Goal: Task Accomplishment & Management: Manage account settings

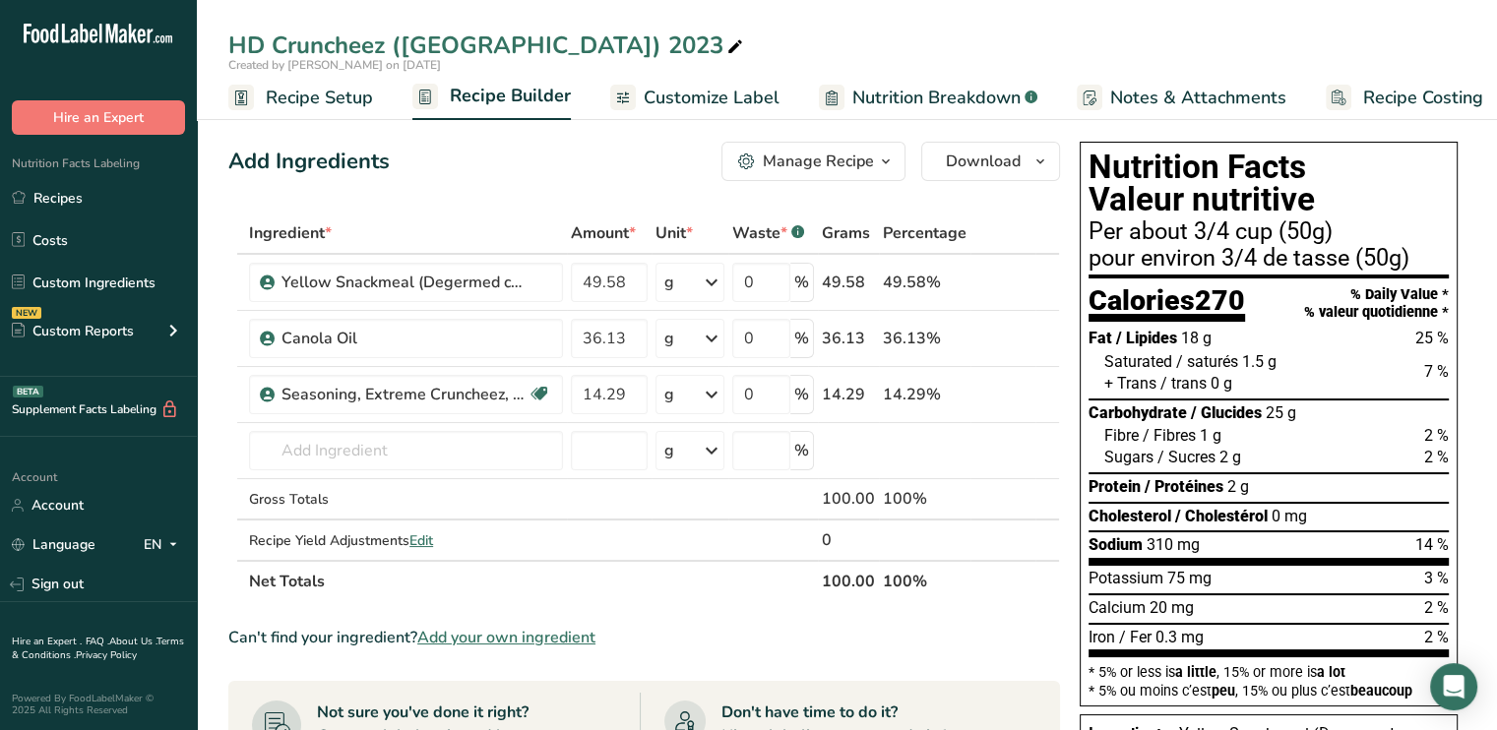
click at [321, 94] on span "Recipe Setup" at bounding box center [319, 98] width 107 height 27
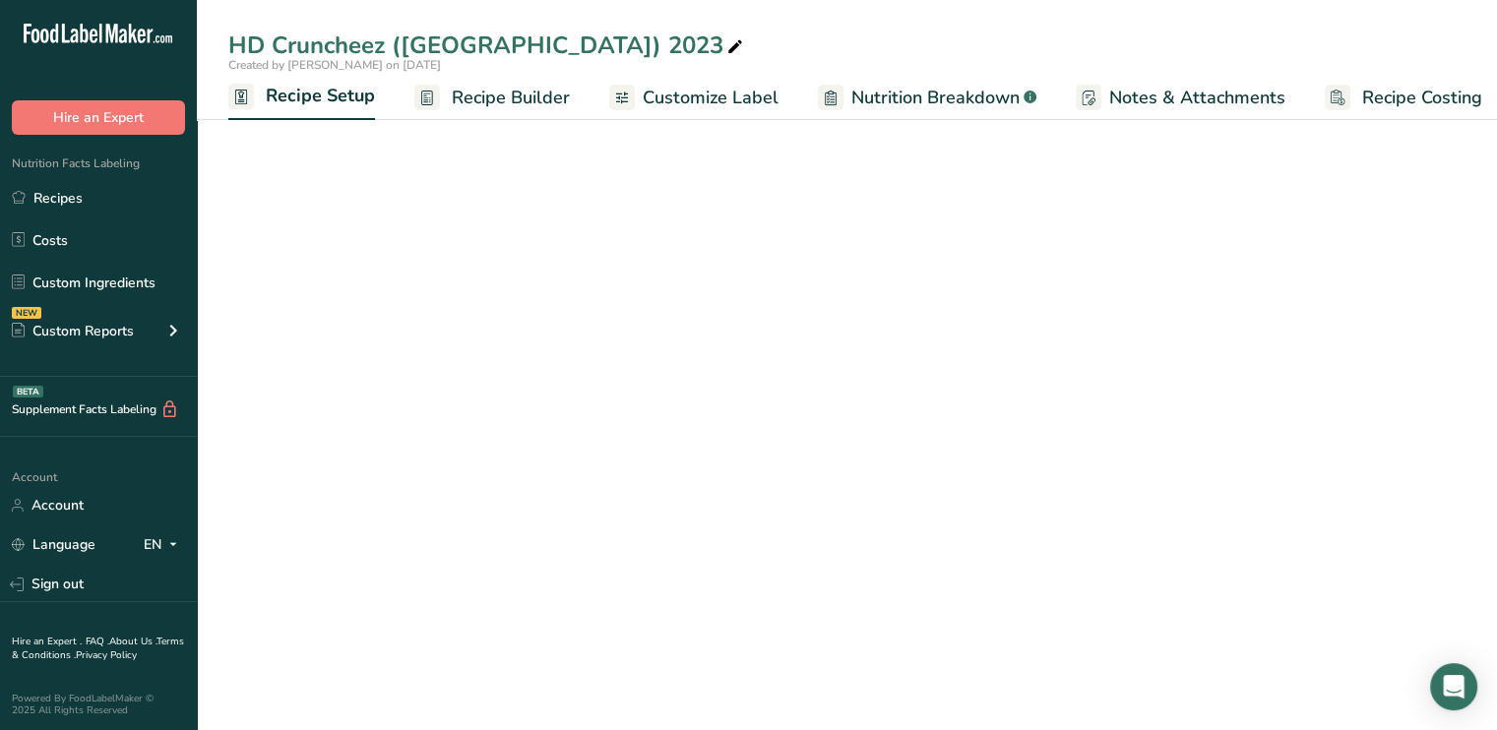
scroll to position [0, 7]
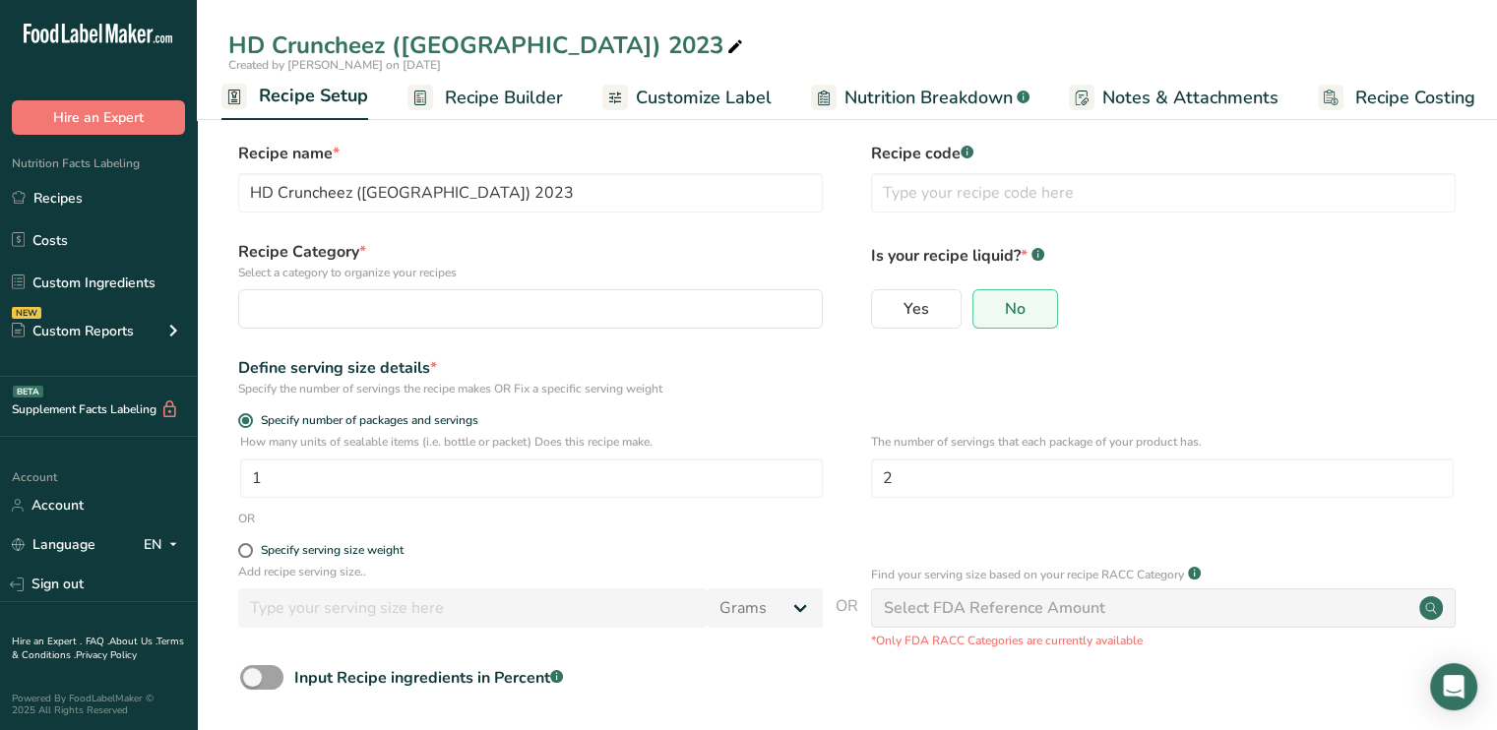
click at [473, 98] on span "Recipe Builder" at bounding box center [504, 98] width 118 height 27
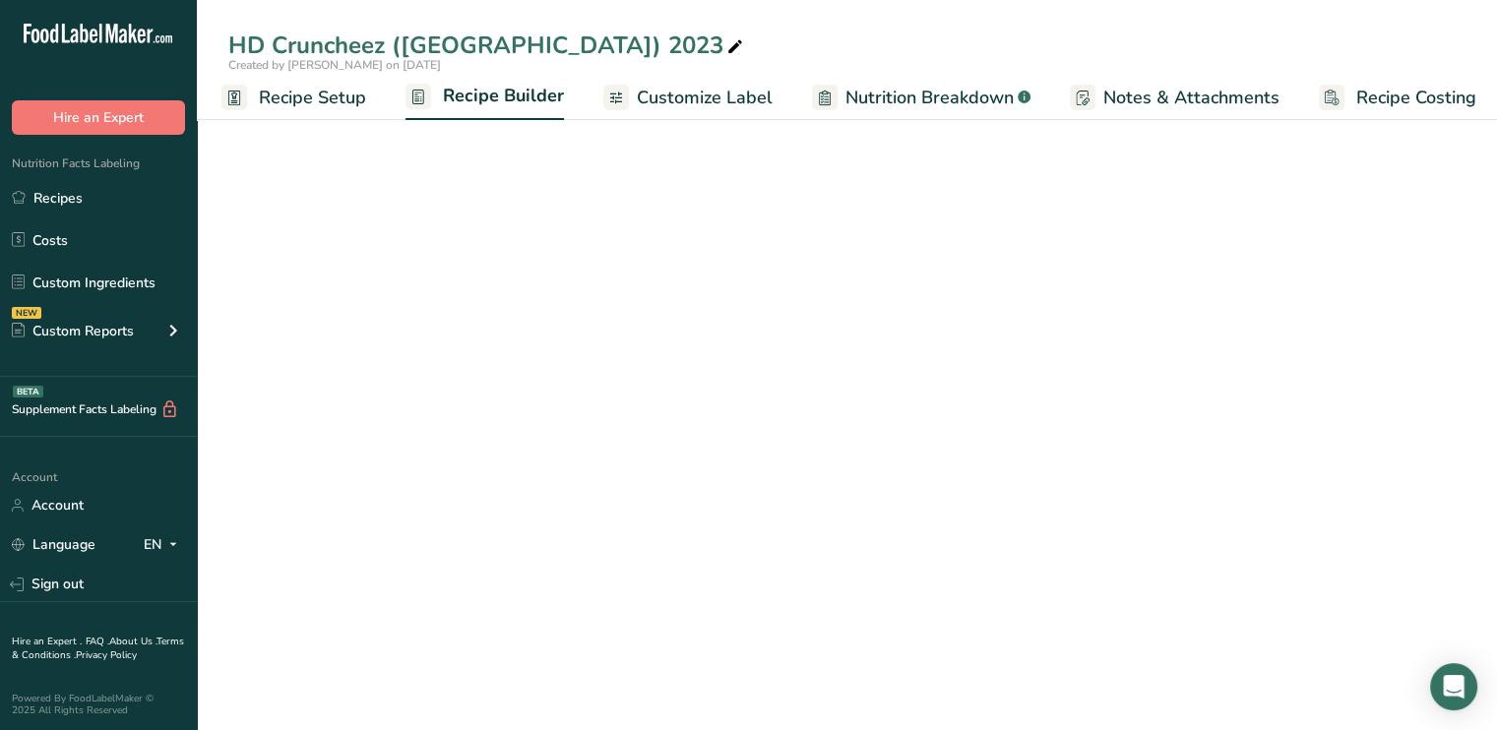
scroll to position [0, 17]
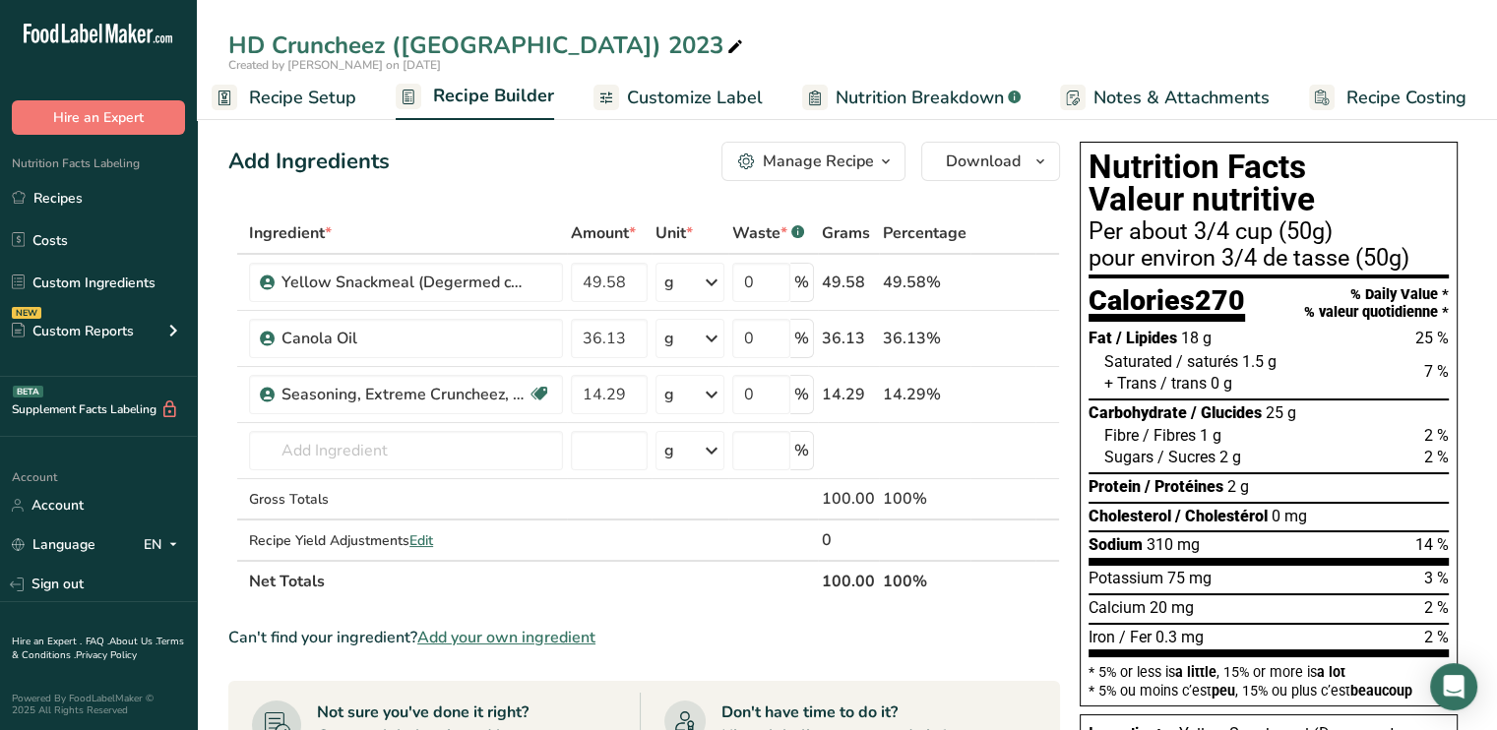
click at [325, 103] on span "Recipe Setup" at bounding box center [302, 98] width 107 height 27
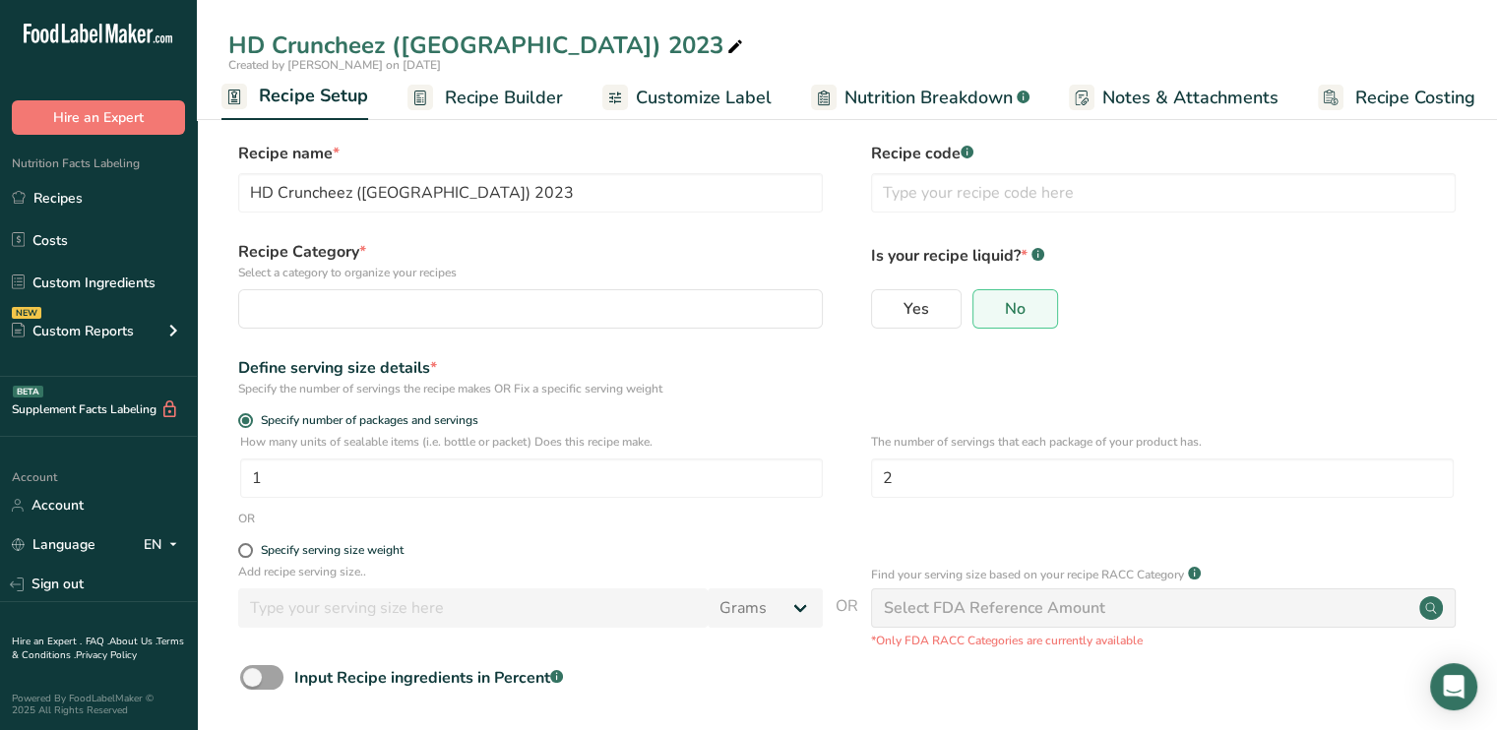
scroll to position [86, 0]
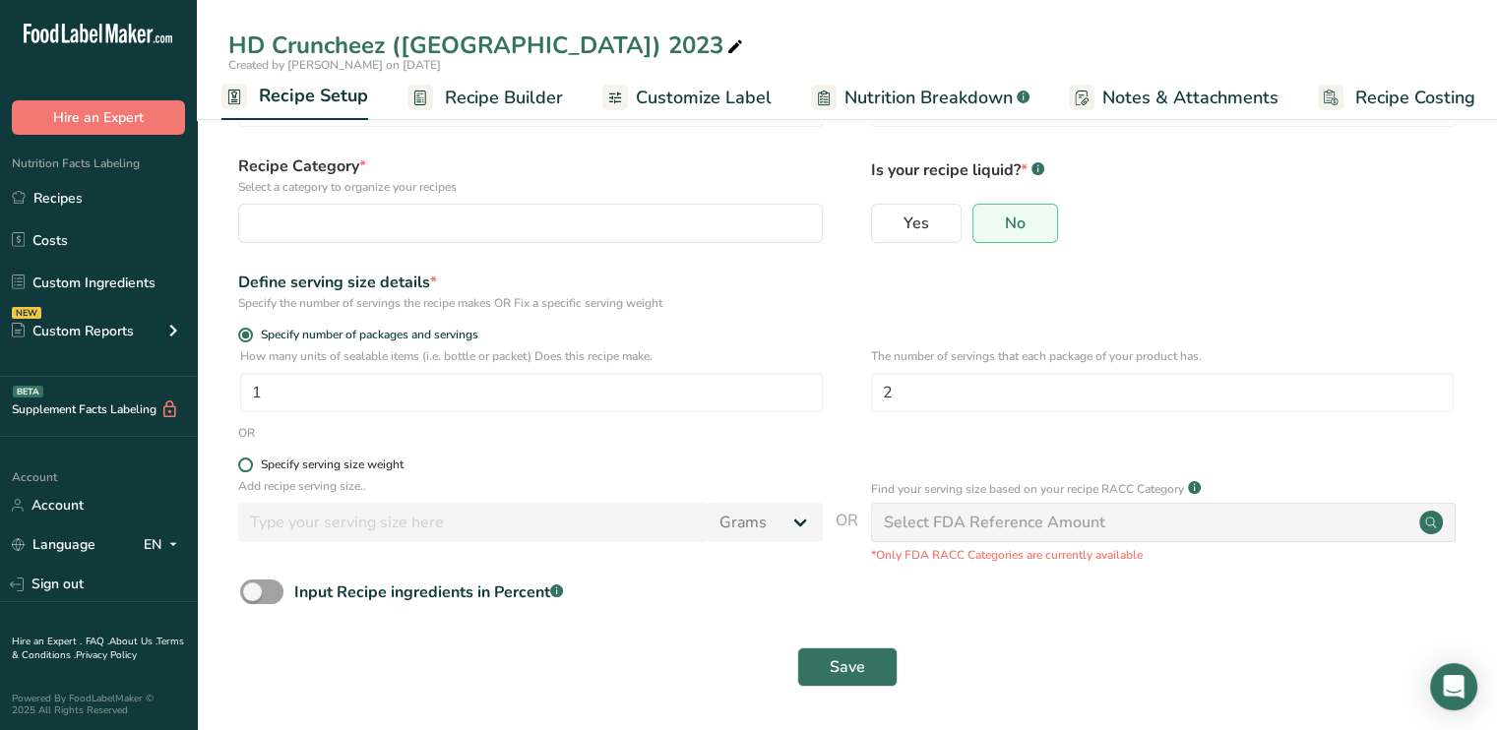
click at [238, 468] on label "Specify serving size weight" at bounding box center [530, 465] width 585 height 15
click at [238, 468] on input "Specify serving size weight" at bounding box center [244, 465] width 13 height 13
radio input "true"
radio input "false"
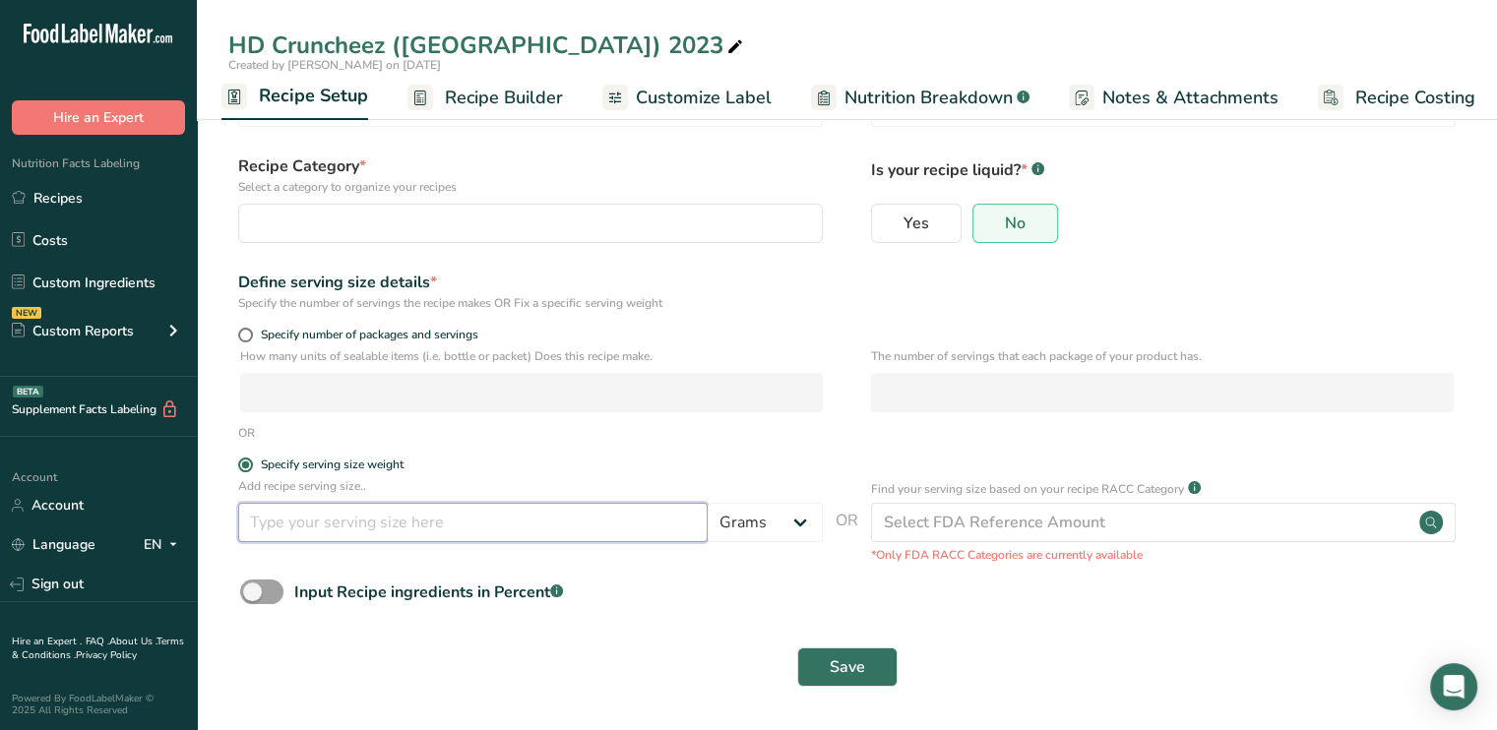
click at [260, 515] on input "number" at bounding box center [472, 522] width 469 height 39
type input "50"
click at [865, 654] on button "Save" at bounding box center [847, 667] width 100 height 39
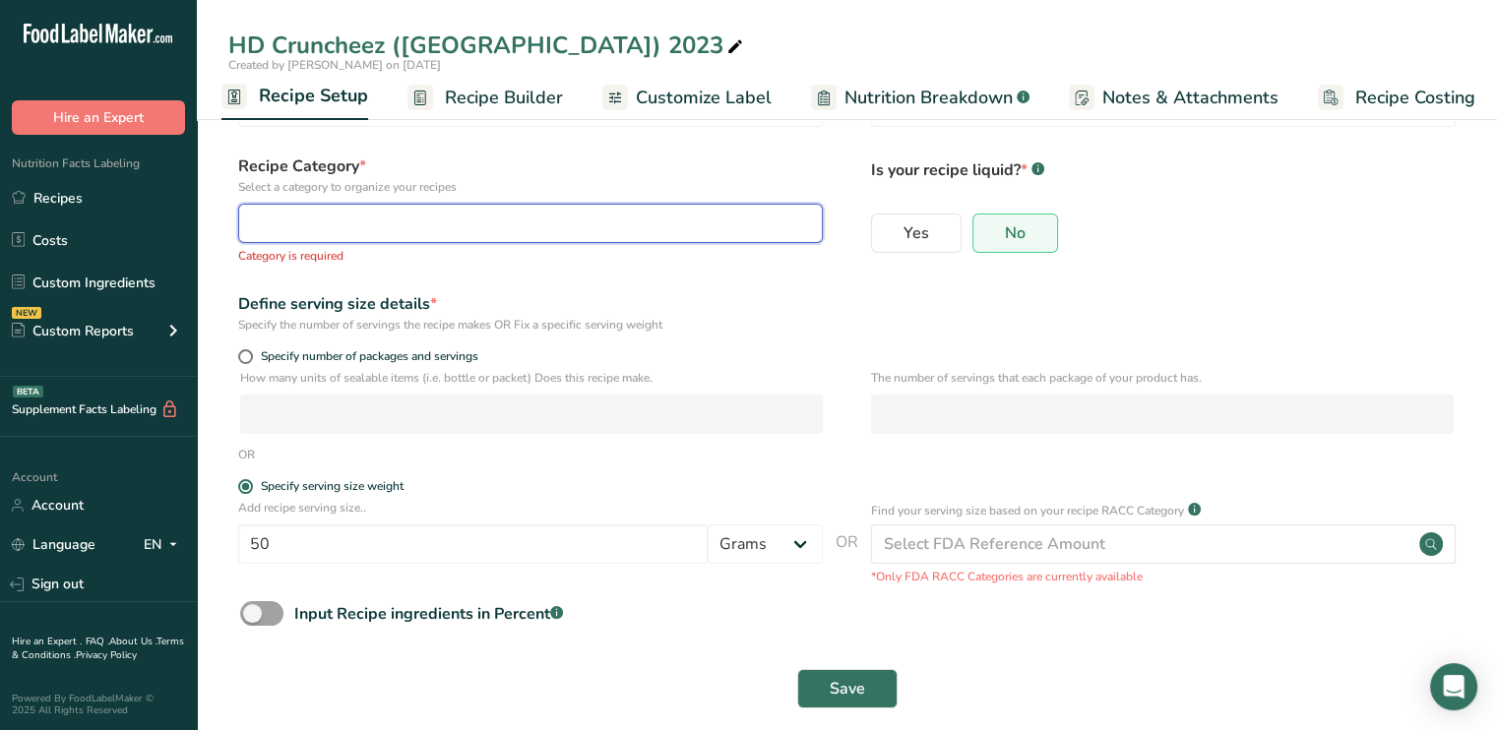
click at [536, 221] on div "button" at bounding box center [524, 224] width 547 height 24
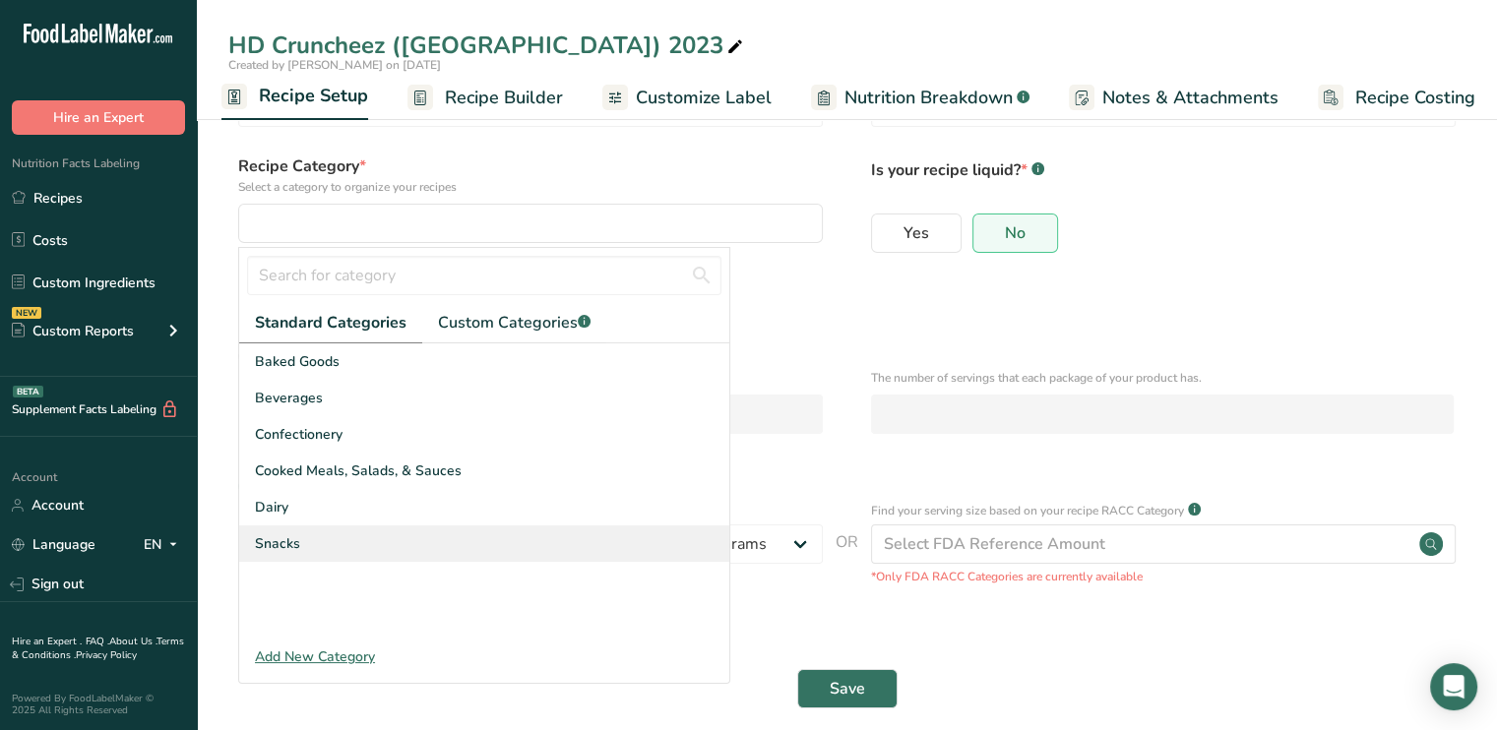
click at [279, 533] on span "Snacks" at bounding box center [277, 543] width 45 height 21
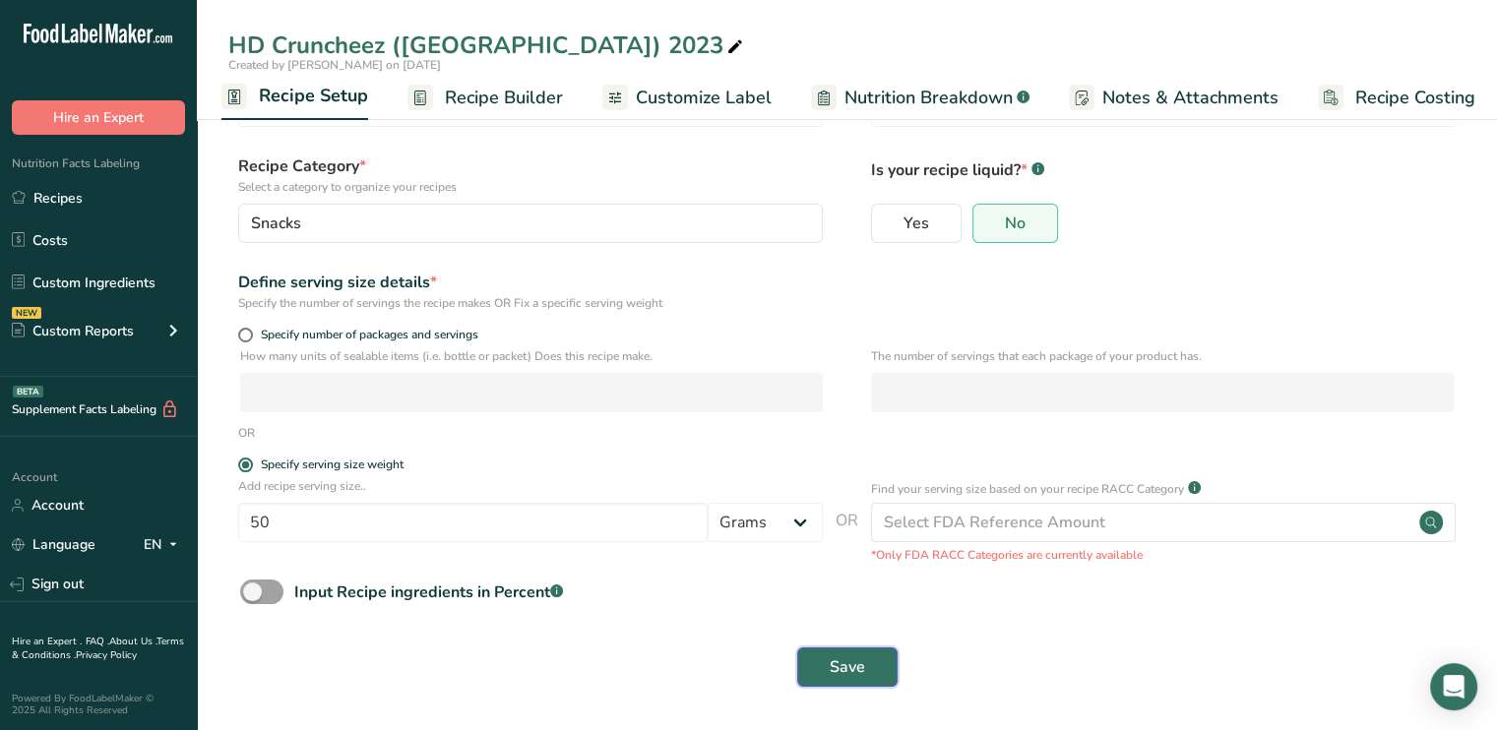
click at [844, 672] on span "Save" at bounding box center [847, 667] width 35 height 24
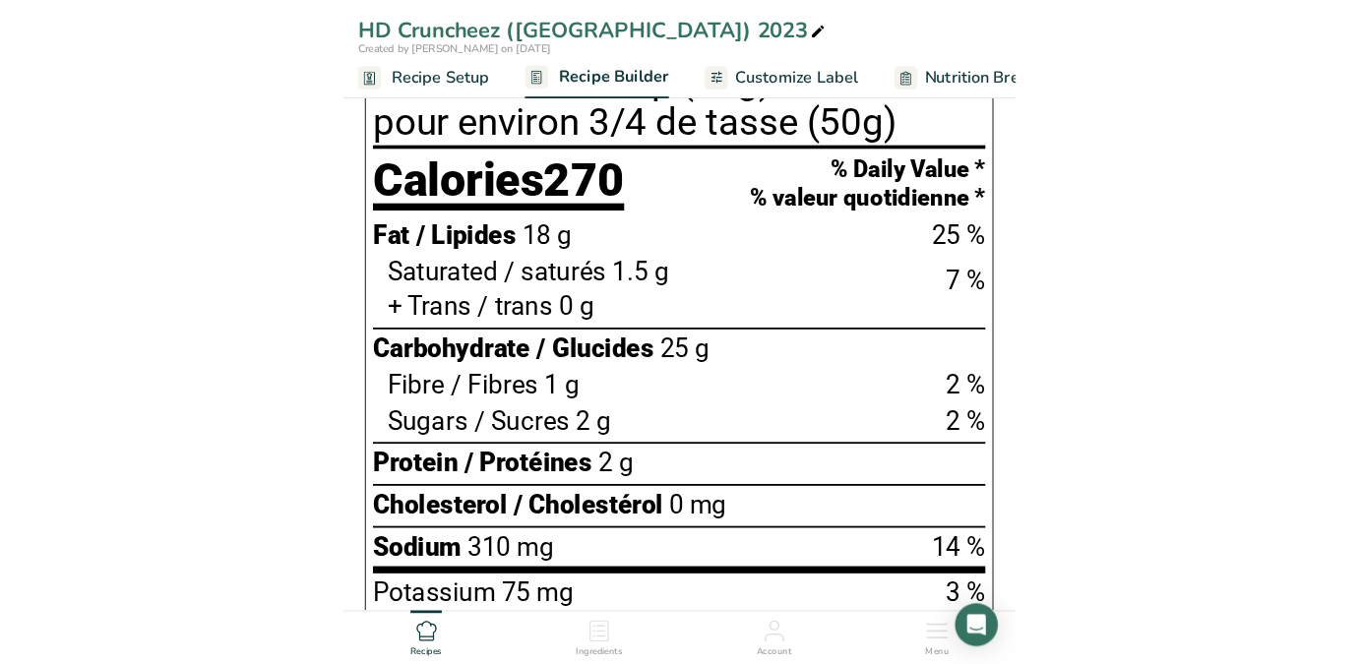
scroll to position [824, 0]
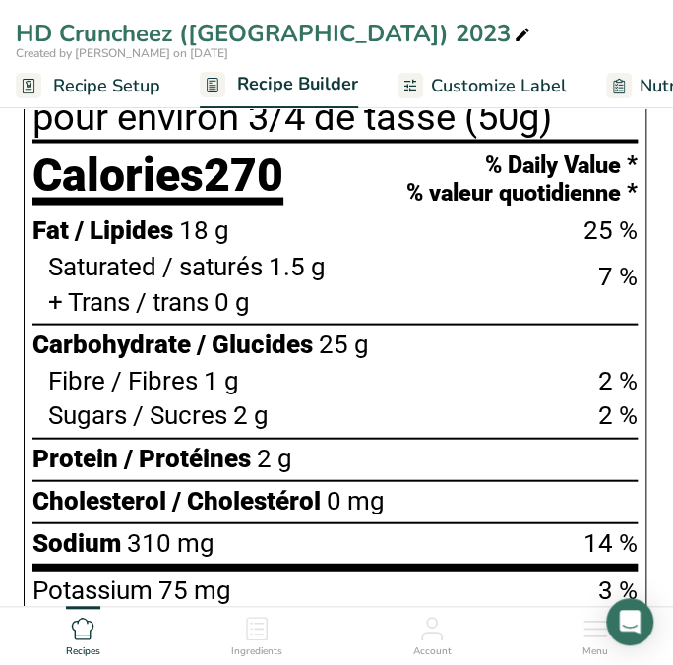
click at [474, 458] on div "Protein / Protéines 2 g" at bounding box center [334, 458] width 605 height 34
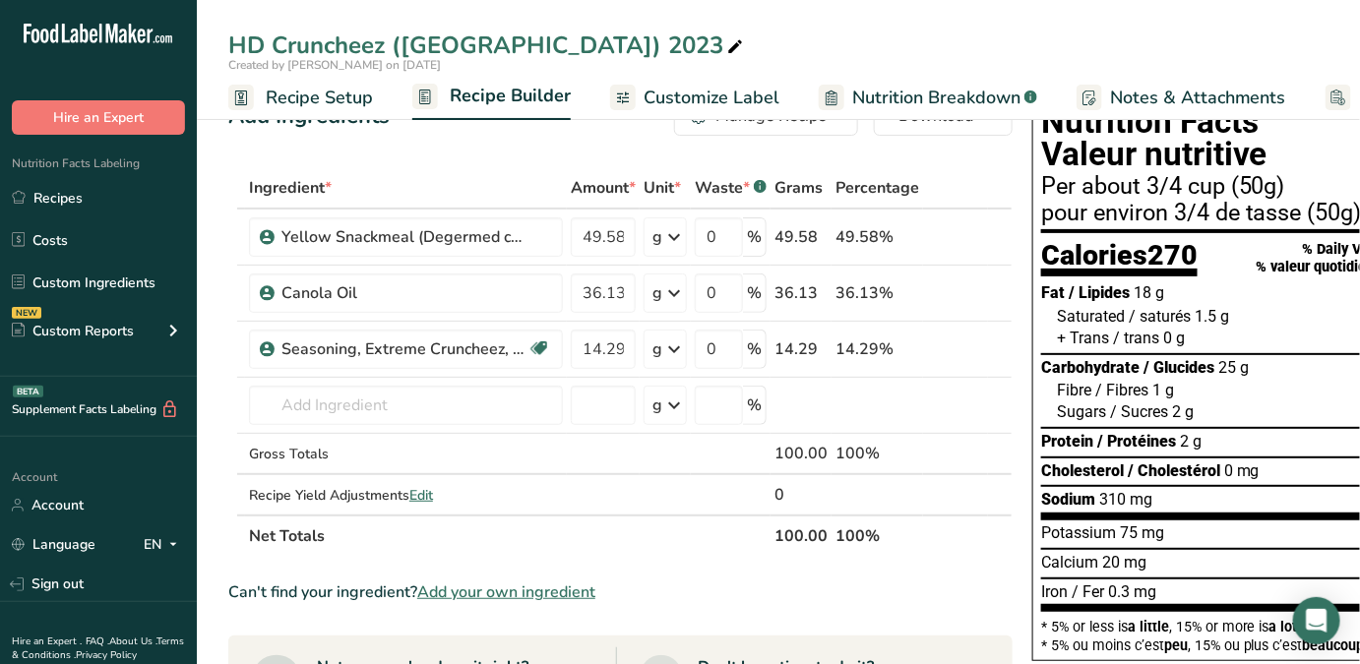
scroll to position [0, 0]
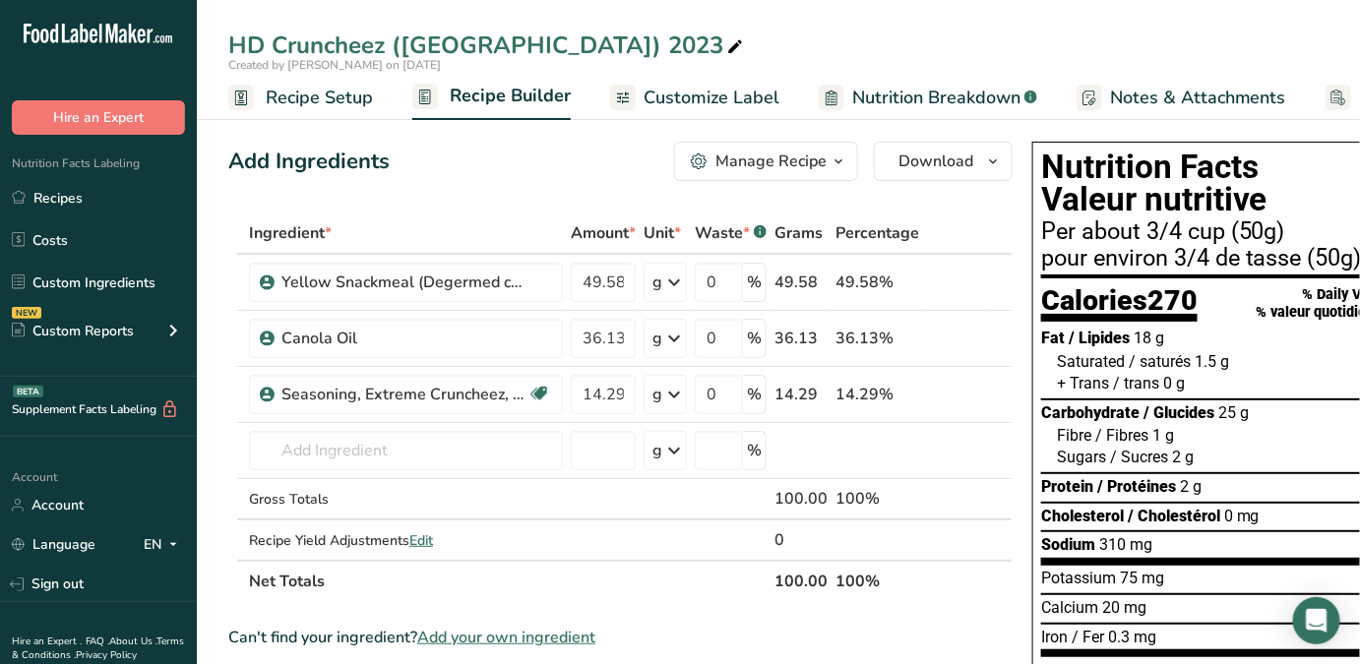
click at [749, 94] on span "Customize Label" at bounding box center [712, 98] width 136 height 27
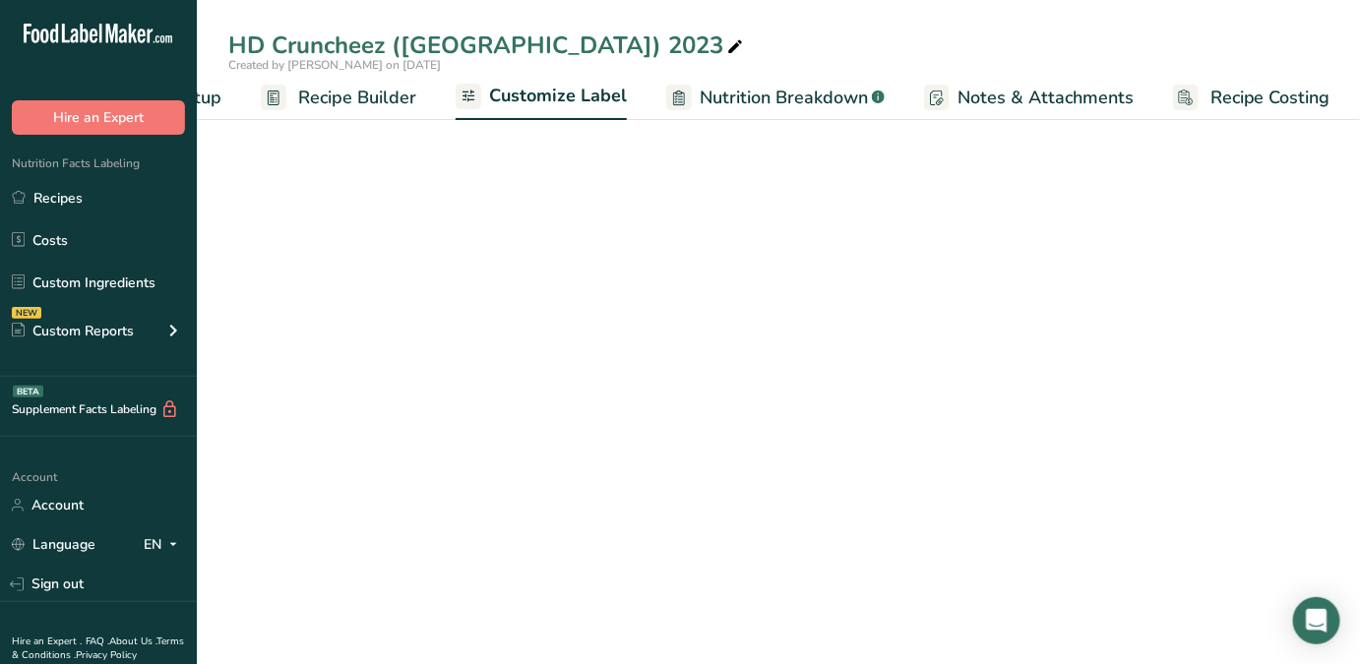
scroll to position [0, 153]
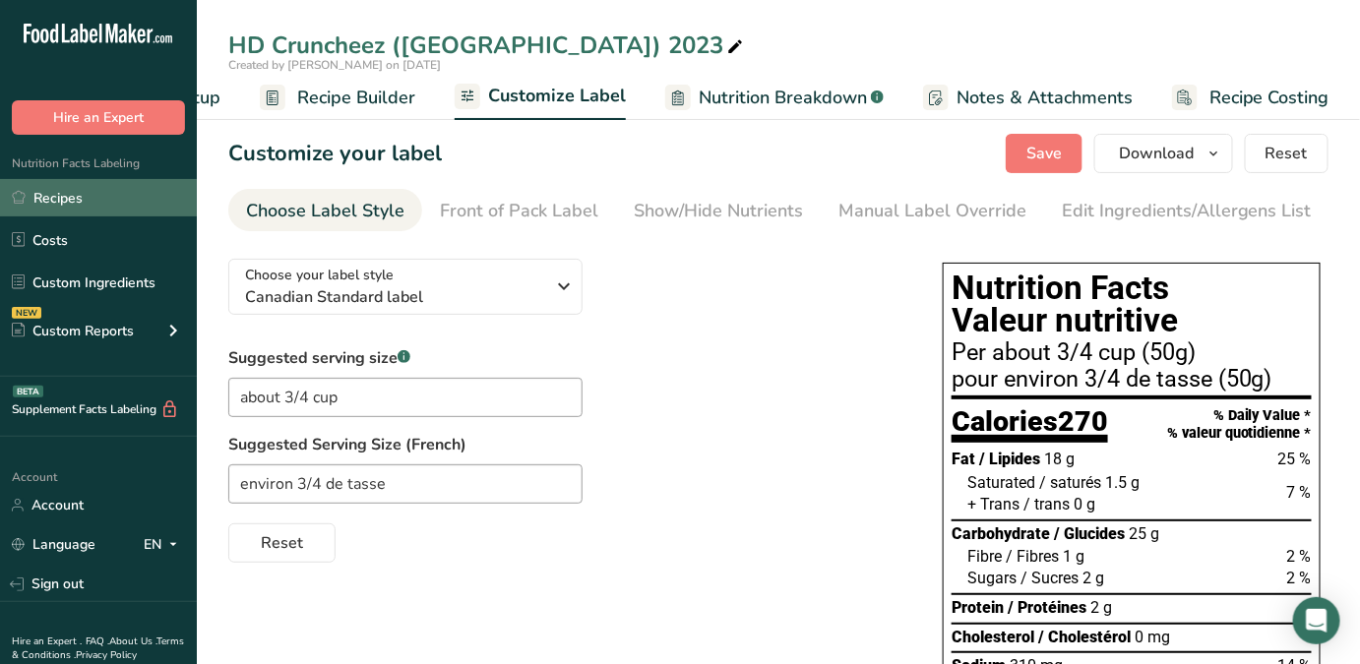
click at [68, 203] on link "Recipes" at bounding box center [98, 197] width 197 height 37
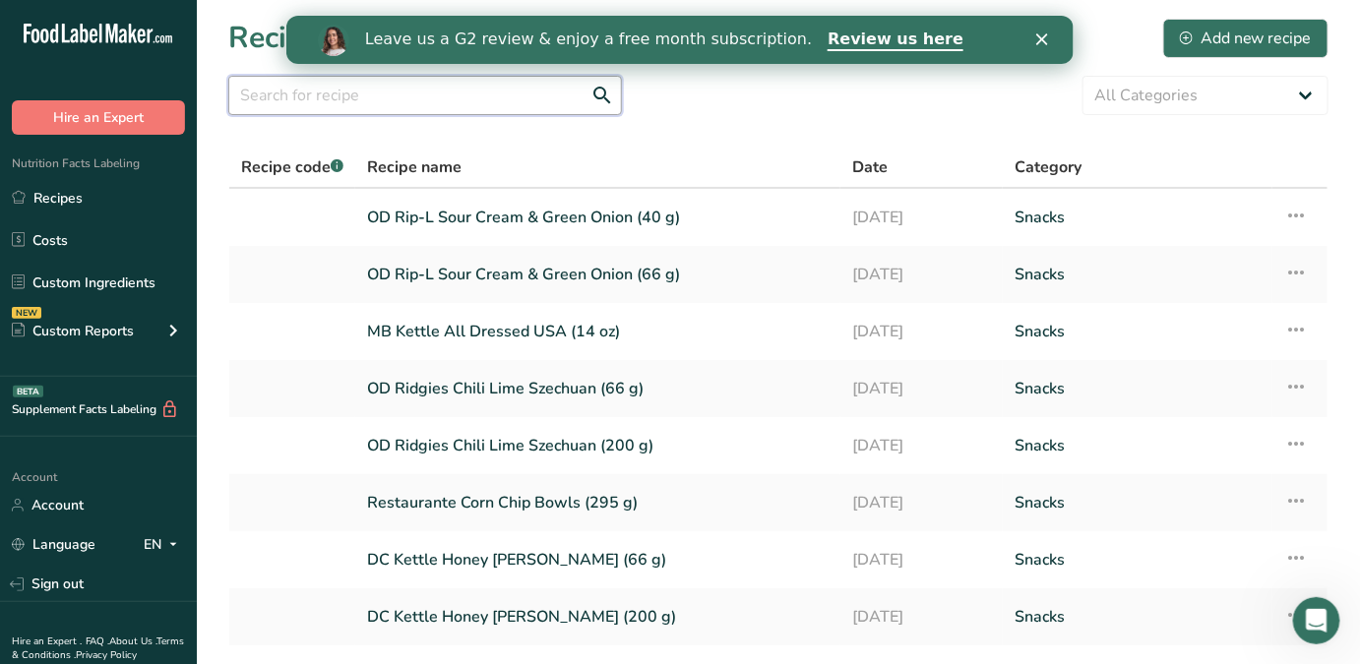
click at [265, 94] on input "text" at bounding box center [425, 95] width 394 height 39
click at [1087, 35] on div "Add new recipe" at bounding box center [1246, 39] width 132 height 24
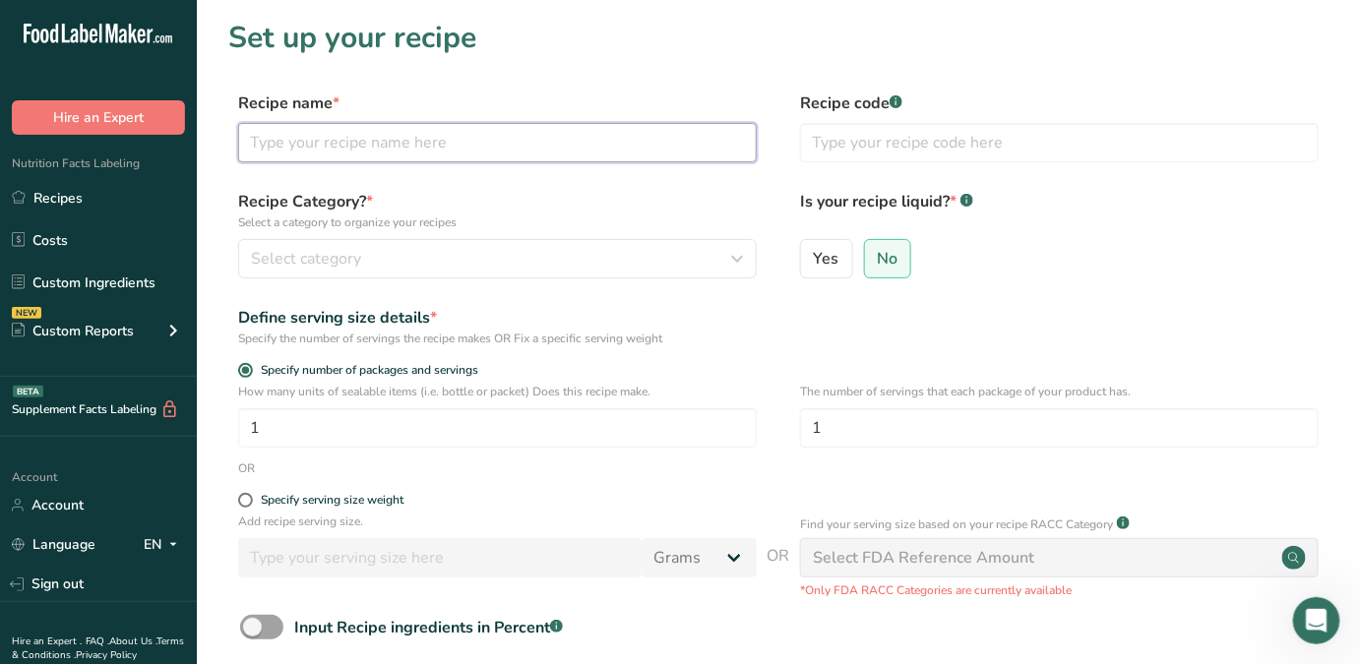
click at [448, 130] on input "text" at bounding box center [497, 142] width 519 height 39
type input "OD Ridgies All Dressed (200 g)"
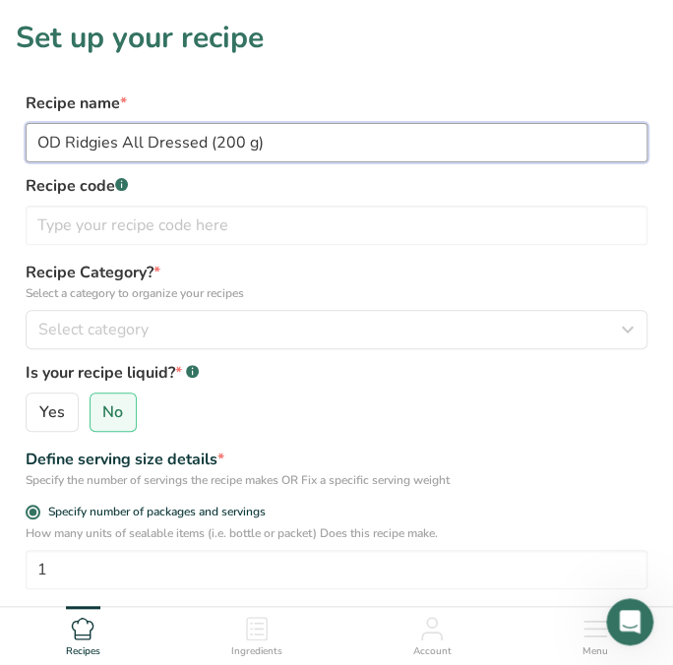
click at [252, 141] on input "OD Ridgies All Dressed (200 g)" at bounding box center [337, 142] width 622 height 39
type input "OD Ridgies All Dressed (200 g, 135 g)"
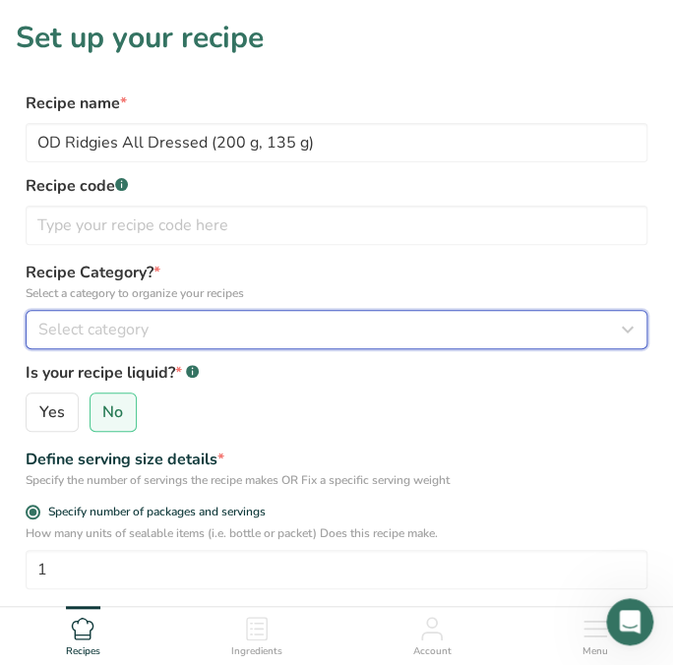
click at [147, 323] on span "Select category" at bounding box center [93, 330] width 110 height 24
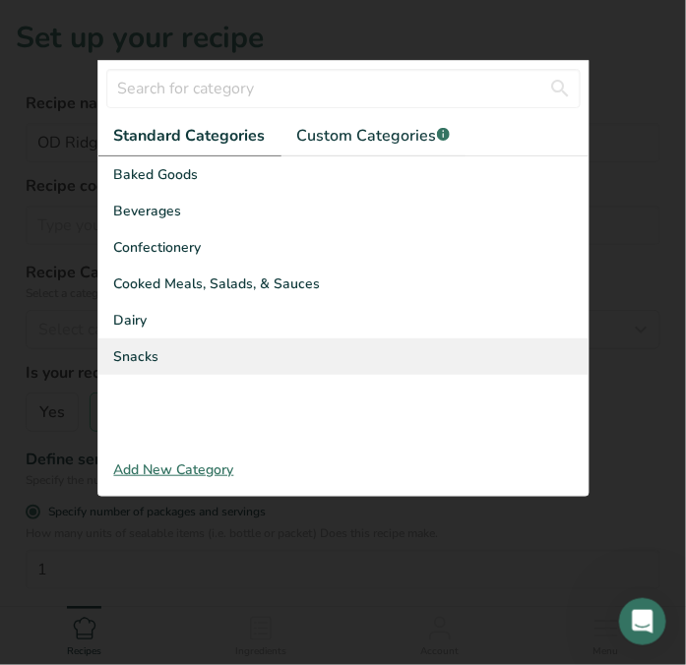
click at [167, 355] on div "Snacks" at bounding box center [343, 357] width 490 height 36
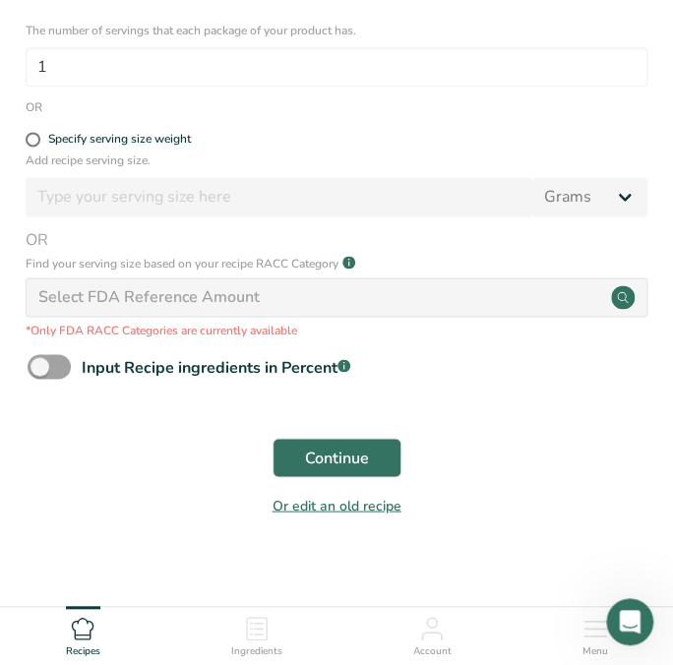
scroll to position [599, 0]
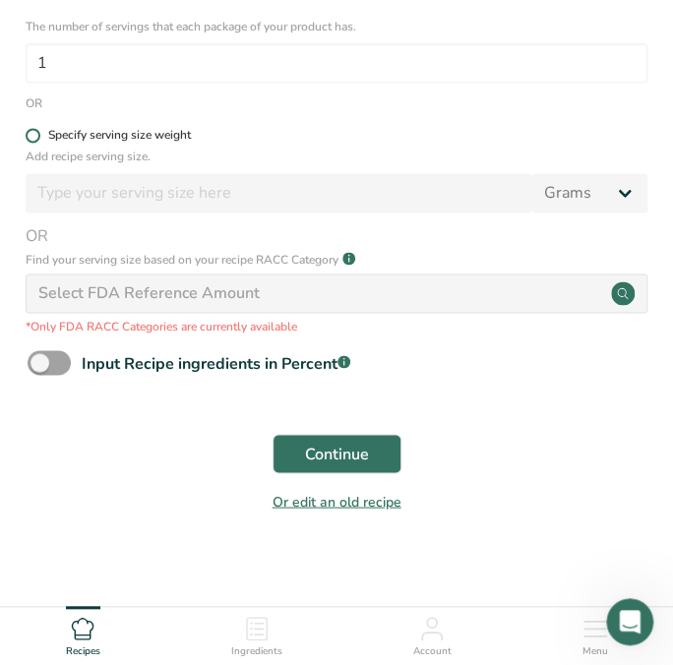
click at [30, 137] on span at bounding box center [33, 135] width 15 height 15
click at [30, 137] on input "Specify serving size weight" at bounding box center [32, 135] width 13 height 13
radio input "true"
radio input "false"
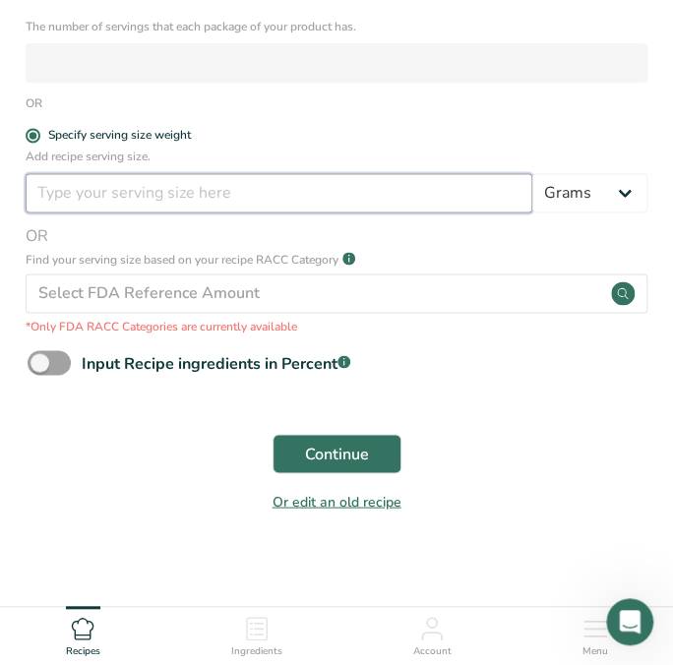
click at [60, 191] on input "number" at bounding box center [279, 192] width 507 height 39
type input "50"
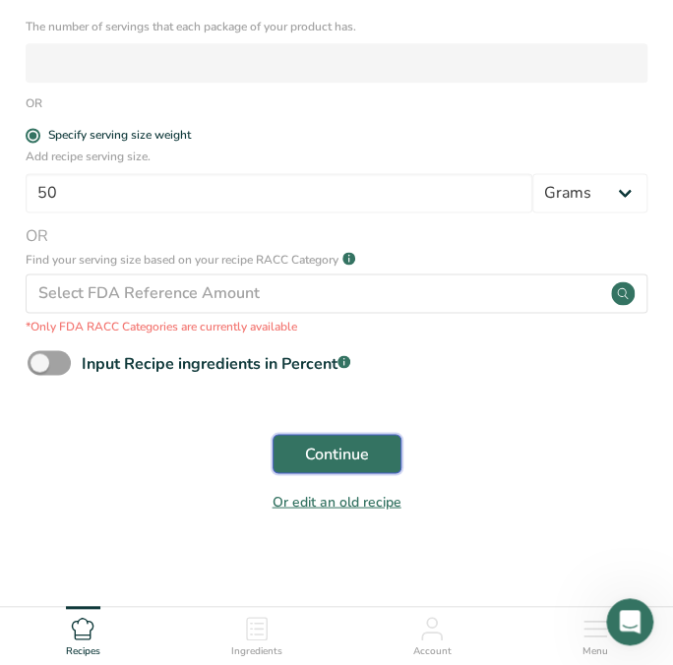
click at [341, 446] on span "Continue" at bounding box center [337, 454] width 64 height 24
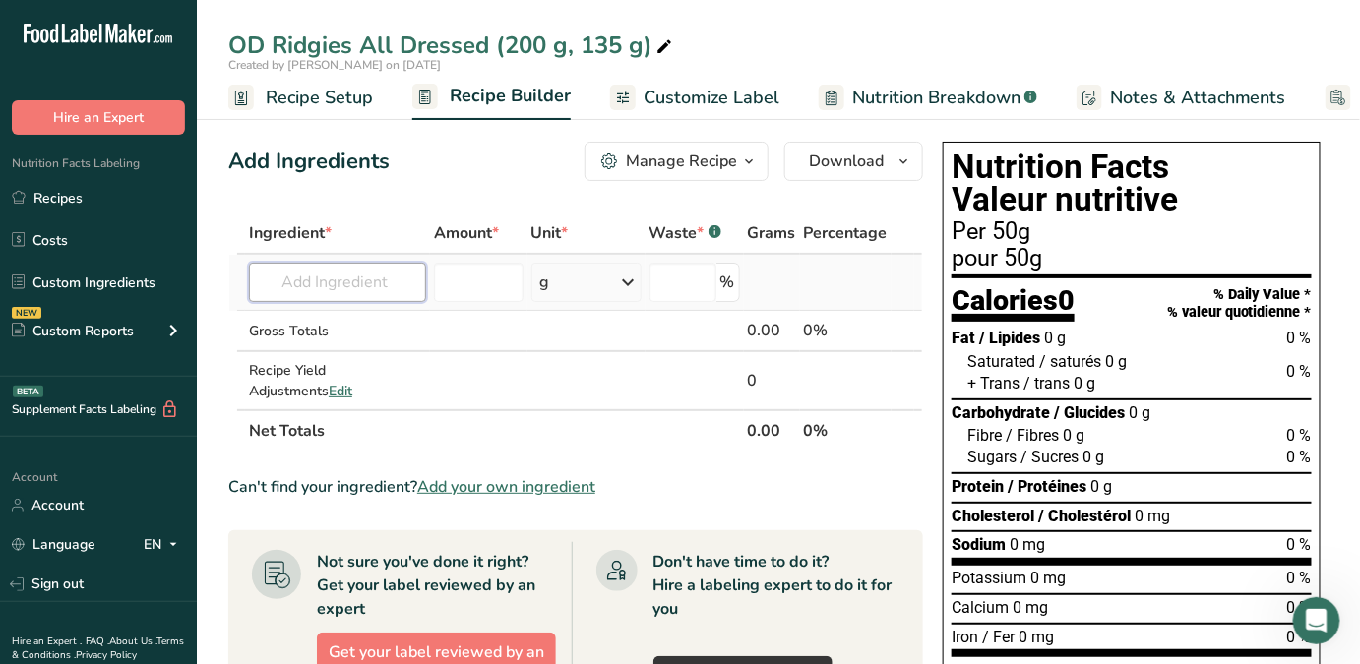
click at [341, 280] on input "text" at bounding box center [337, 282] width 177 height 39
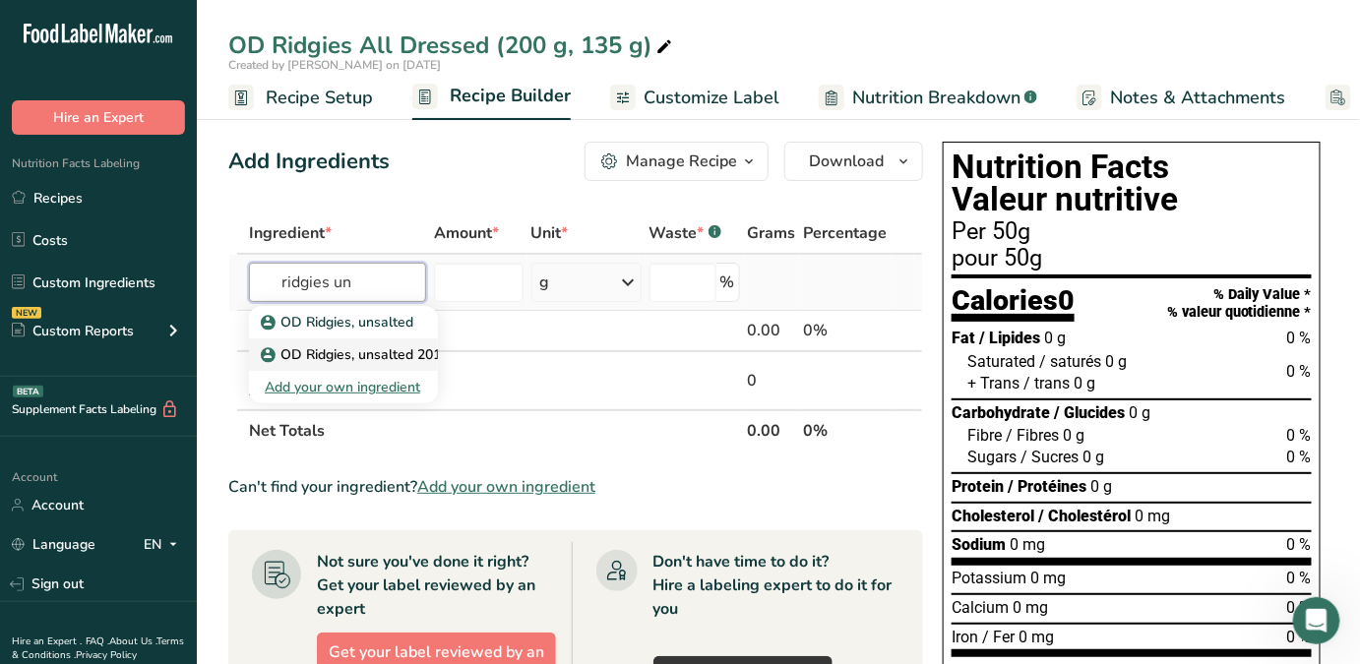
type input "ridgies un"
click at [409, 357] on p "OD Ridgies, unsalted 2014" at bounding box center [357, 354] width 184 height 21
type input "OD Ridgies, unsalted 2014"
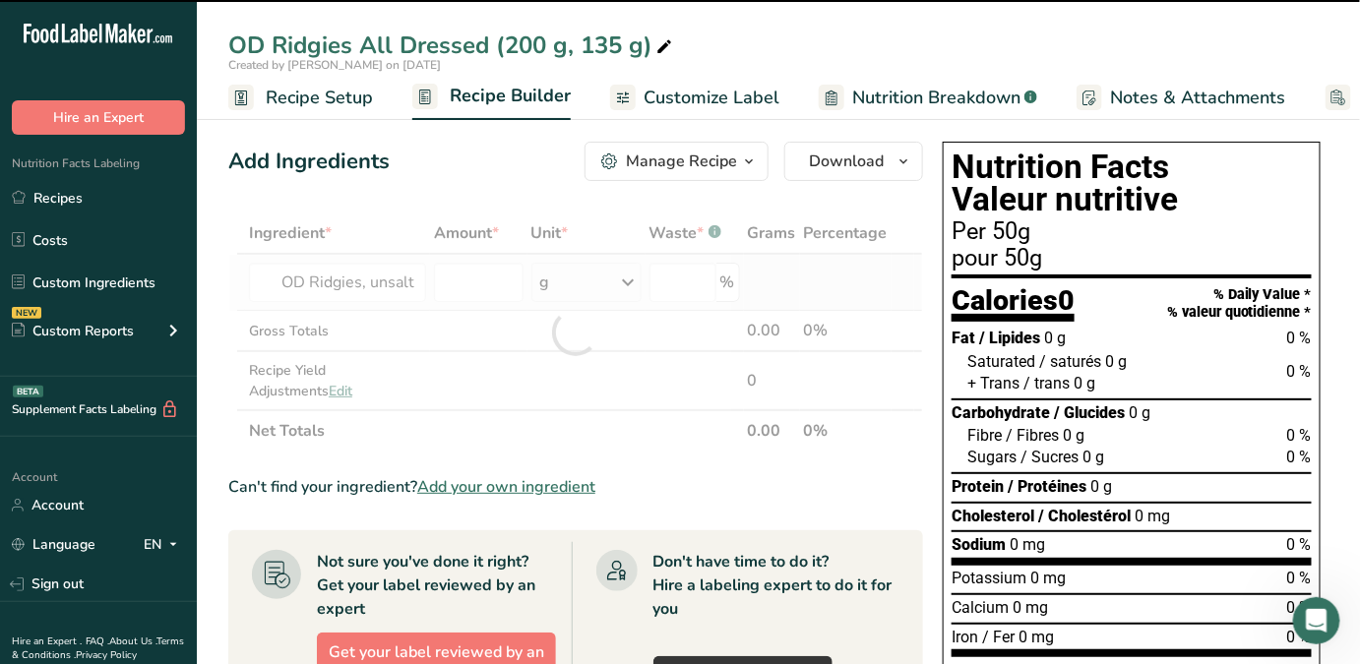
type input "0"
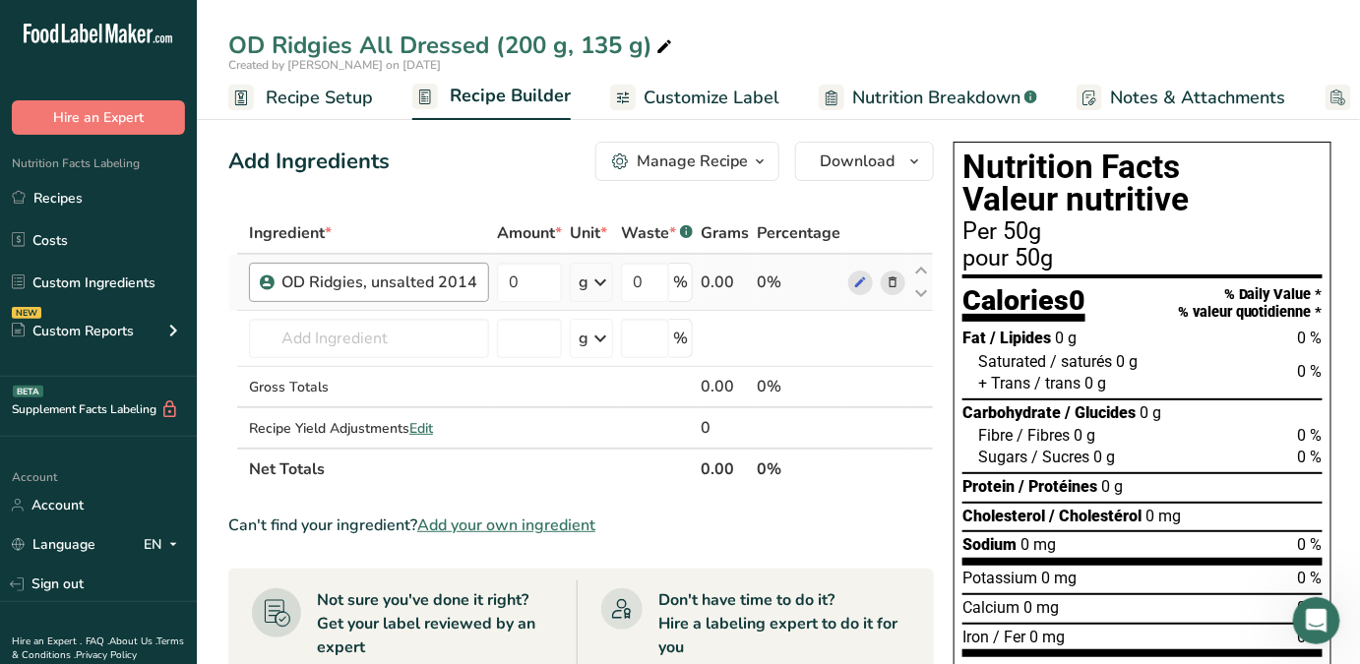
click at [477, 283] on div "OD Ridgies, unsalted 2014" at bounding box center [369, 282] width 240 height 39
click at [469, 279] on div "OD Ridgies, unsalted 2014" at bounding box center [379, 283] width 196 height 24
click at [887, 280] on icon at bounding box center [894, 283] width 14 height 21
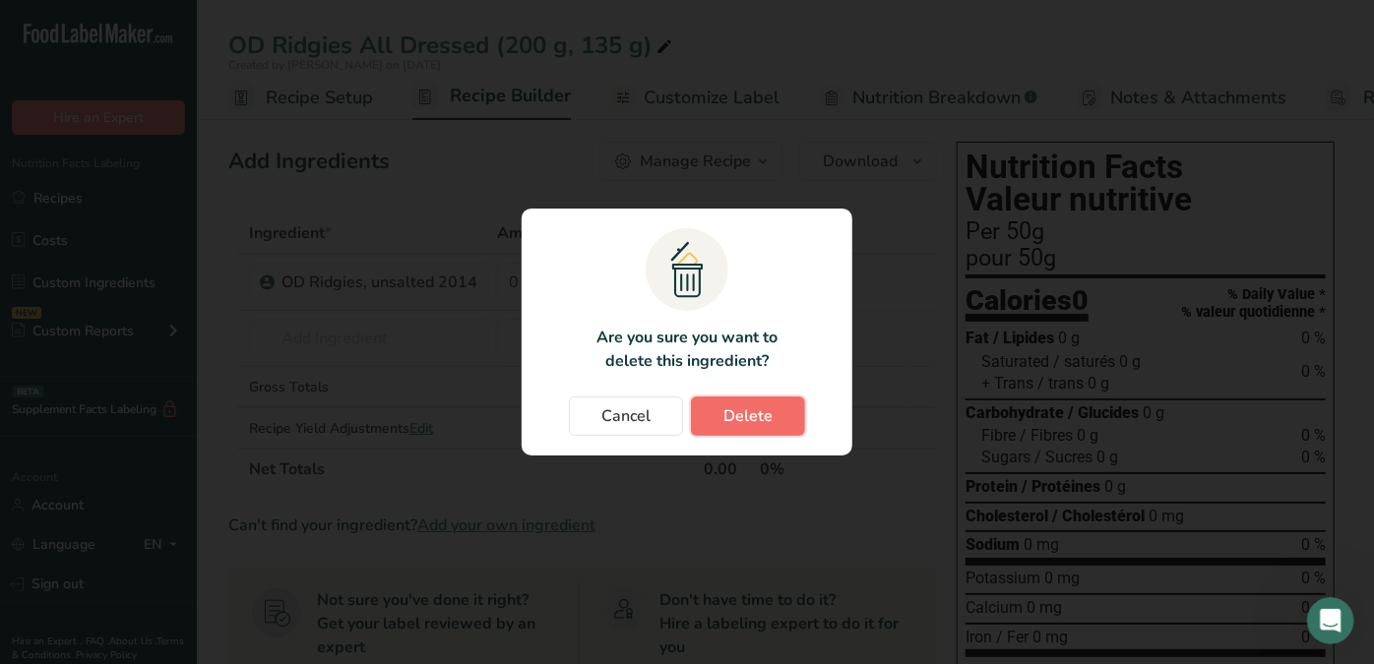
click at [740, 408] on span "Delete" at bounding box center [747, 416] width 49 height 24
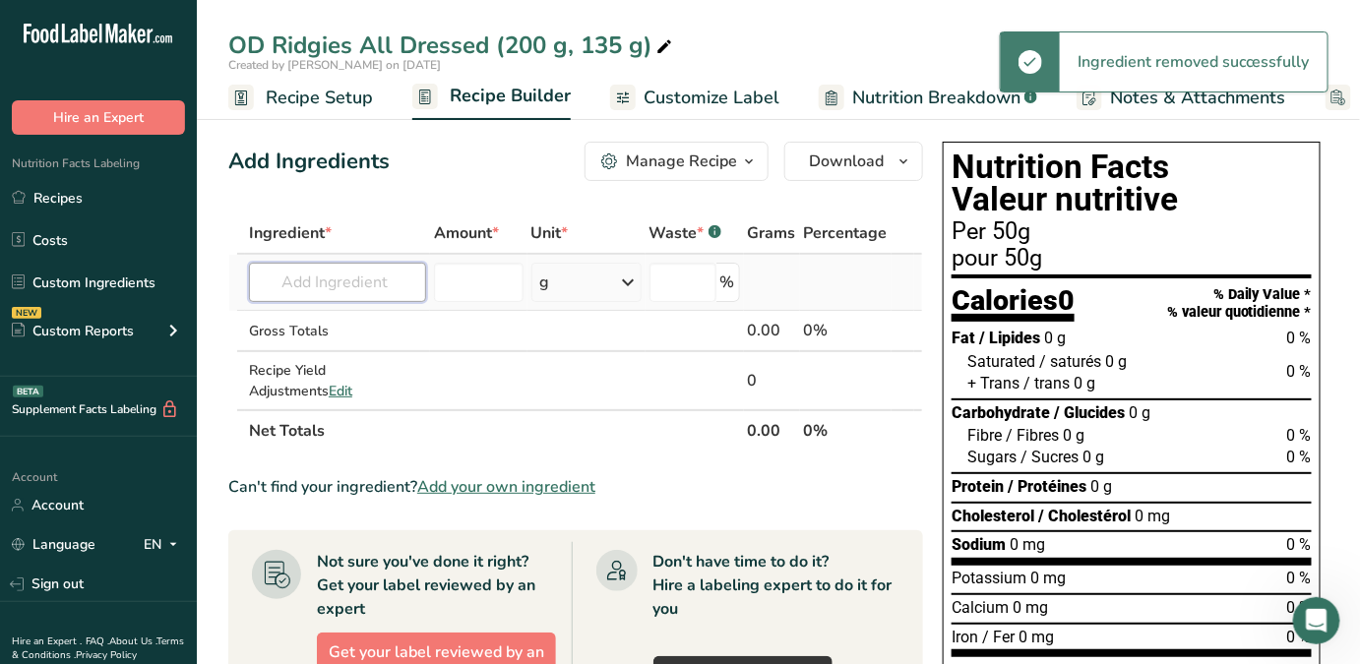
click at [399, 278] on input "text" at bounding box center [337, 282] width 177 height 39
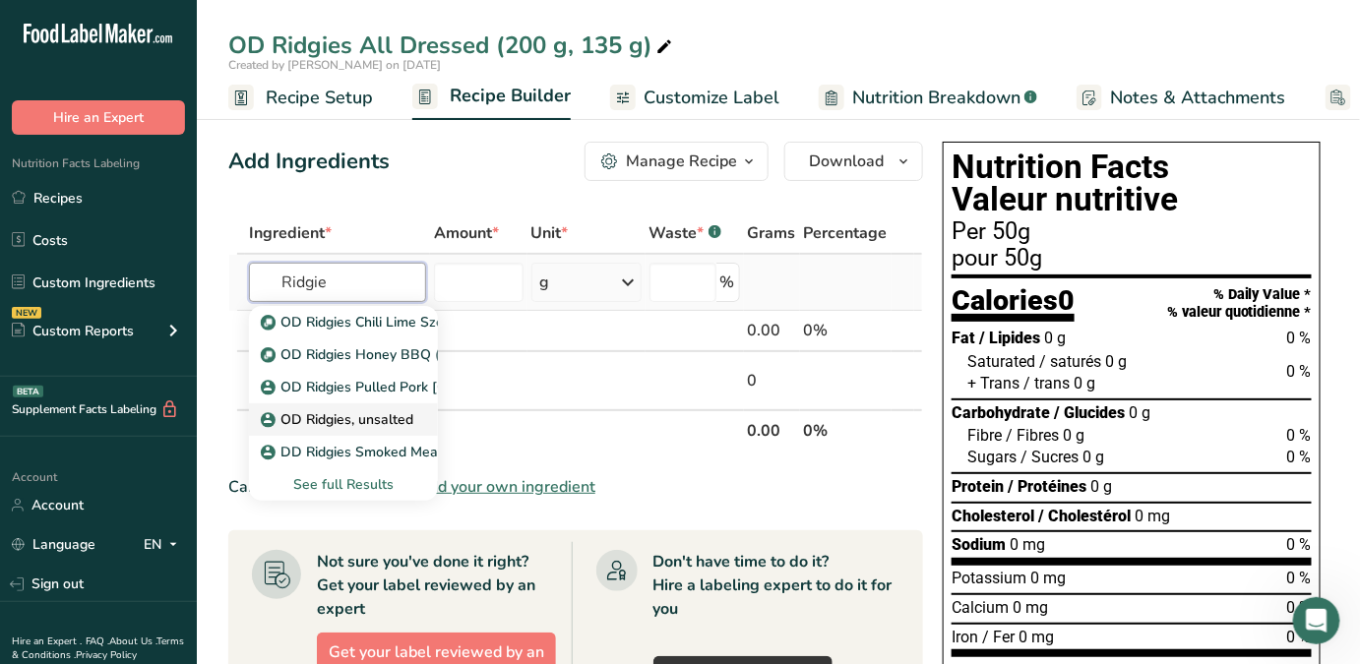
type input "Ridgie"
click at [346, 414] on p "OD Ridgies, unsalted" at bounding box center [339, 419] width 149 height 21
type input "OD Ridgies, unsalted"
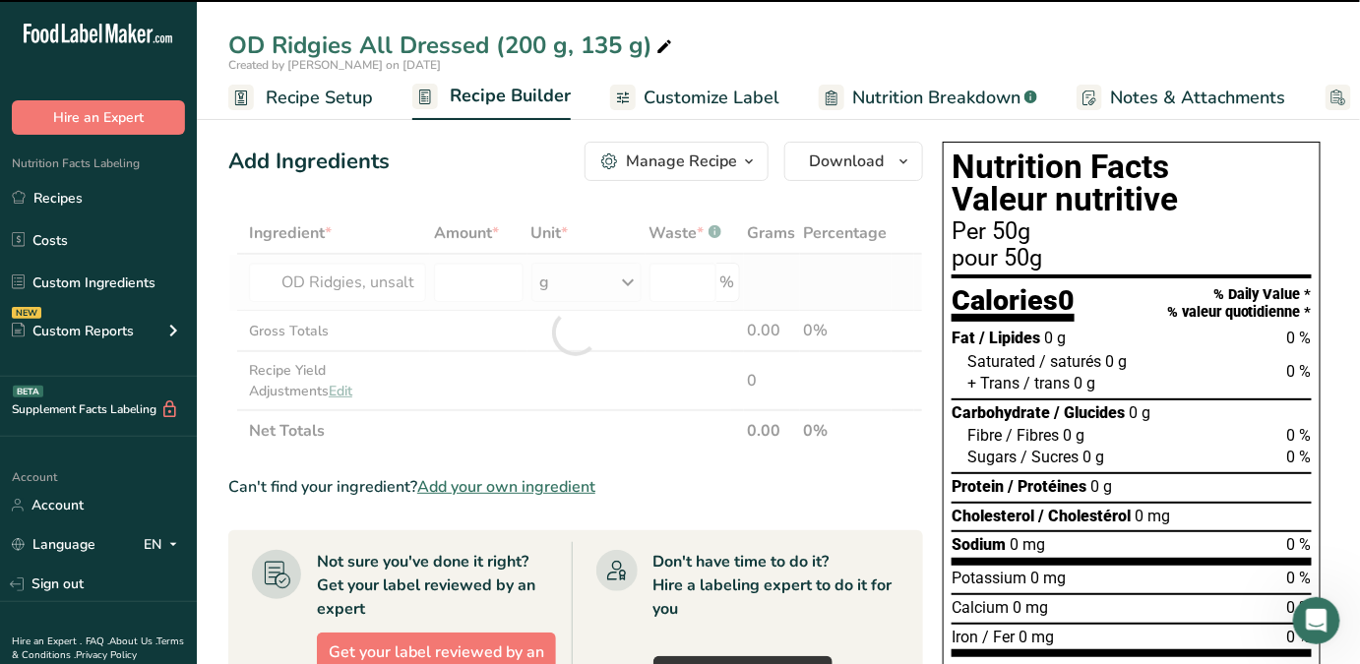
type input "0"
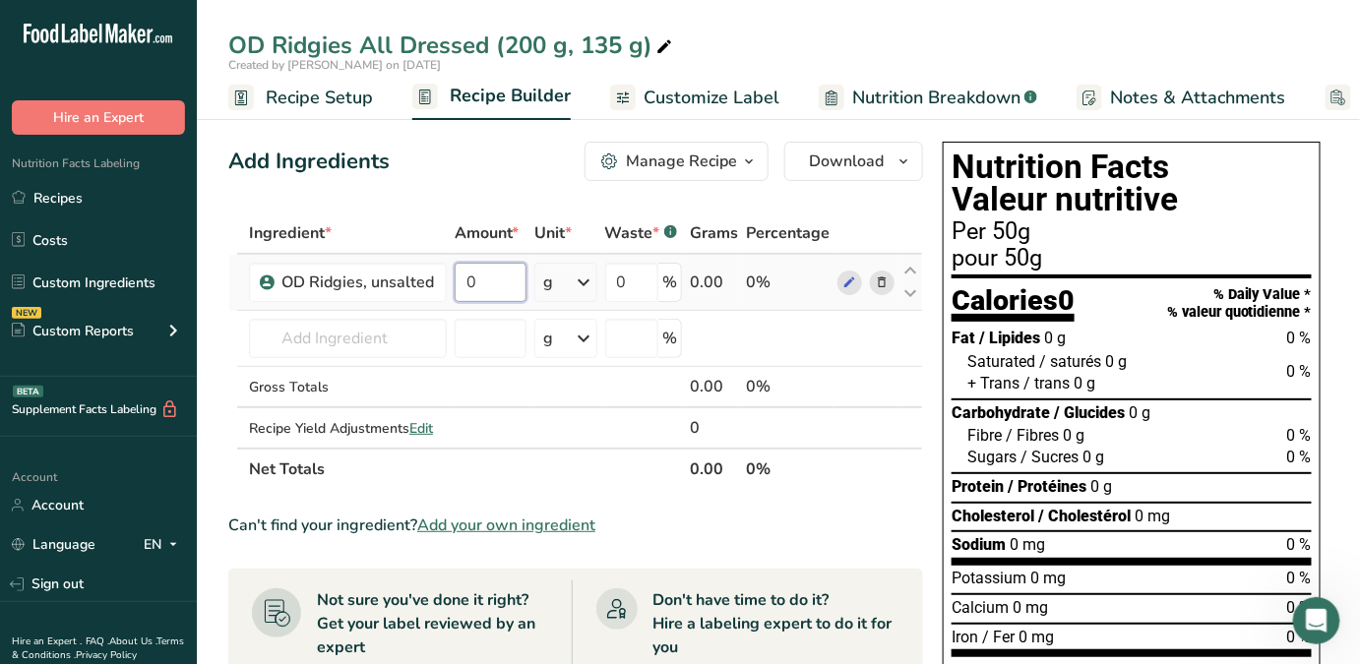
click at [496, 283] on input "0" at bounding box center [491, 282] width 72 height 39
click at [465, 283] on input "0" at bounding box center [491, 282] width 72 height 39
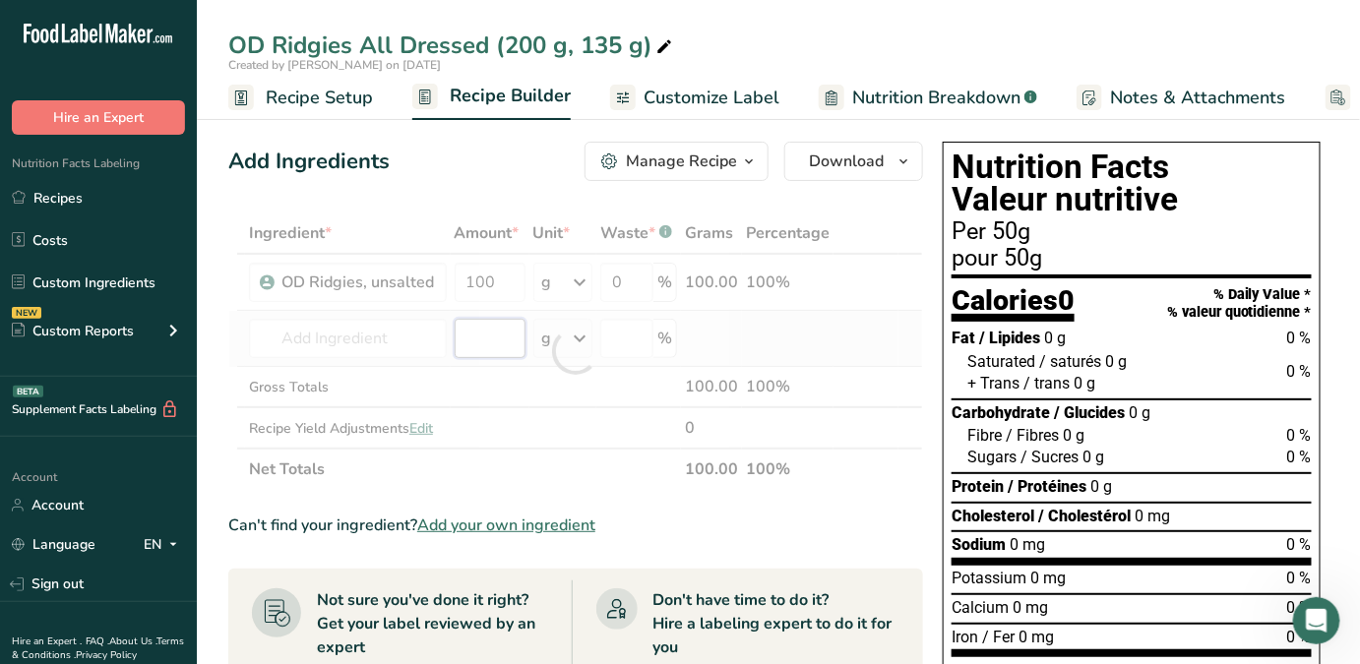
click at [469, 335] on div "Ingredient * Amount * Unit * Waste * .a-a{fill:#347362;}.b-a{fill:#fff;} Grams …" at bounding box center [575, 352] width 695 height 278
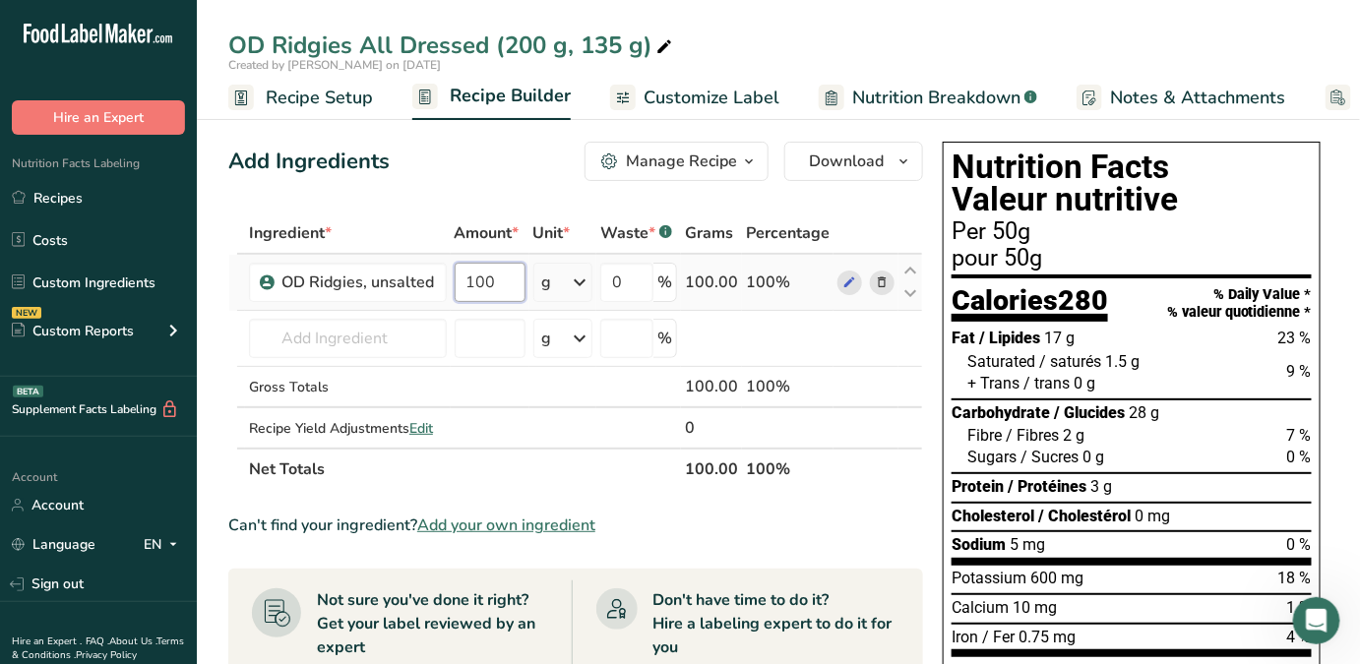
click at [490, 271] on input "100" at bounding box center [490, 282] width 71 height 39
click at [482, 274] on input "100" at bounding box center [490, 282] width 71 height 39
type input "88"
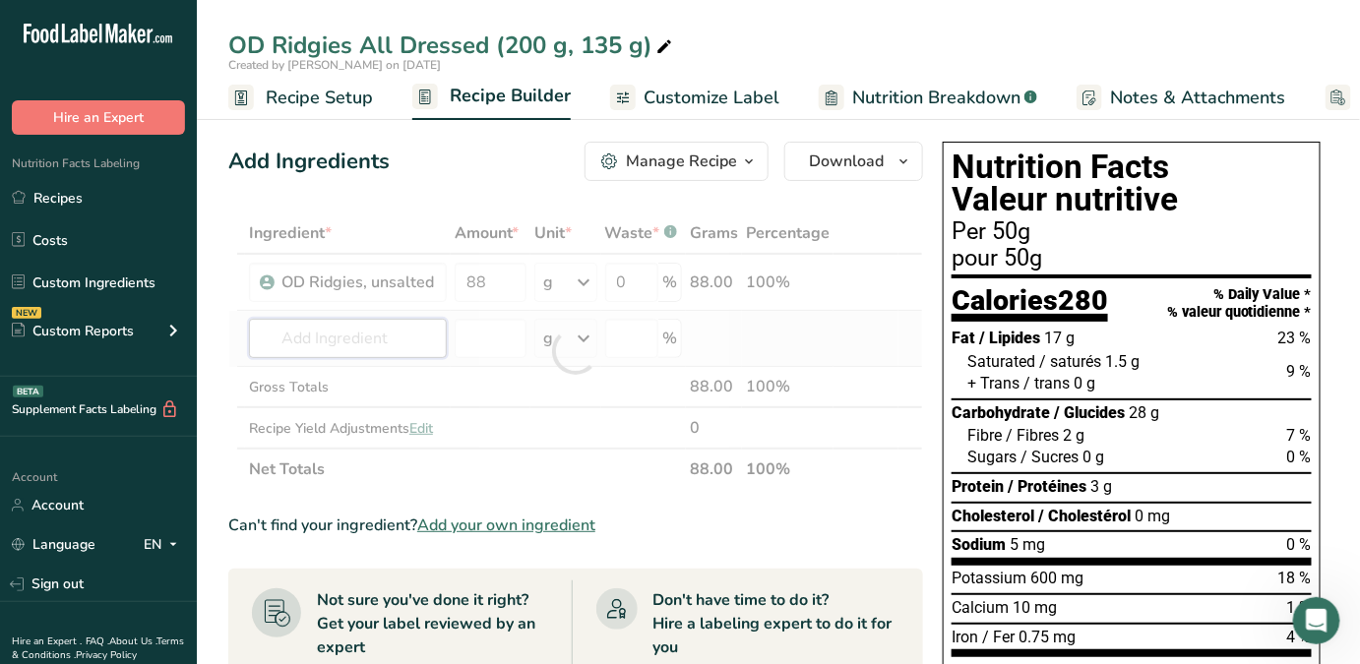
click at [361, 353] on div "Ingredient * Amount * Unit * Waste * .a-a{fill:#347362;}.b-a{fill:#fff;} Grams …" at bounding box center [575, 352] width 695 height 278
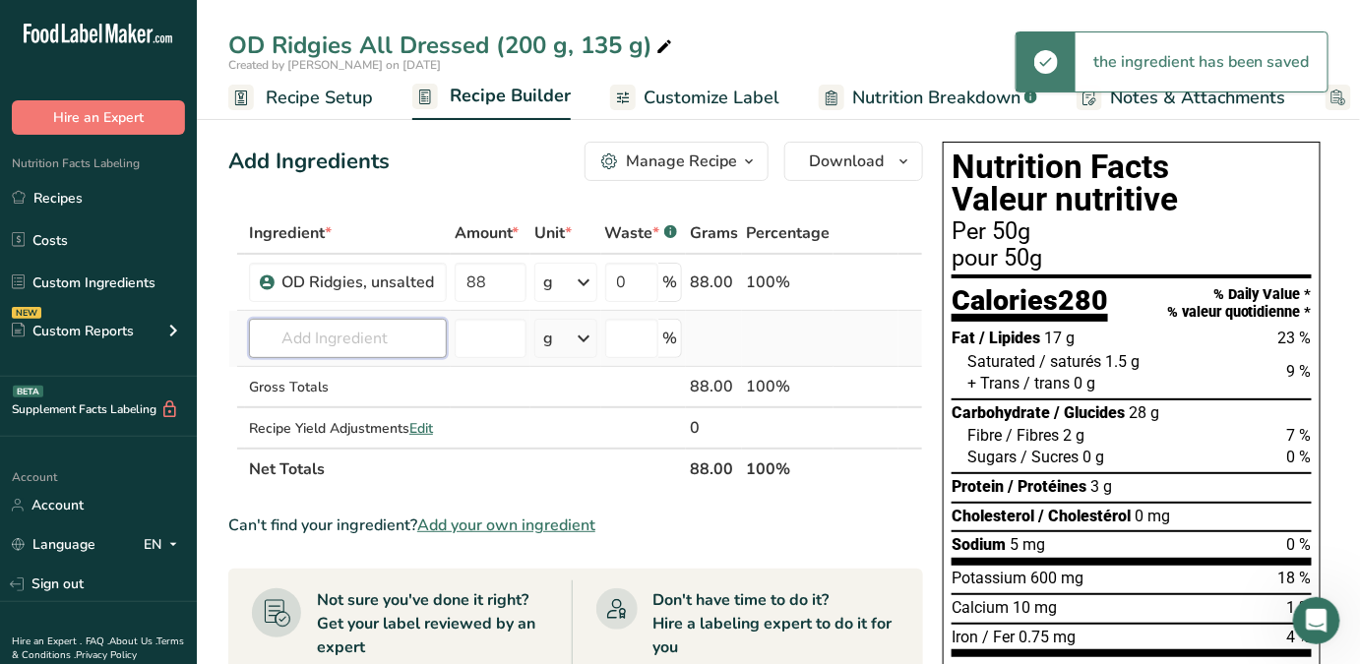
type input "a"
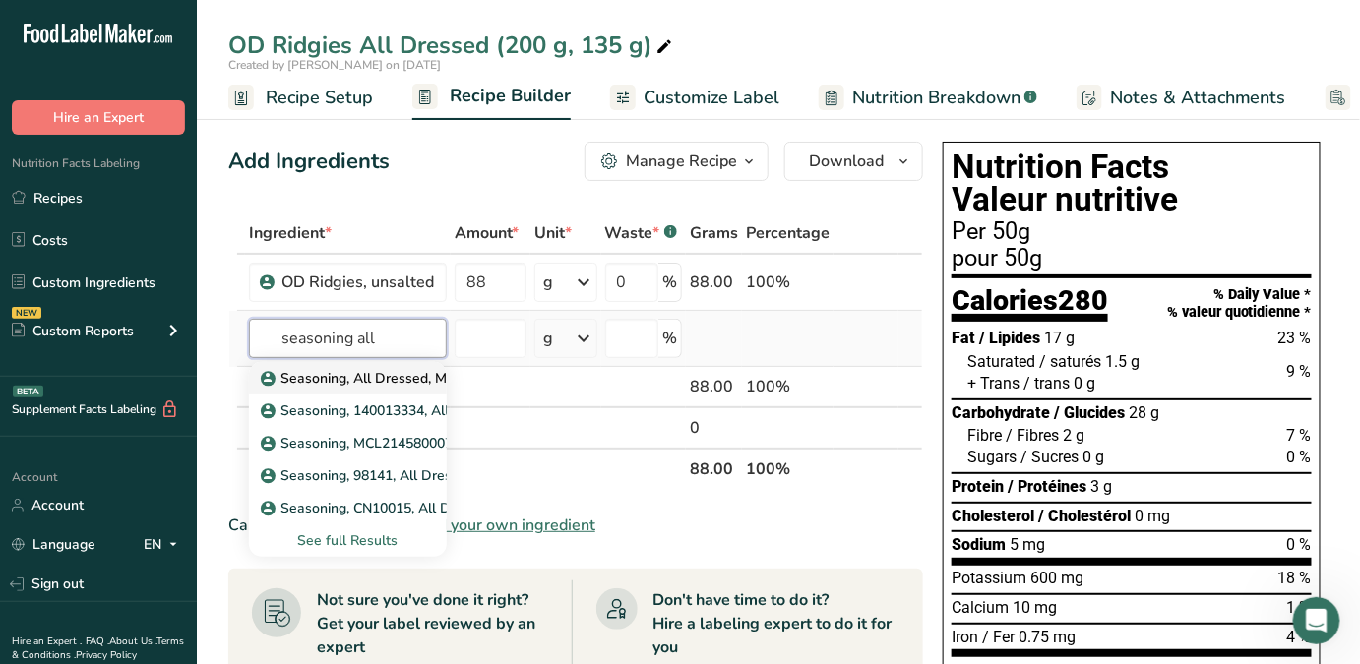
type input "seasoning all"
click at [414, 384] on p "Seasoning, All Dressed, MCL214580007" at bounding box center [400, 378] width 270 height 21
type input "Seasoning, All Dressed, MCL214580007"
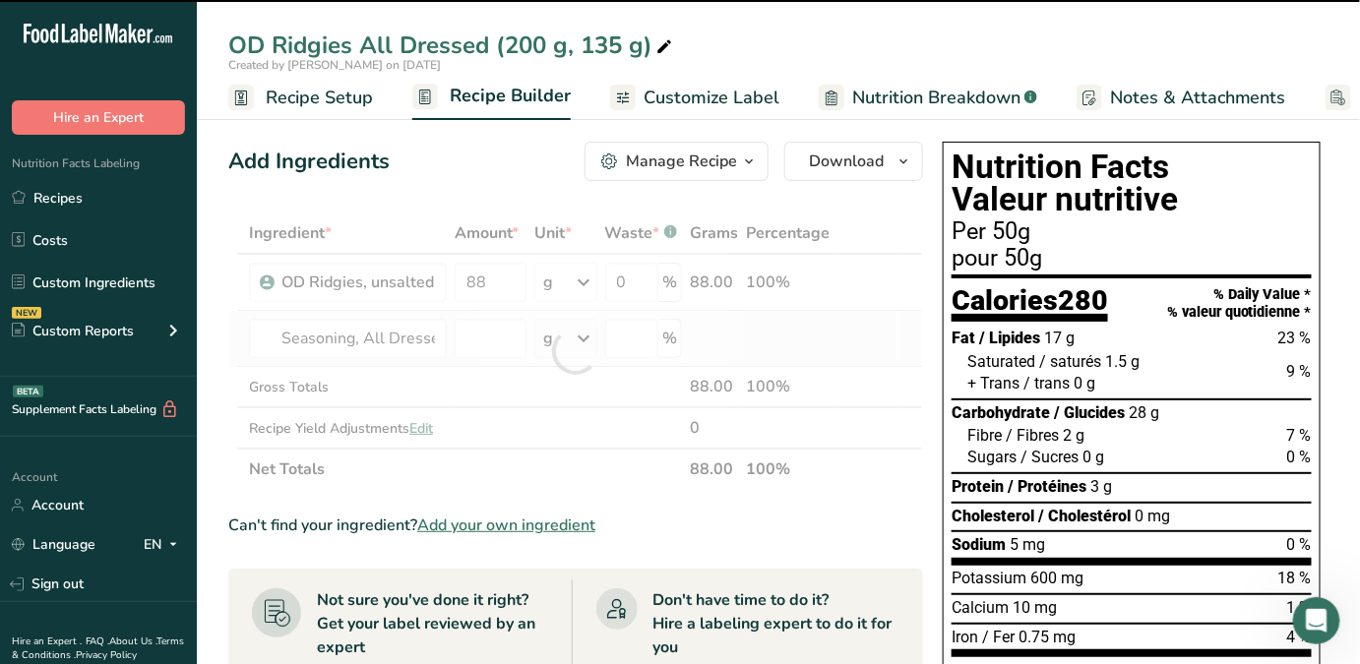
type input "0"
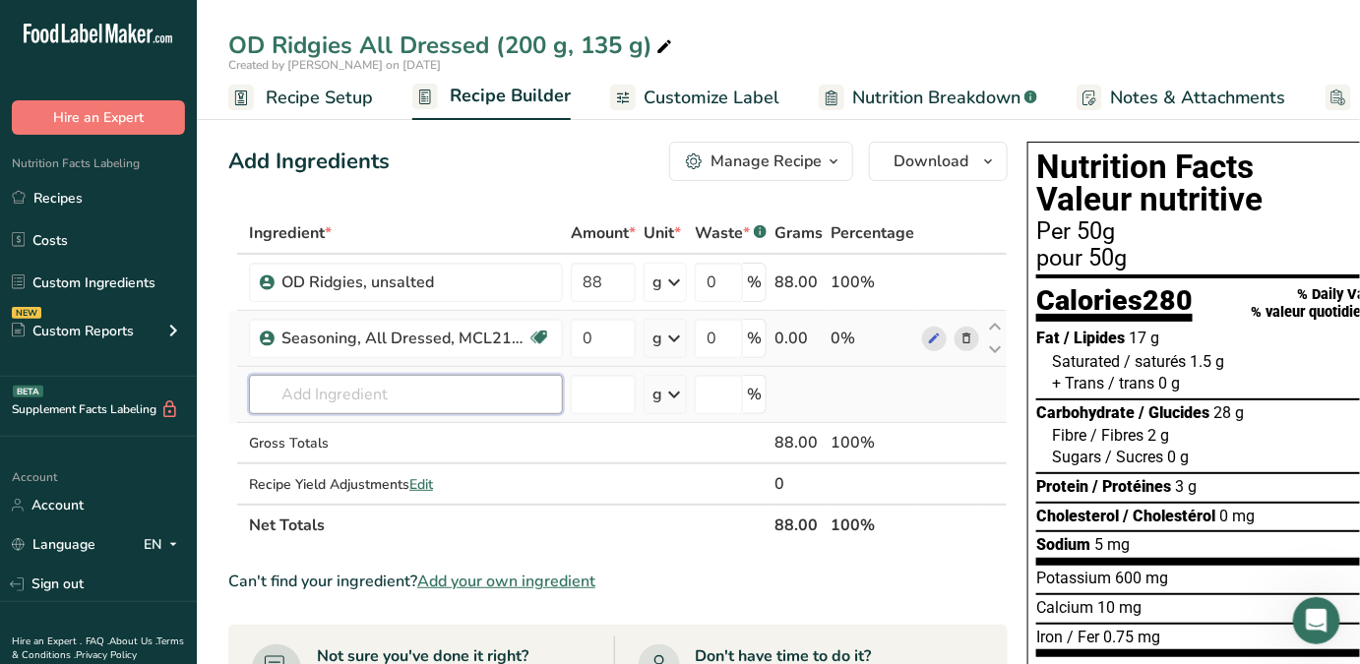
click at [412, 380] on input "text" at bounding box center [406, 394] width 314 height 39
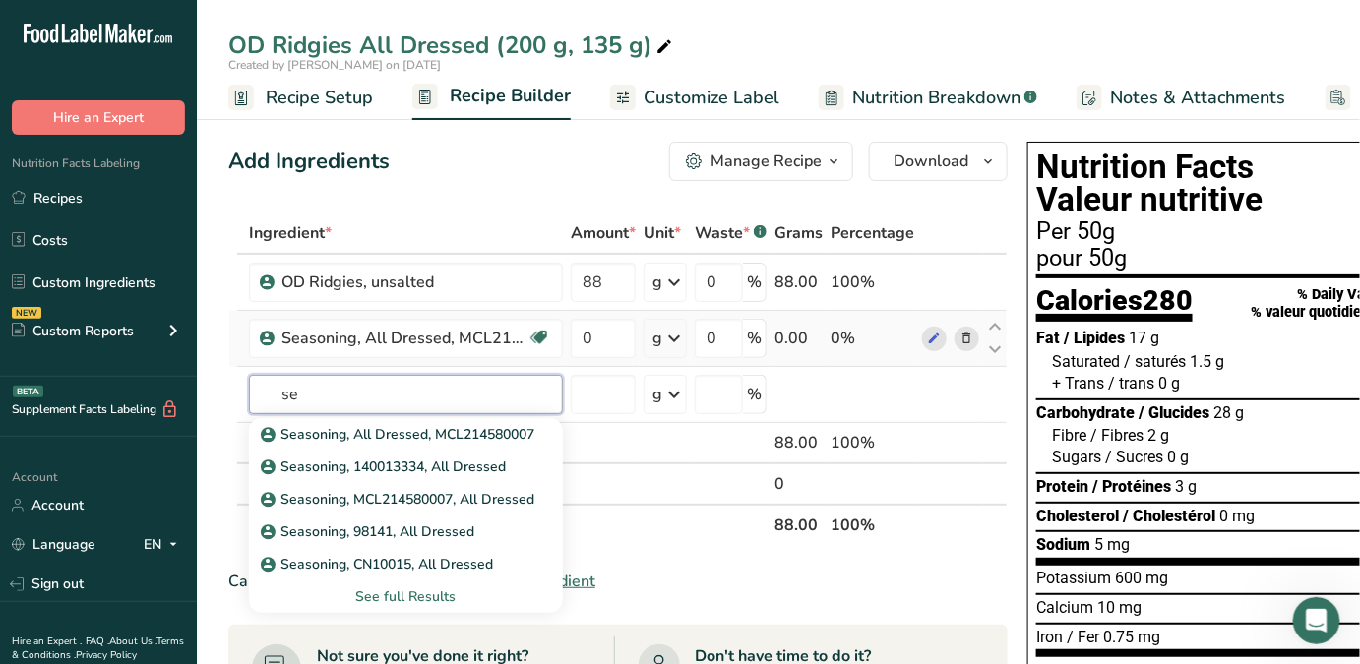
type input "s"
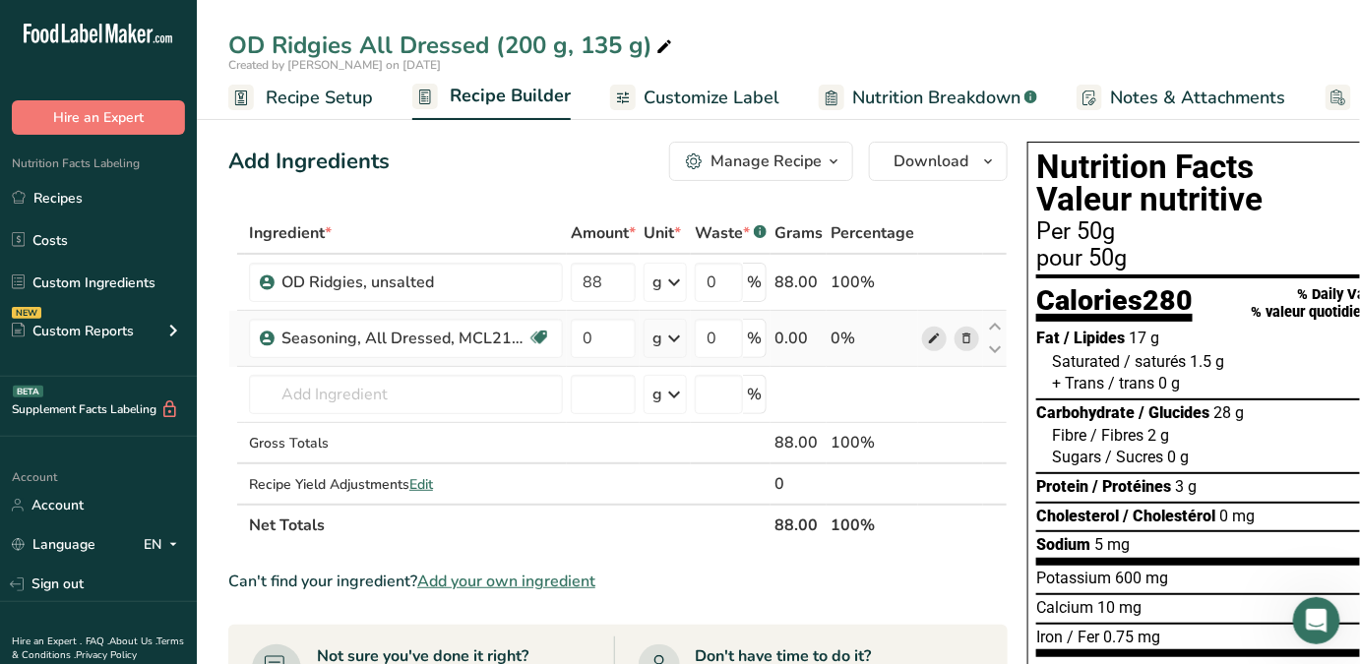
click at [923, 338] on span at bounding box center [935, 339] width 24 height 24
click at [316, 91] on span "Recipe Setup" at bounding box center [319, 98] width 107 height 27
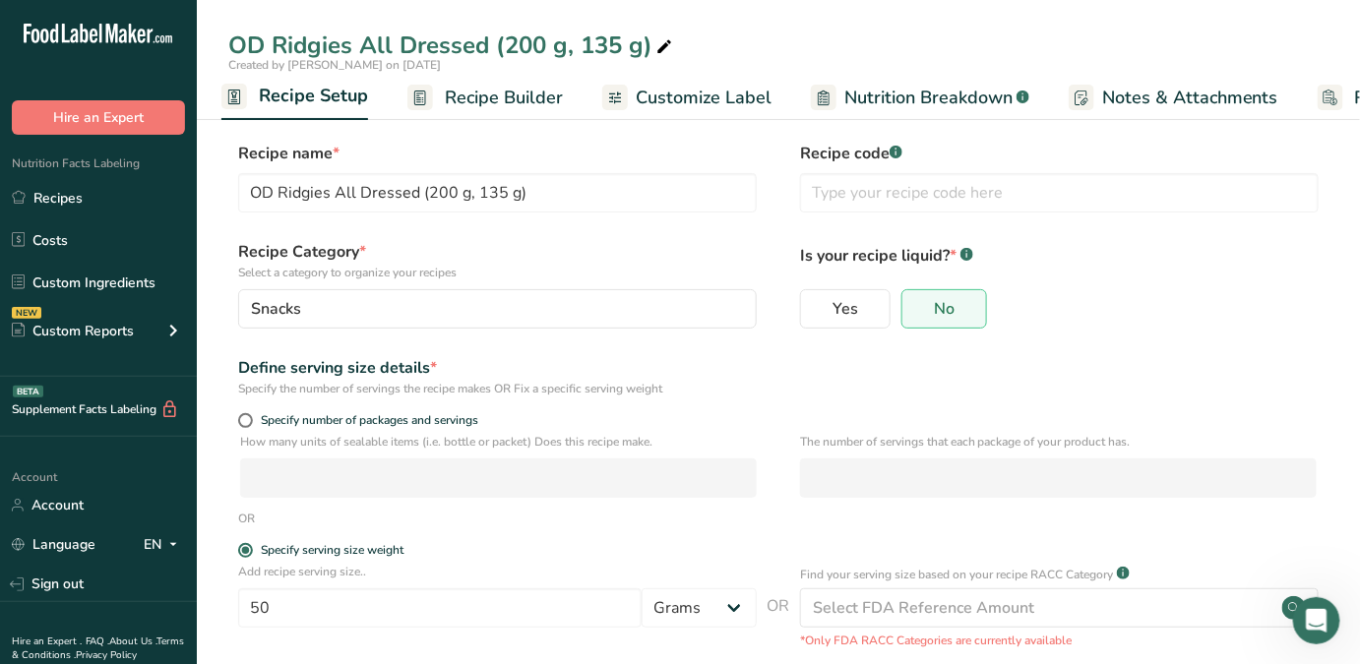
scroll to position [153, 0]
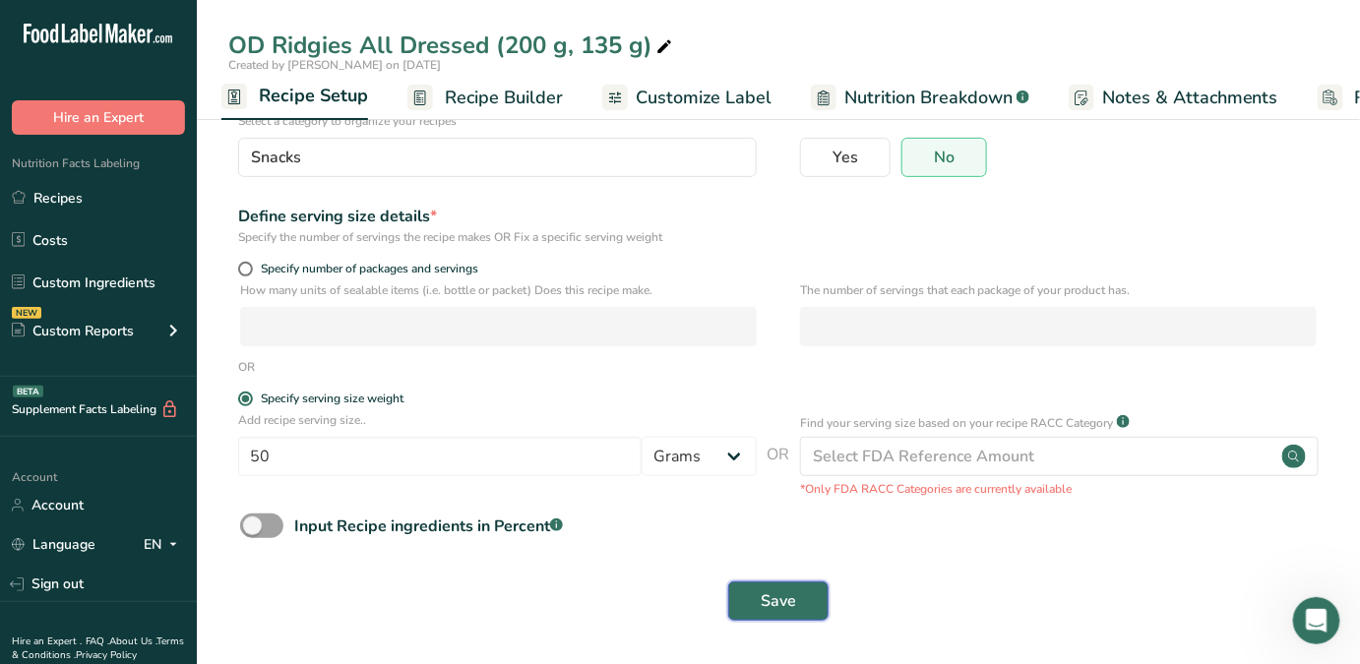
click at [766, 583] on button "Save" at bounding box center [778, 601] width 100 height 39
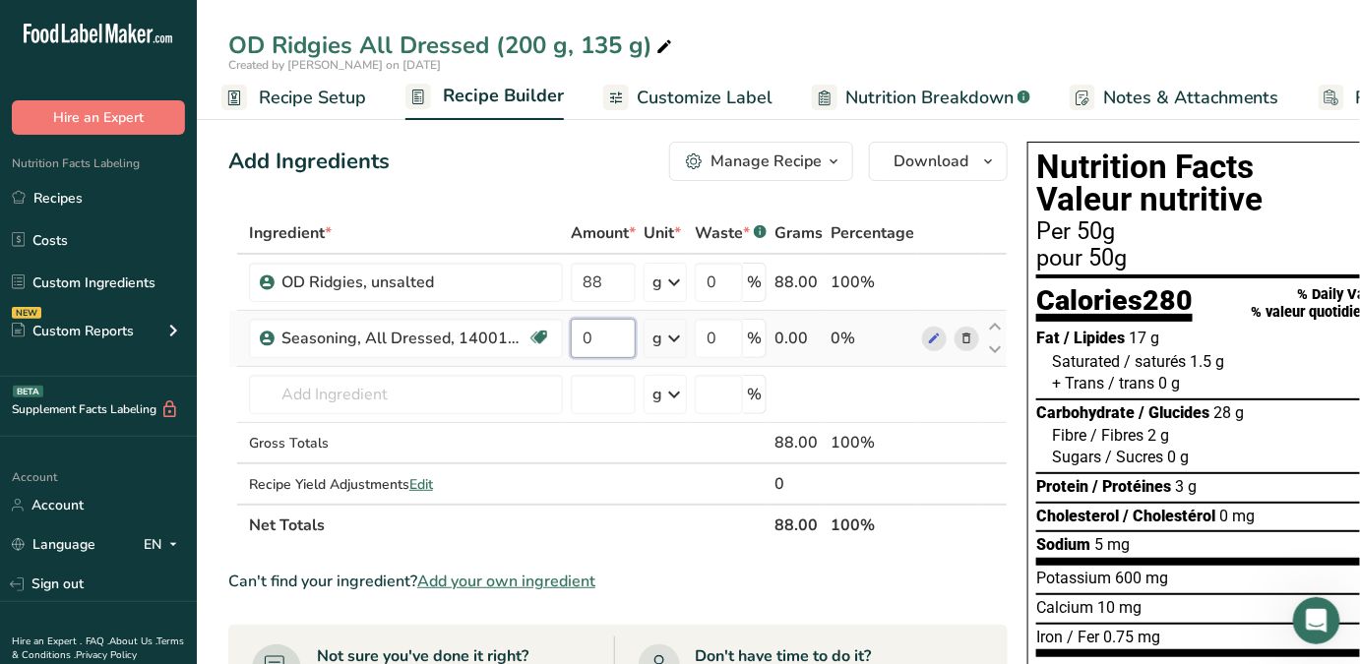
drag, startPoint x: 608, startPoint y: 343, endPoint x: 573, endPoint y: 344, distance: 35.4
click at [573, 344] on input "0" at bounding box center [603, 338] width 65 height 39
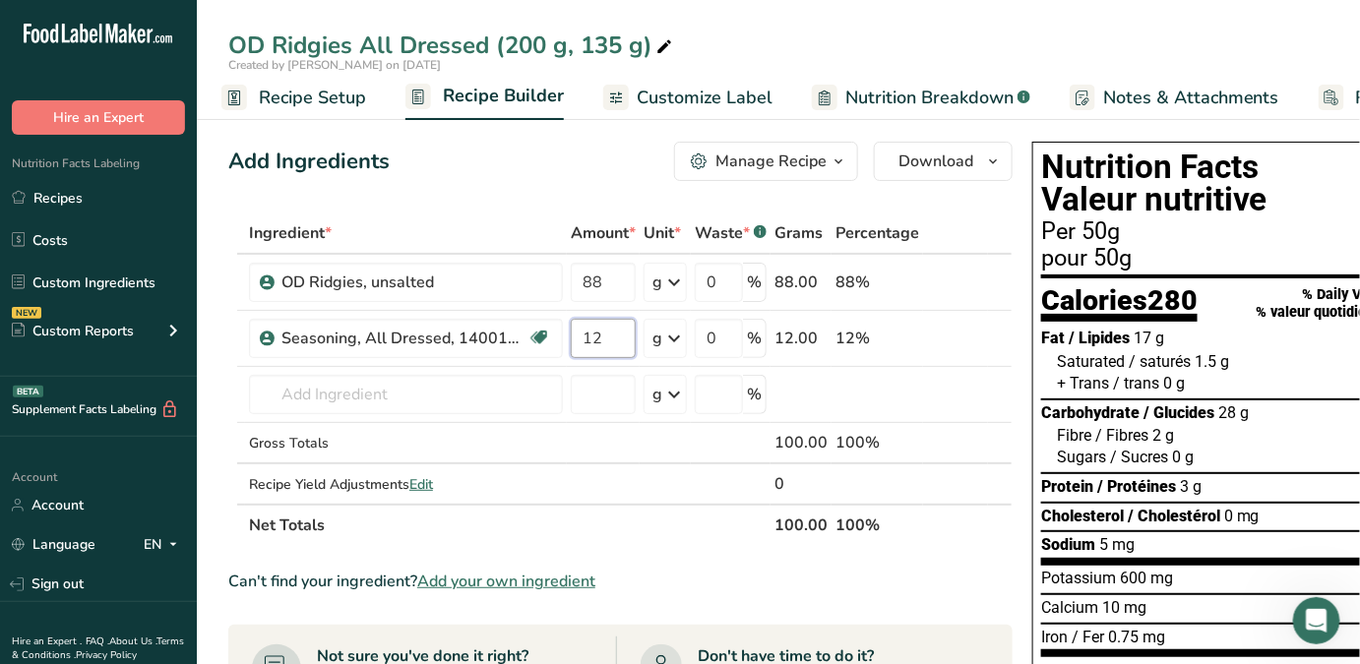
type input "12"
click at [614, 508] on div "Ingredient * Amount * Unit * Waste * .a-a{fill:#347362;}.b-a{fill:#fff;} Grams …" at bounding box center [620, 380] width 784 height 334
click at [669, 109] on span "Customize Label" at bounding box center [705, 98] width 136 height 27
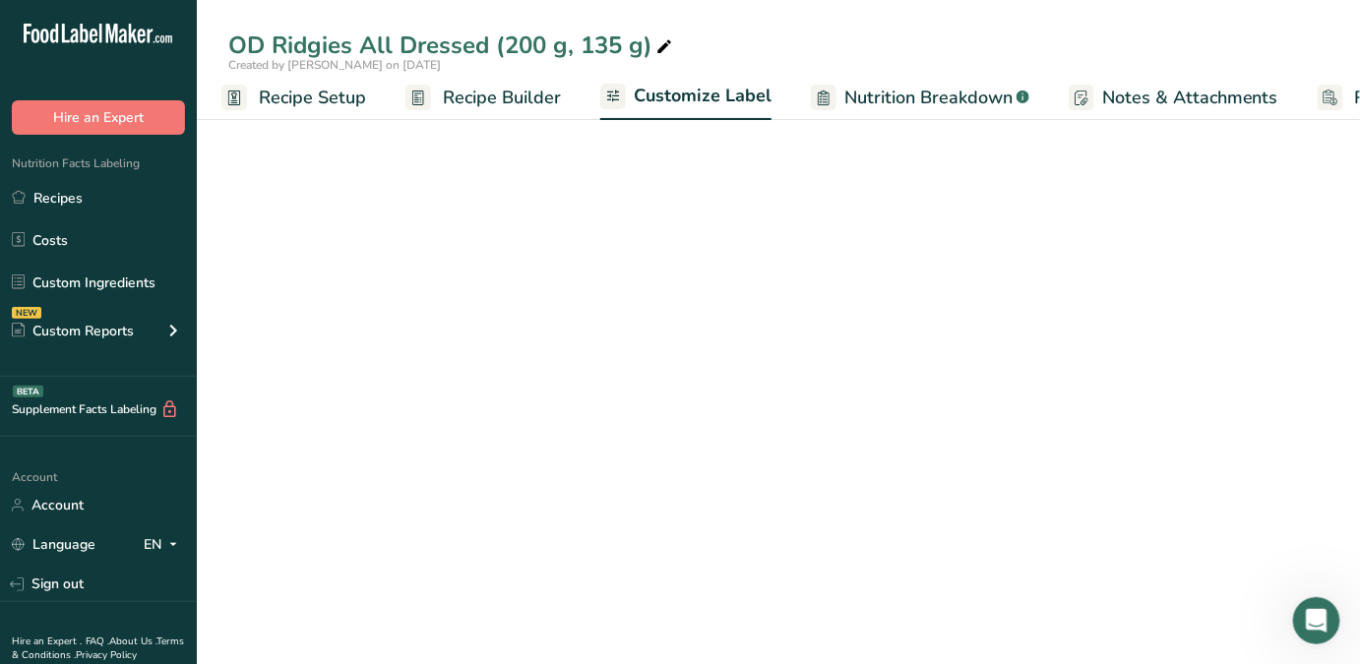
scroll to position [0, 153]
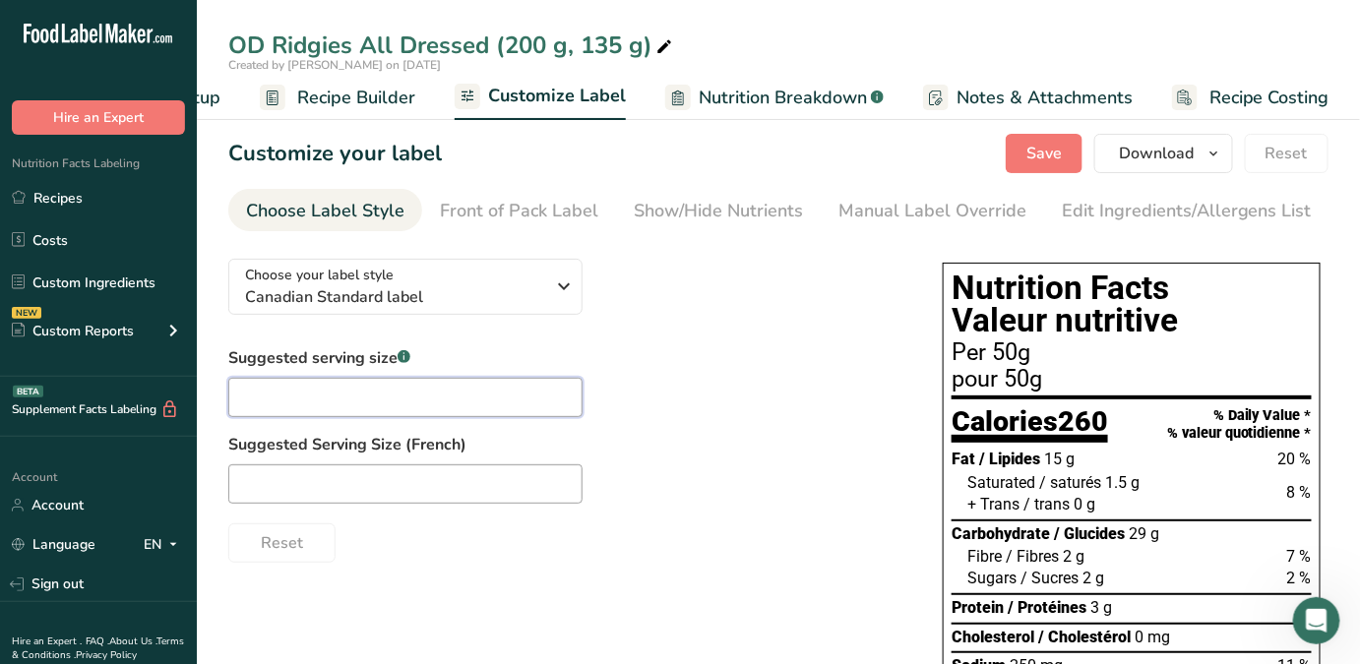
click at [313, 395] on input "text" at bounding box center [405, 397] width 354 height 39
click at [313, 395] on input "a" at bounding box center [405, 397] width 354 height 39
type input "about 22 chips"
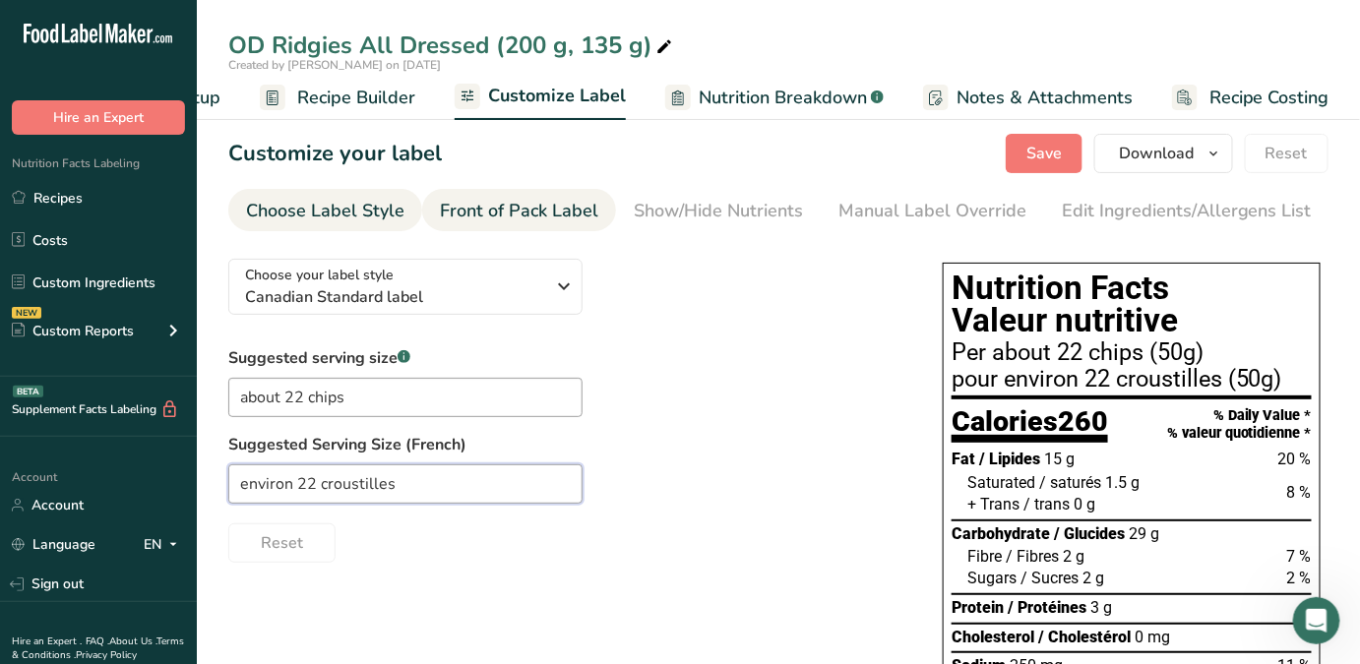
type input "environ 22 croustilles"
click at [554, 205] on div "Front of Pack Label" at bounding box center [519, 211] width 158 height 27
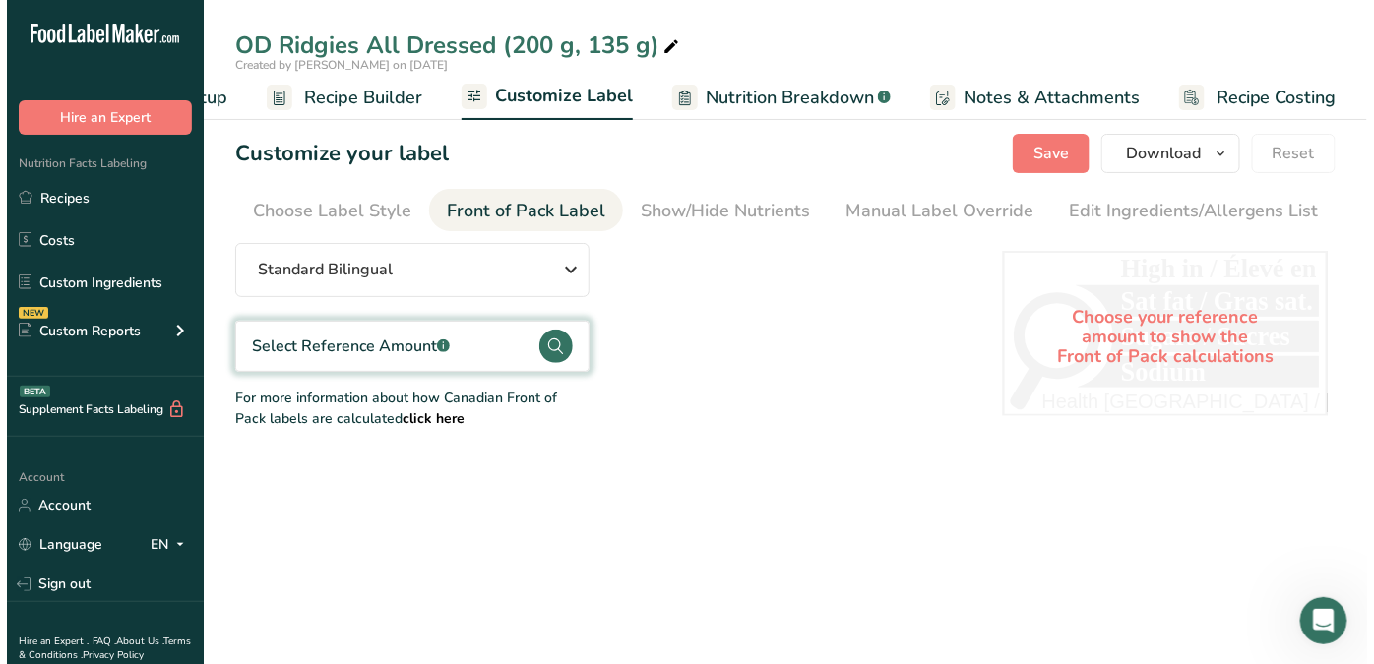
scroll to position [0, 147]
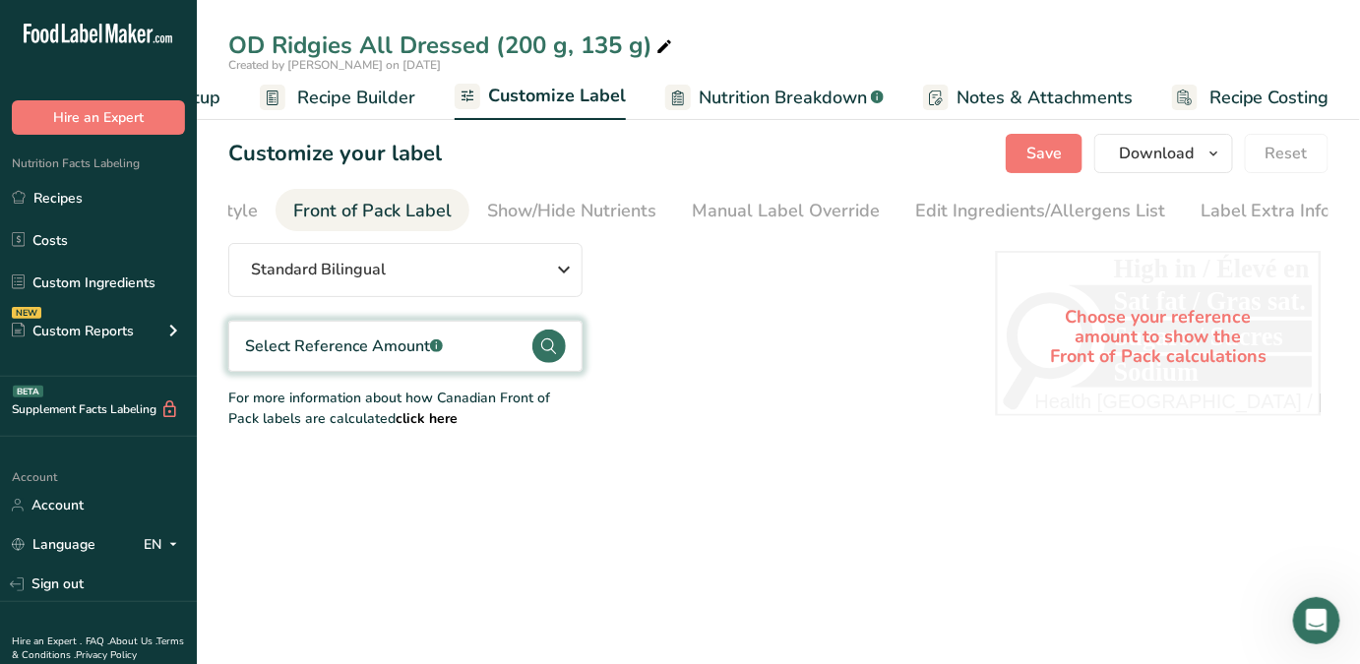
click at [558, 339] on circle at bounding box center [548, 346] width 33 height 33
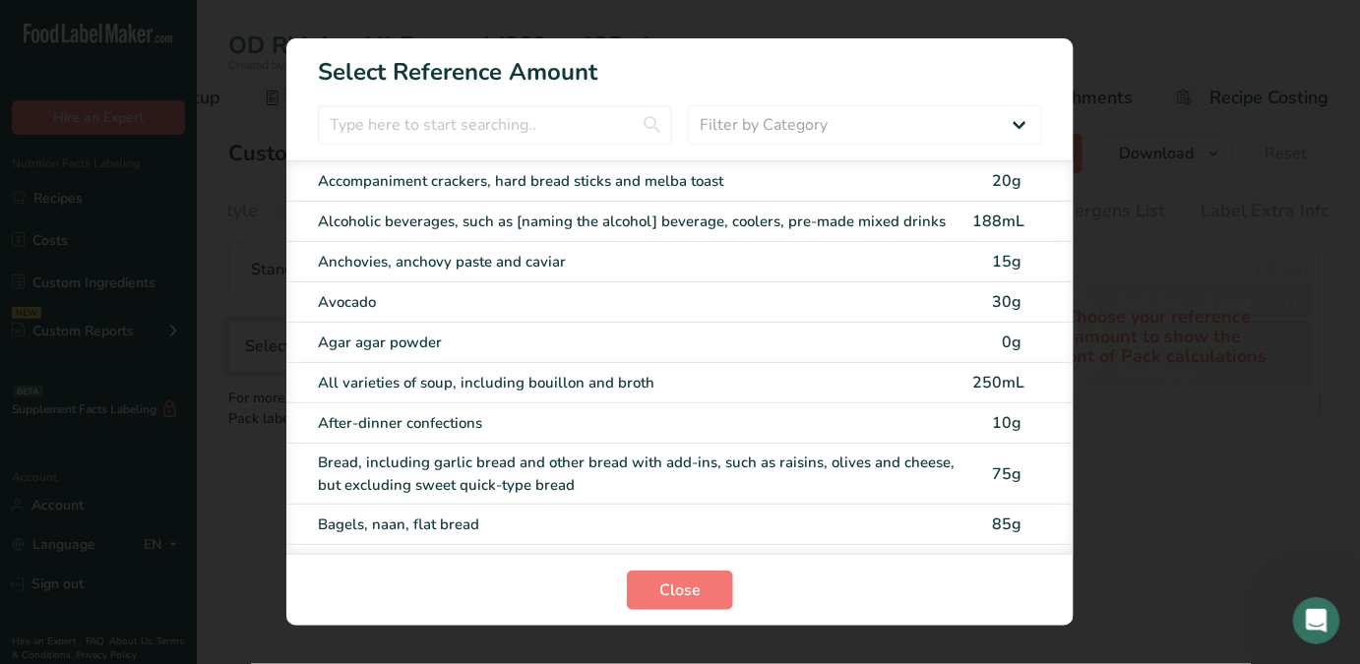
scroll to position [0, 139]
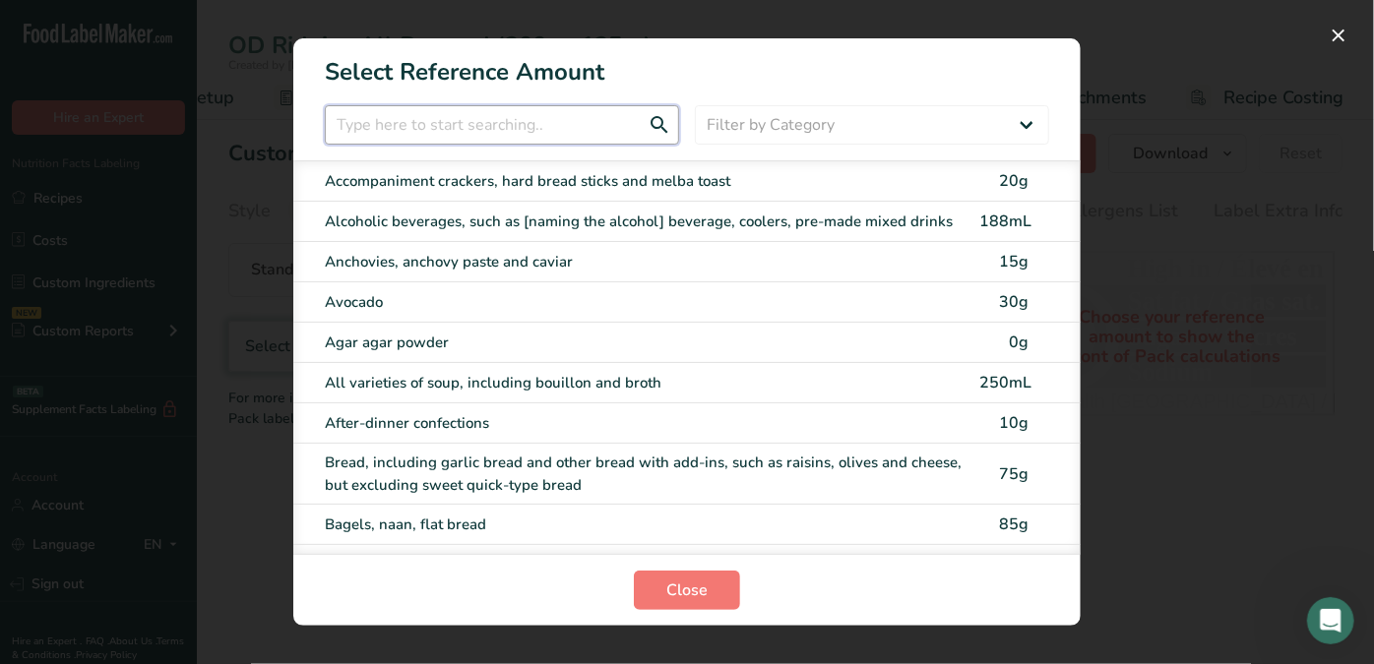
click at [528, 116] on input "FOP Category Selection Modal" at bounding box center [502, 124] width 354 height 39
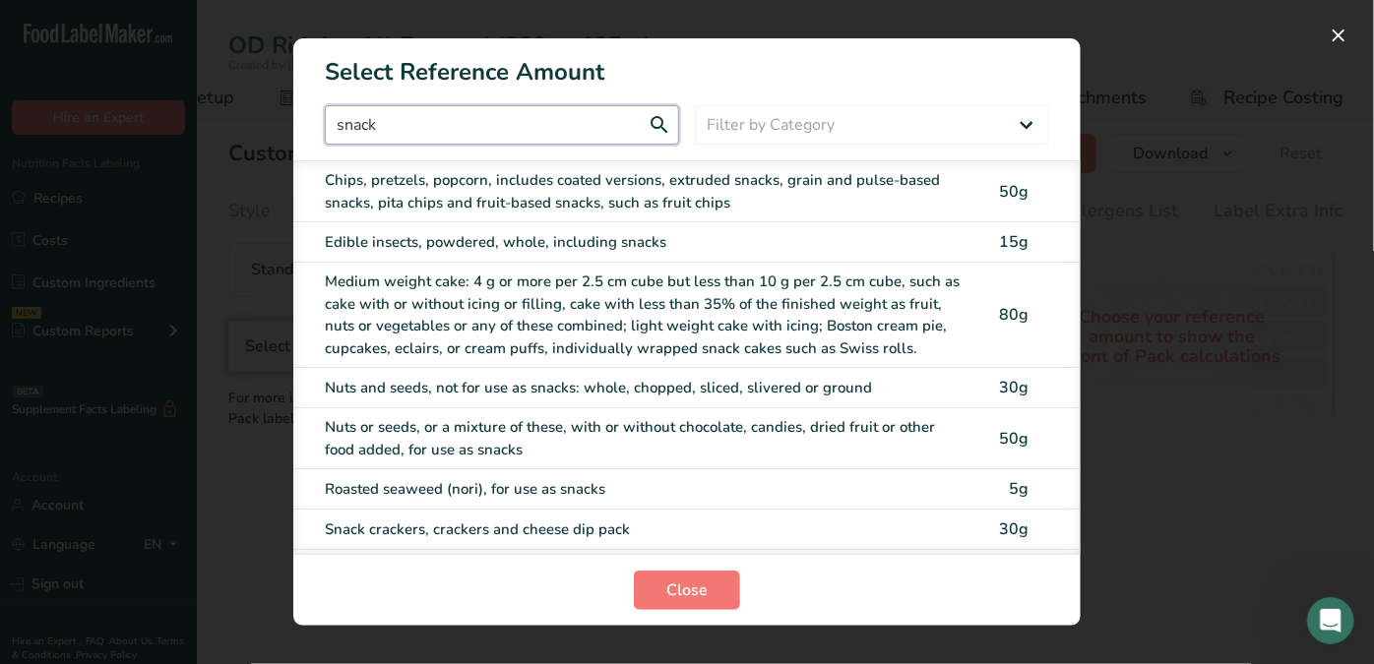
type input "snack"
click at [548, 178] on div "Chips, pretzels, popcorn, includes coated versions, extruded snacks, grain and …" at bounding box center [646, 191] width 643 height 44
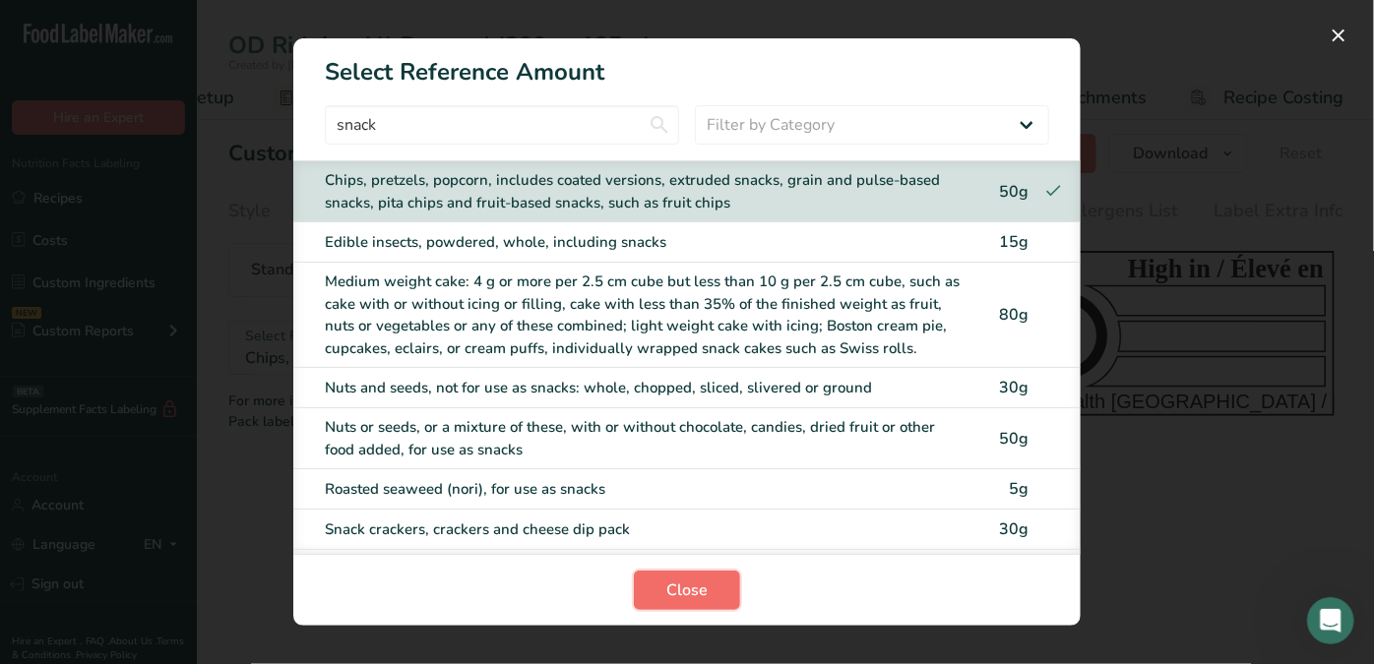
click at [701, 579] on span "Close" at bounding box center [686, 591] width 41 height 24
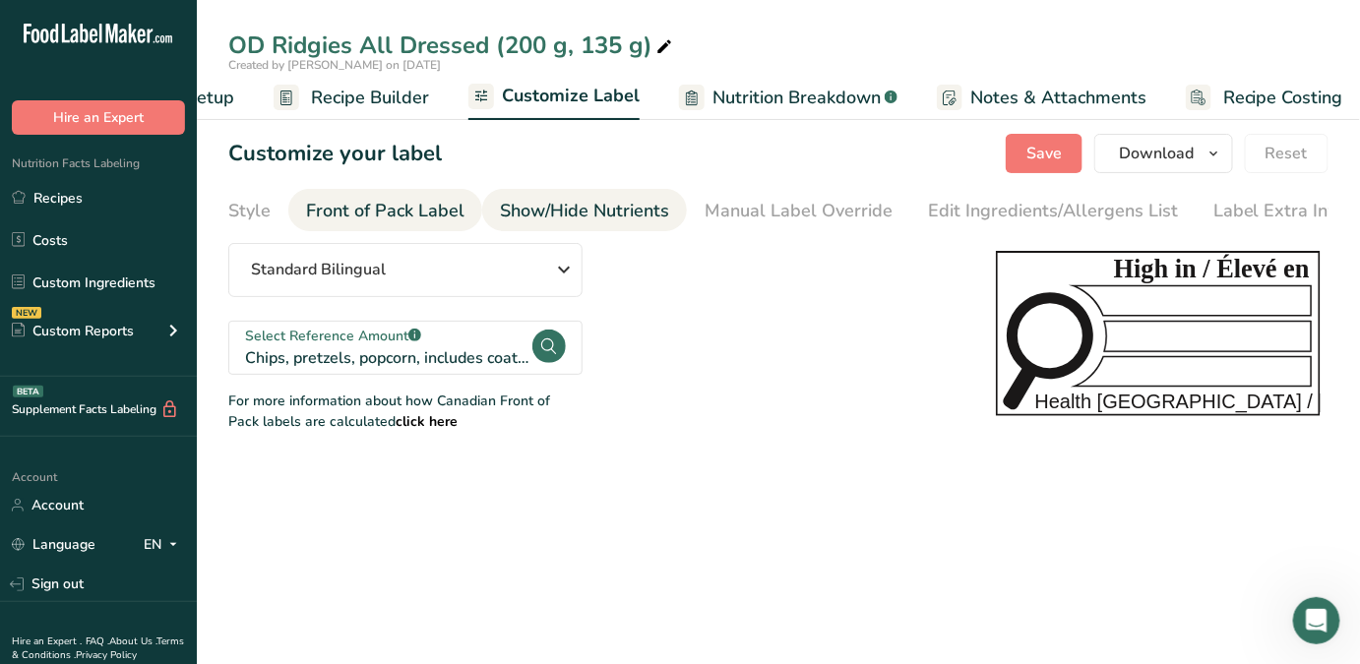
click at [629, 213] on div "Show/Hide Nutrients" at bounding box center [584, 211] width 169 height 27
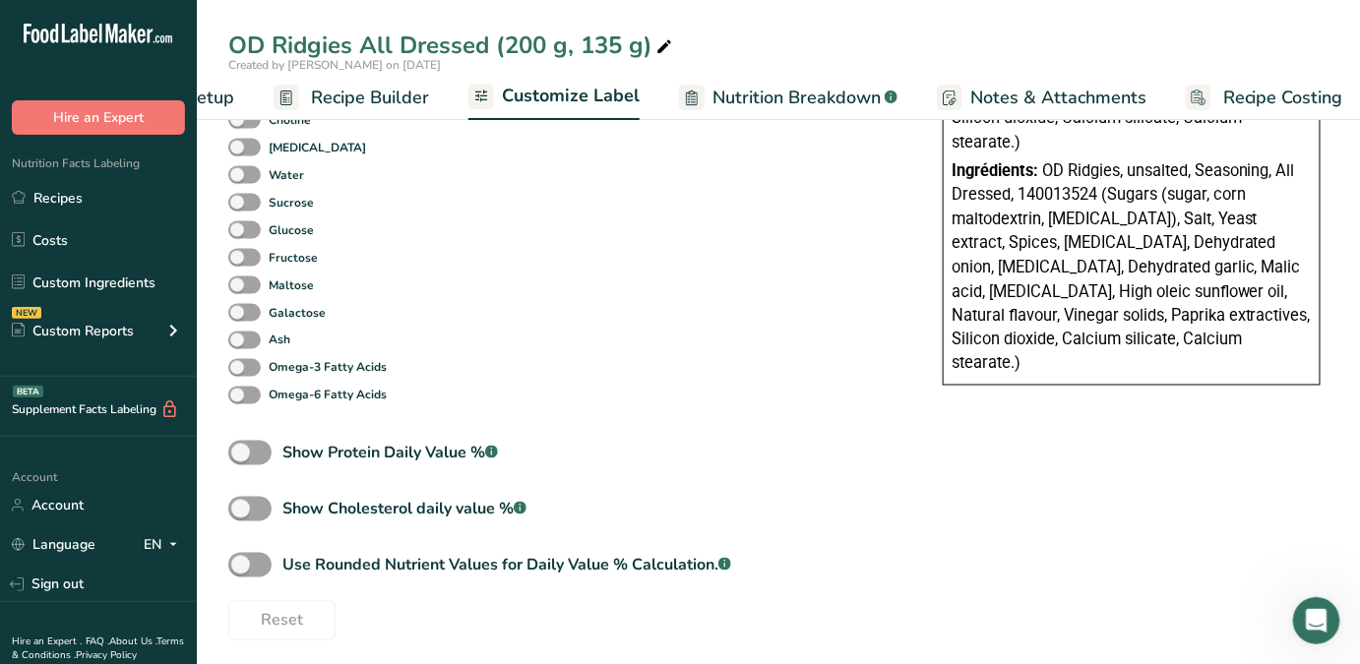
scroll to position [921, 0]
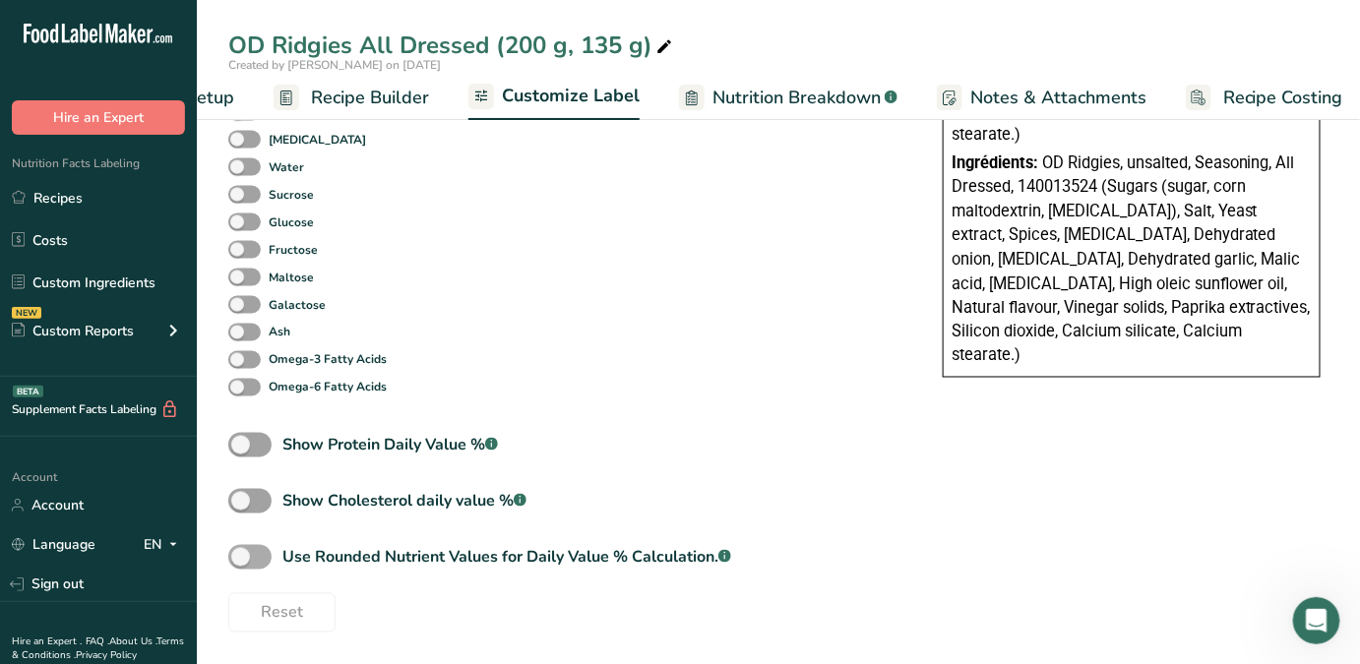
click at [265, 550] on span at bounding box center [249, 557] width 43 height 25
click at [241, 551] on input "Use Rounded Nutrient Values for Daily Value % Calculation. .a-a{fill:#347362;}.…" at bounding box center [234, 557] width 13 height 13
checkbox input "true"
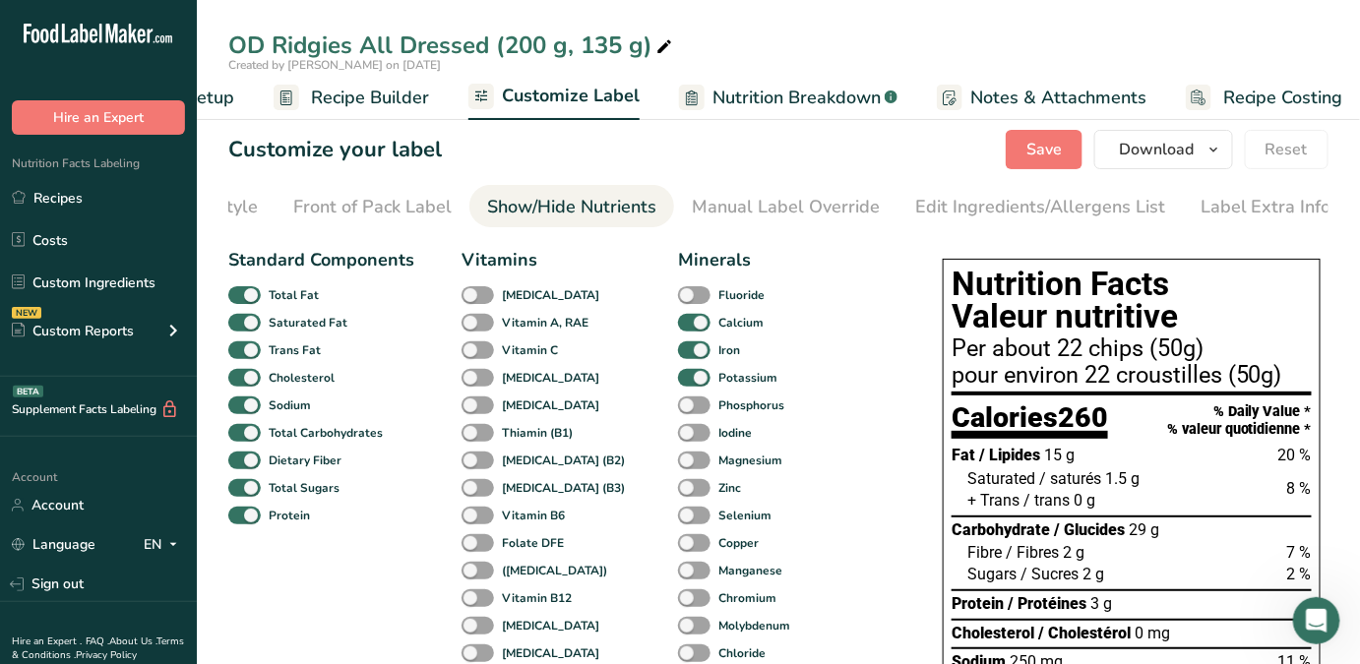
scroll to position [0, 0]
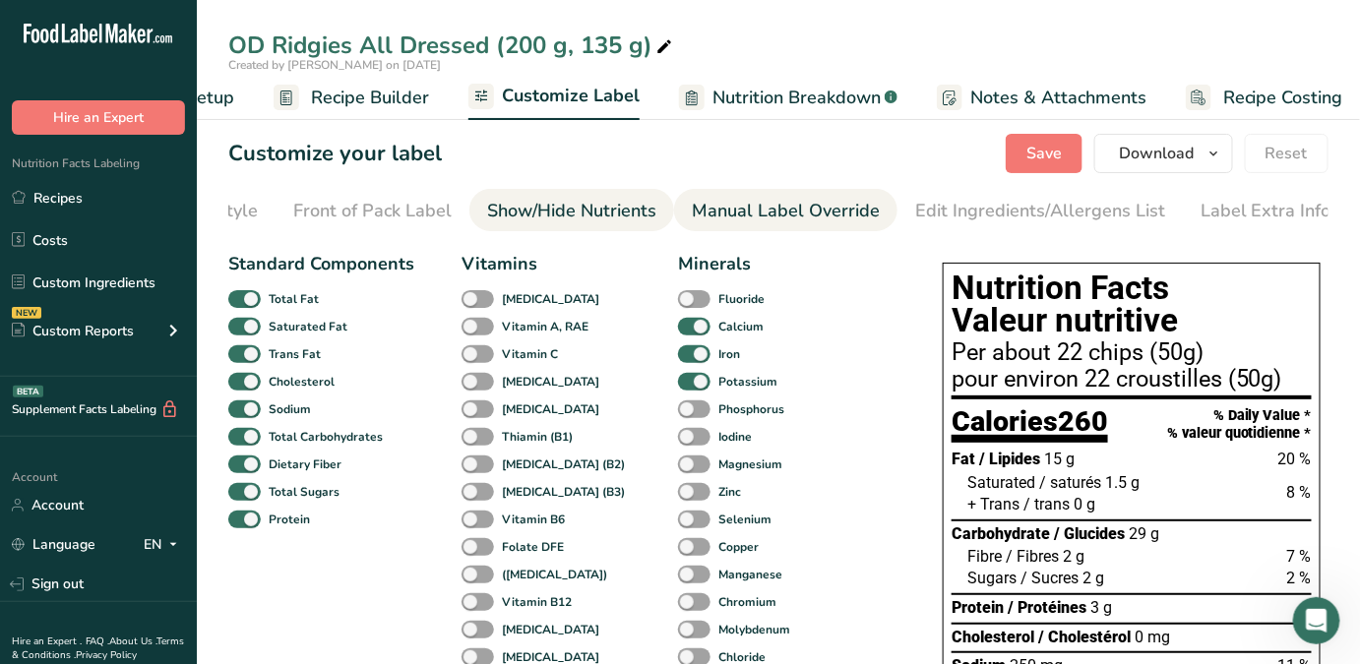
click at [835, 199] on div "Manual Label Override" at bounding box center [786, 211] width 188 height 27
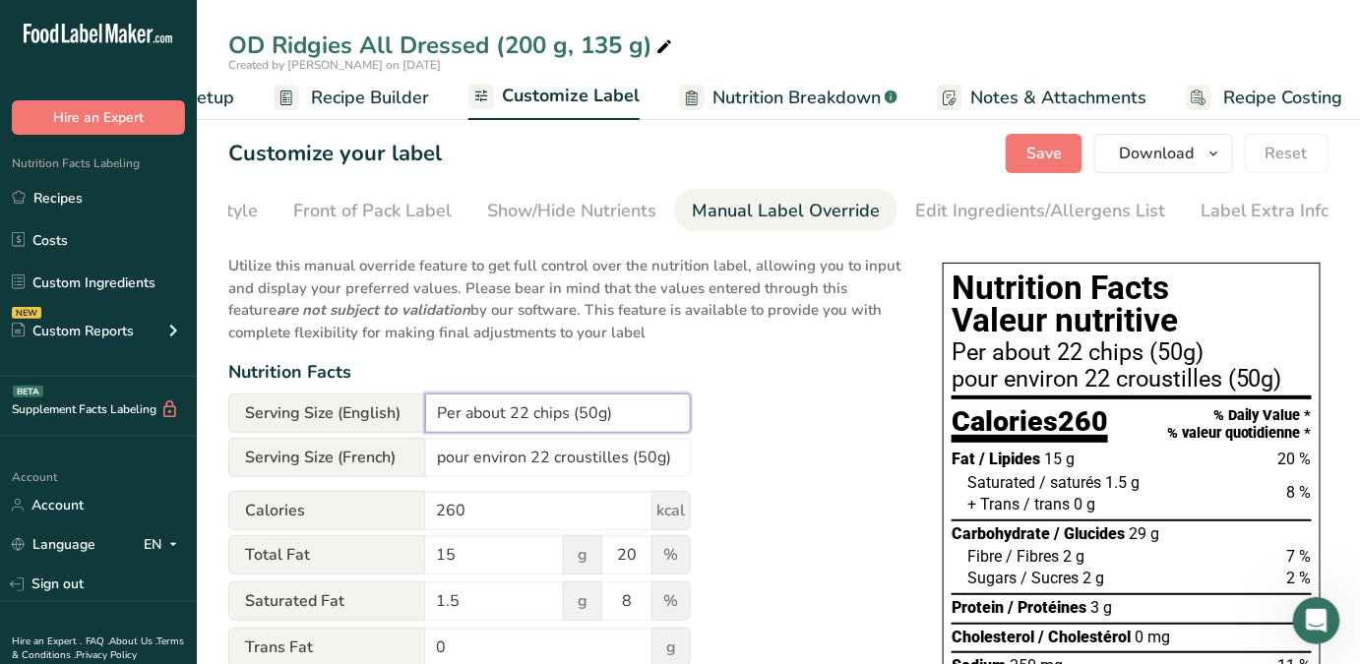
click at [598, 413] on input "Per about 22 chips (50g)" at bounding box center [558, 413] width 266 height 39
type input "Per about 22 chips (50 g)"
click at [652, 459] on input "pour environ 22 croustilles (50g)" at bounding box center [558, 457] width 266 height 39
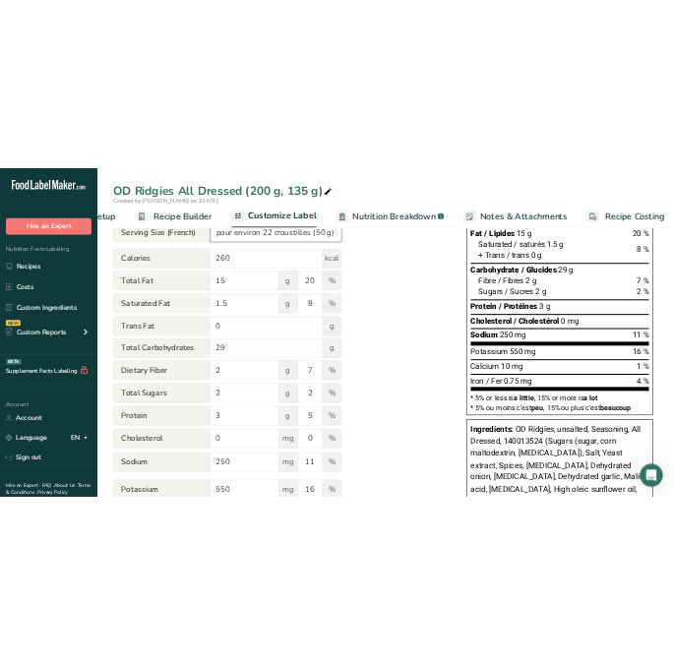
scroll to position [341, 0]
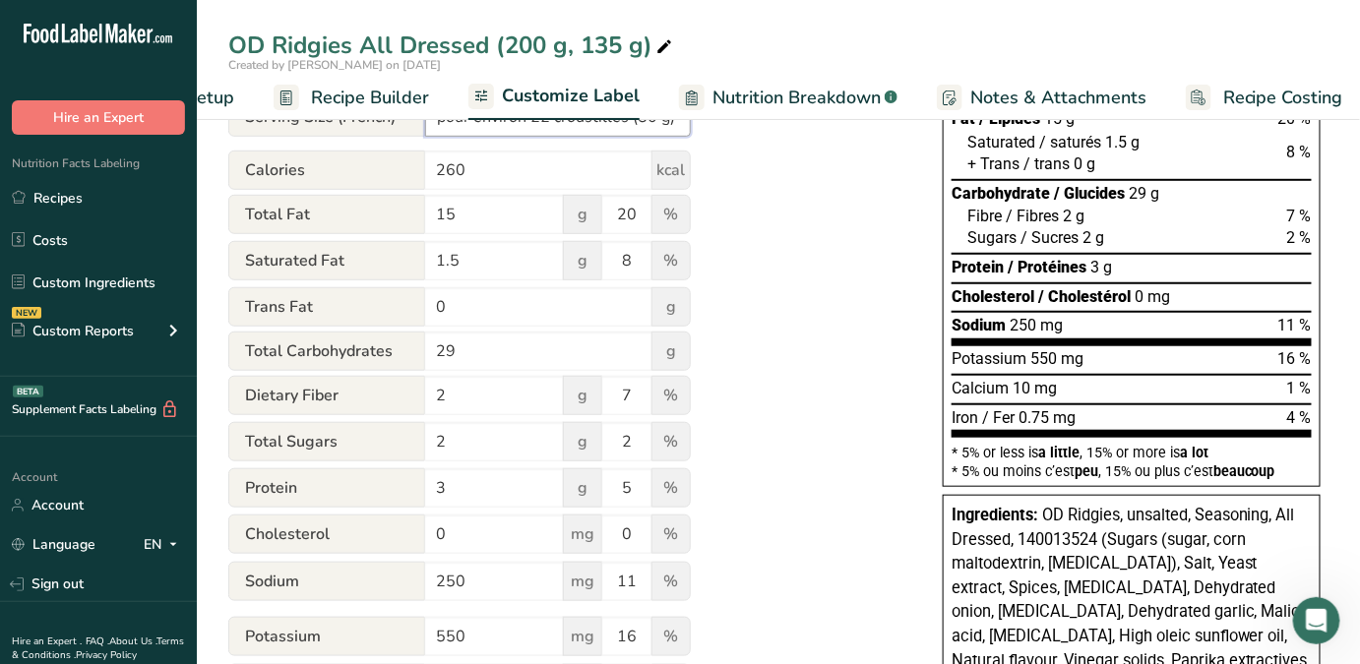
type input "pour environ 22 croustilles (50 g)"
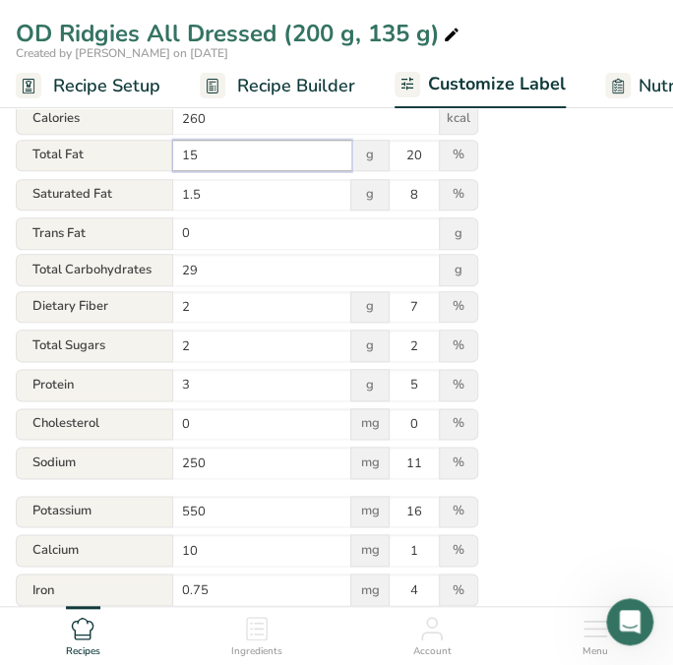
drag, startPoint x: 189, startPoint y: 159, endPoint x: 210, endPoint y: 159, distance: 20.7
click at [210, 159] on input "15" at bounding box center [262, 156] width 178 height 32
type input "14"
type input "19"
type input "1"
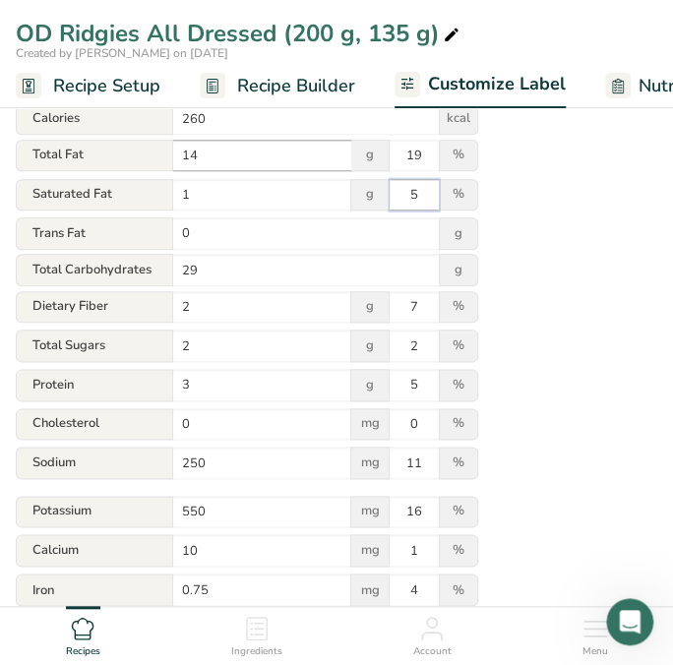
type input "5"
type input "30"
type input "1"
type input "4"
type input "3"
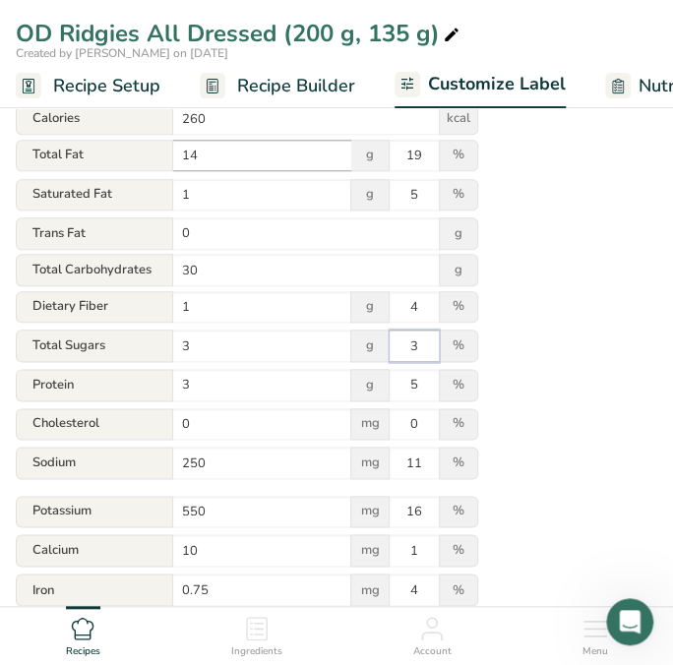
type input "3"
type input "600"
type input "18"
type input "20"
type input "2"
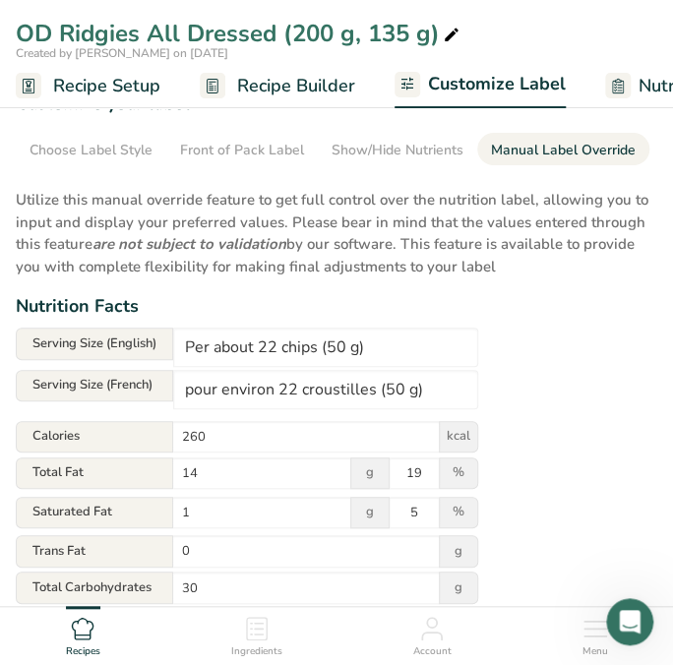
scroll to position [0, 0]
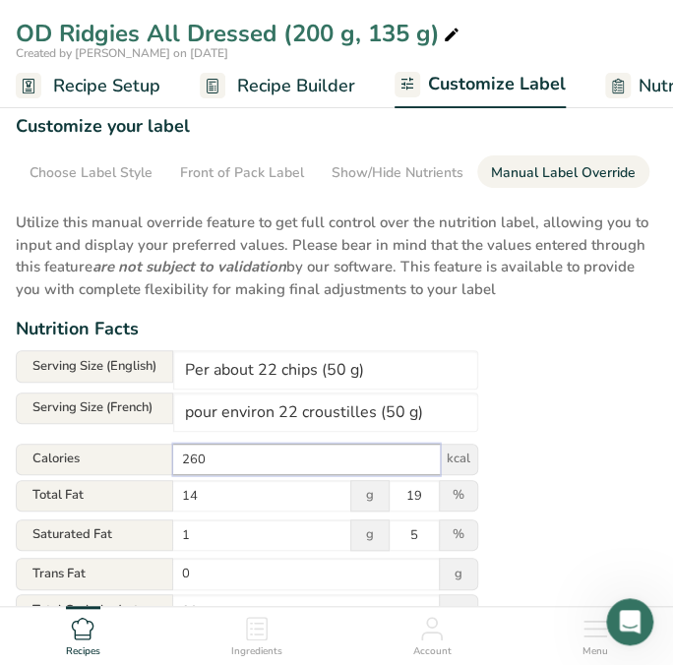
click at [197, 459] on input "260" at bounding box center [306, 460] width 267 height 32
type input "250"
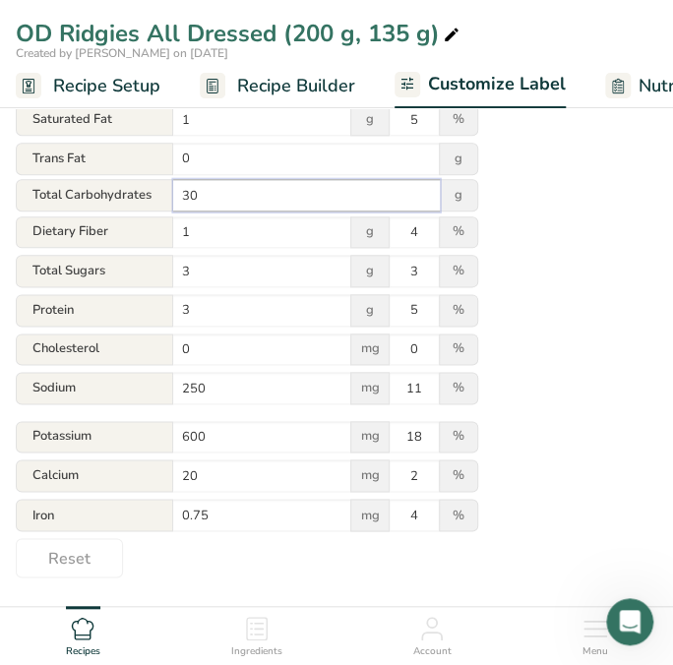
scroll to position [419, 0]
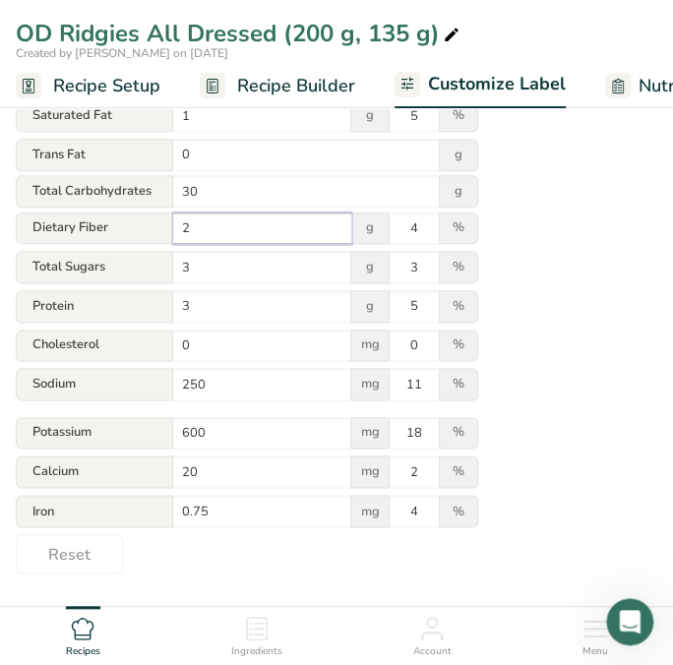
type input "2"
type input "7"
type input "650"
type input "19"
type input "10"
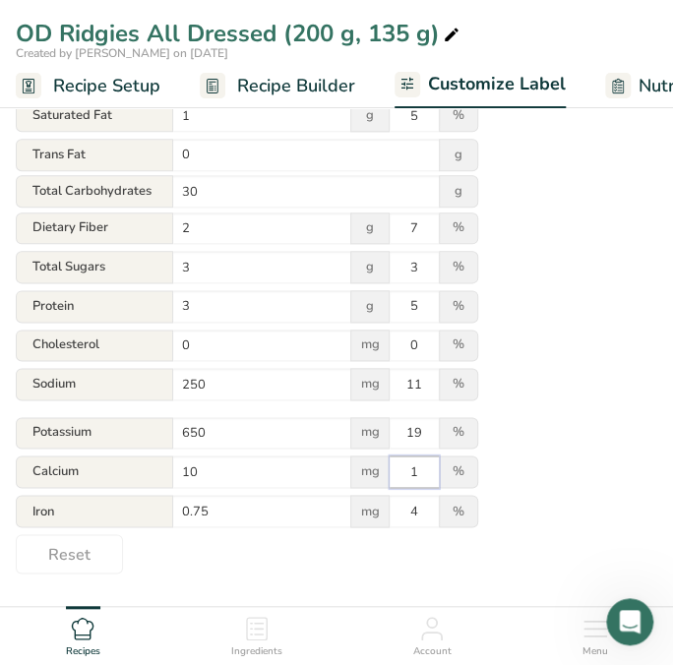
type input "1"
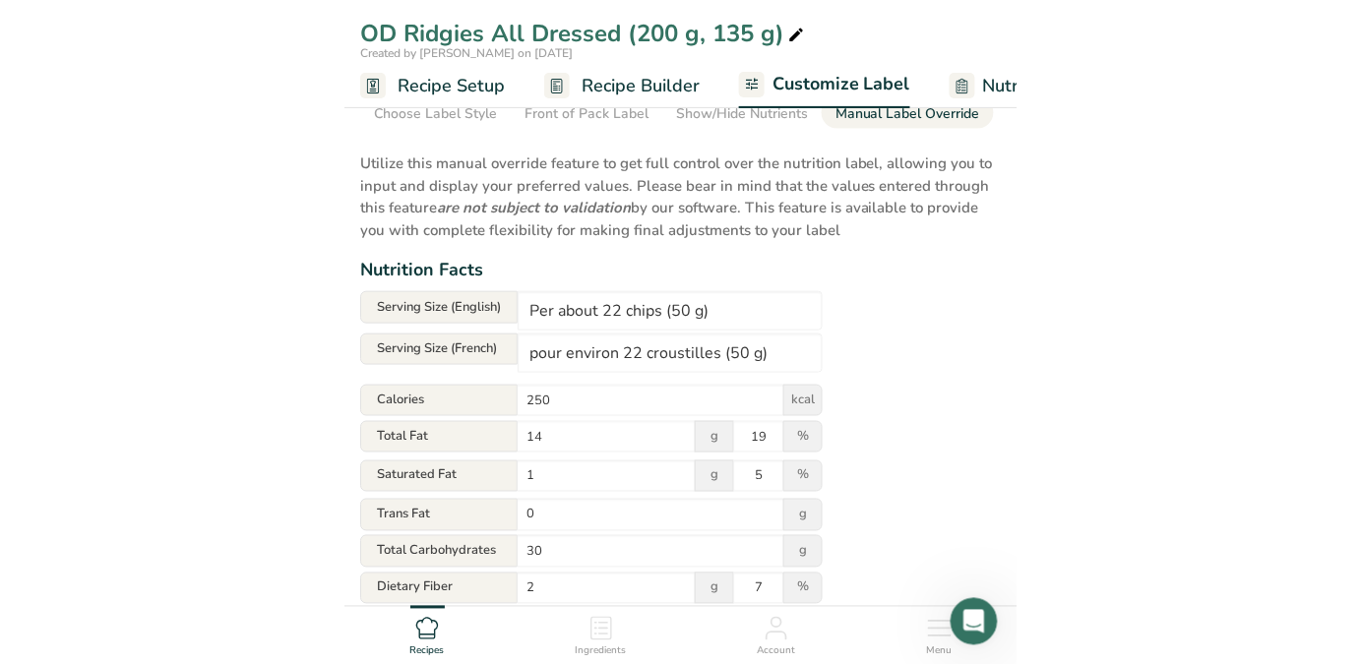
scroll to position [0, 0]
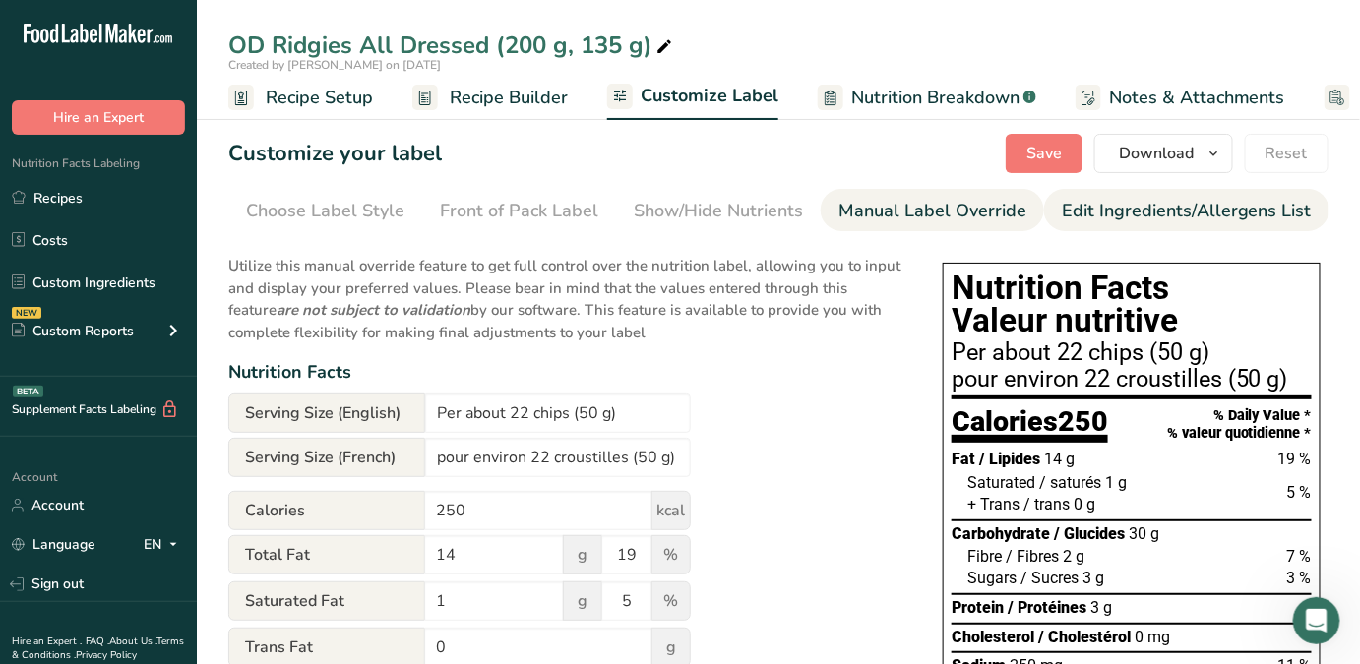
click at [1087, 199] on div "Edit Ingredients/Allergens List" at bounding box center [1187, 211] width 250 height 27
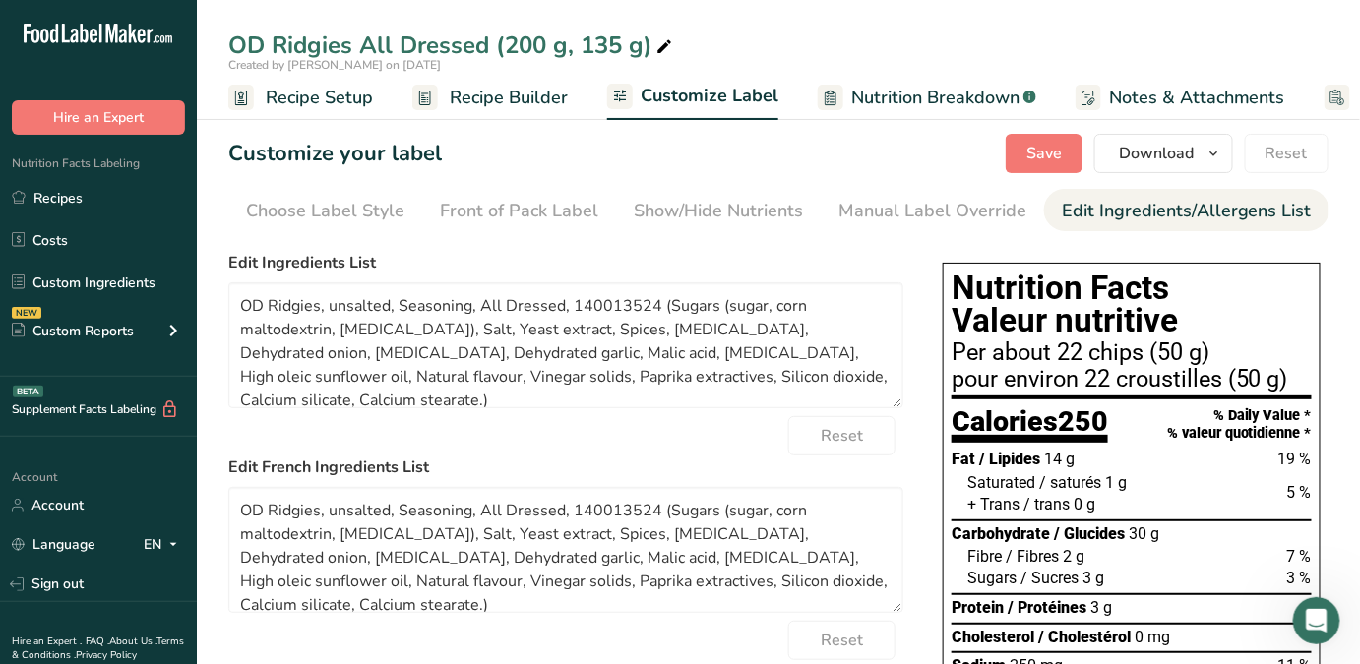
scroll to position [0, 147]
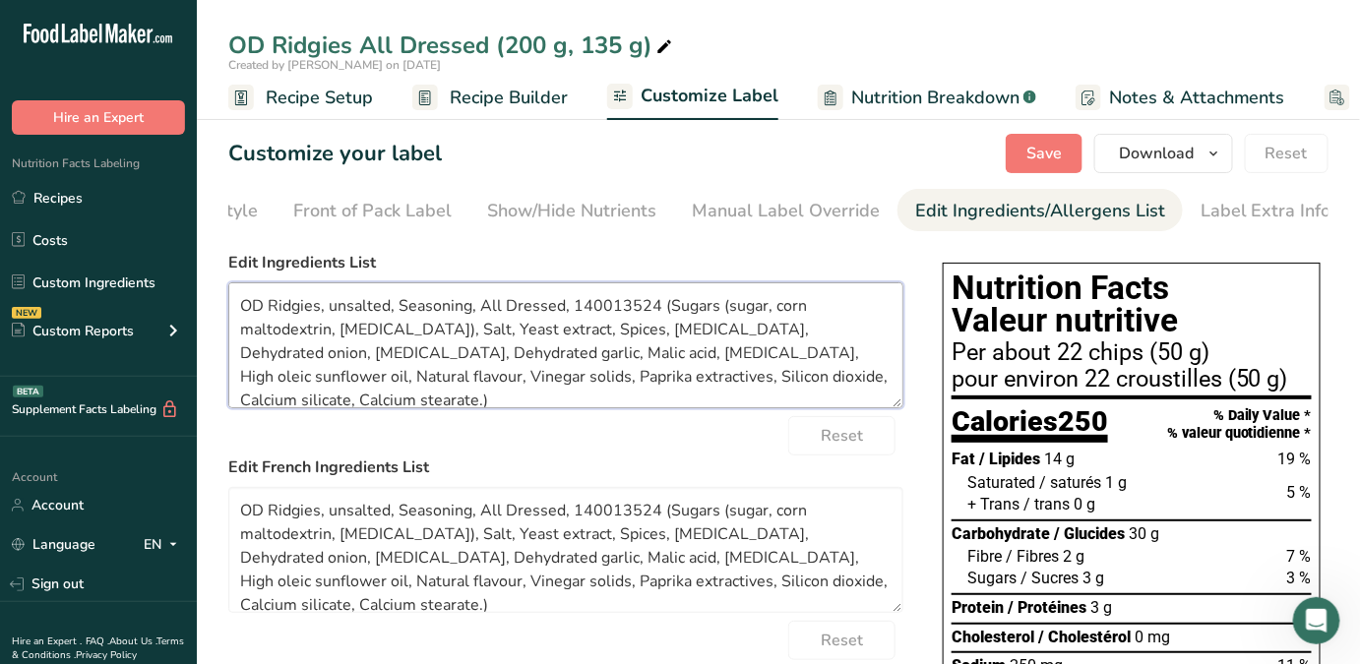
click at [428, 382] on textarea "OD Ridgies, unsalted, Seasoning, All Dressed, 140013524 (Sugars (sugar, corn ma…" at bounding box center [565, 345] width 675 height 126
drag, startPoint x: 366, startPoint y: 403, endPoint x: 221, endPoint y: 301, distance: 176.6
paste textarea "Potatoes, Vegetable oil, Sugars (sugar, corn maltodextrin, [MEDICAL_DATA]), Sal…"
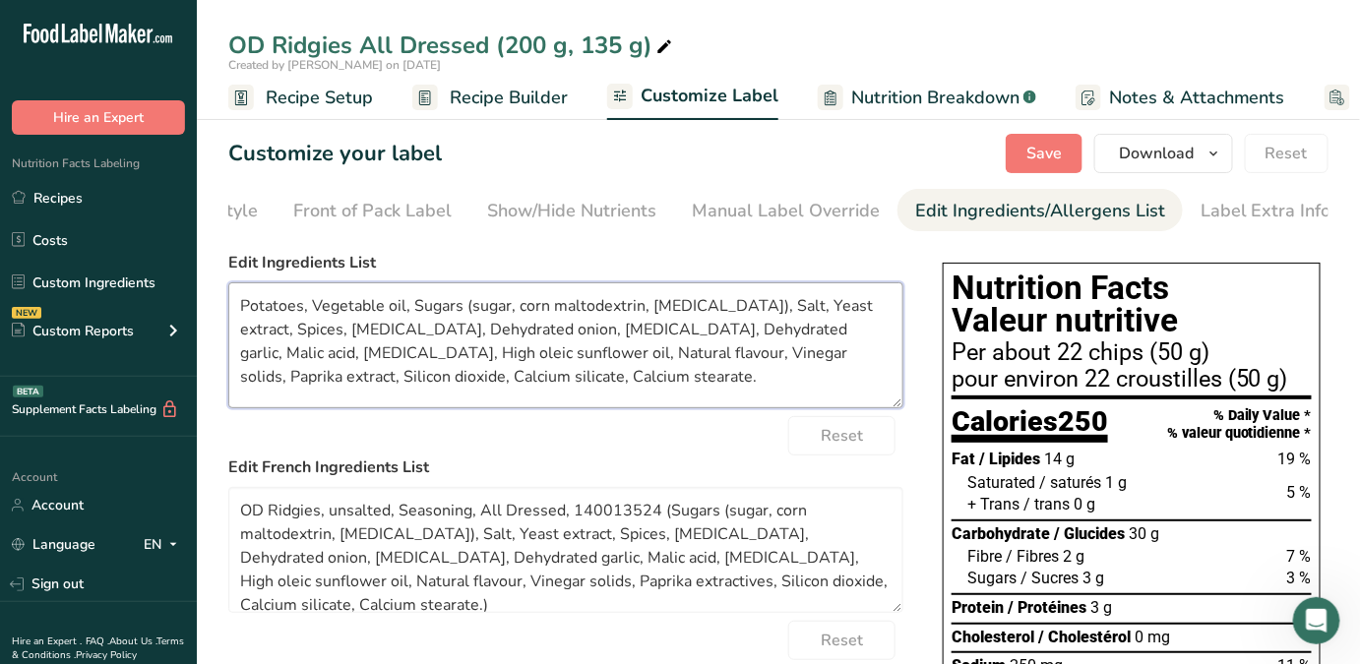
type textarea "Potatoes, Vegetable oil, Sugars (sugar, corn maltodextrin, [MEDICAL_DATA]), Sal…"
click at [443, 529] on textarea "OD Ridgies, unsalted, Seasoning, All Dressed, 140013524 (Sugars (sugar, corn ma…" at bounding box center [565, 550] width 675 height 126
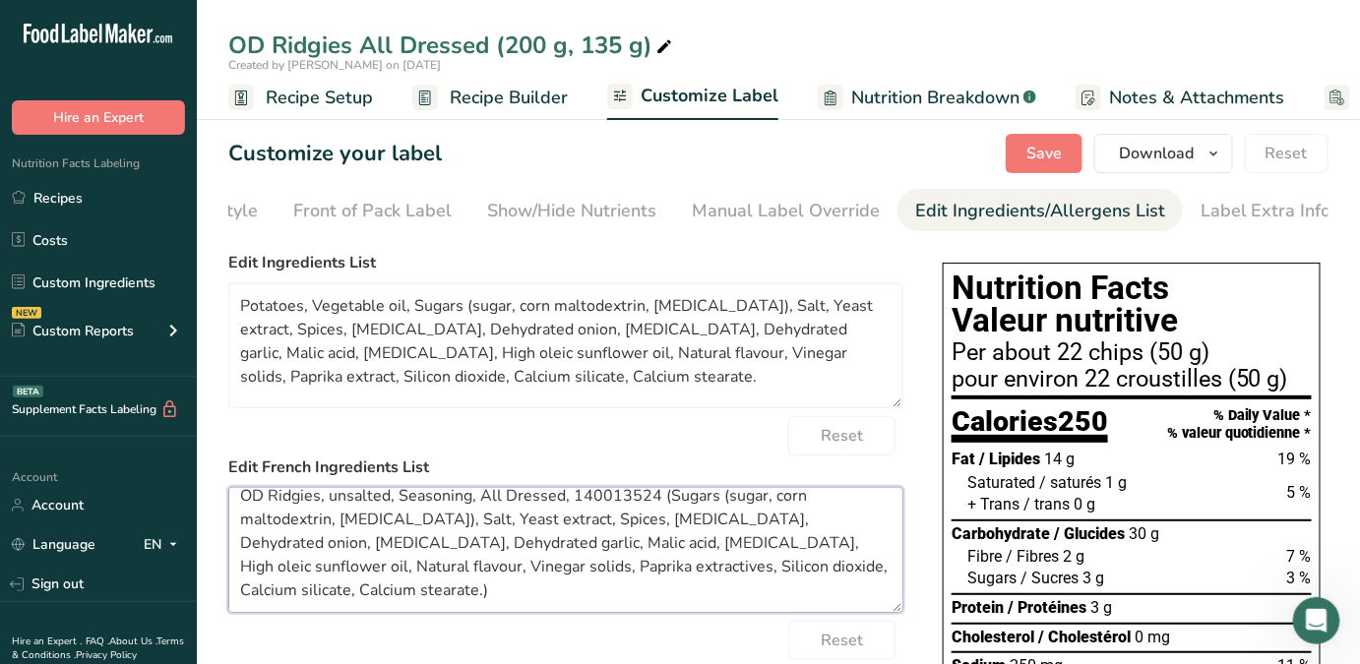
drag, startPoint x: 236, startPoint y: 511, endPoint x: 409, endPoint y: 610, distance: 199.7
click at [409, 610] on textarea "OD Ridgies, unsalted, Seasoning, All Dressed, 140013524 (Sugars (sugar, corn ma…" at bounding box center [565, 550] width 675 height 126
paste textarea "Pommes de terre, Huile végétale, Sucres (sucre, maltodextrine de maïs, [MEDICAL…"
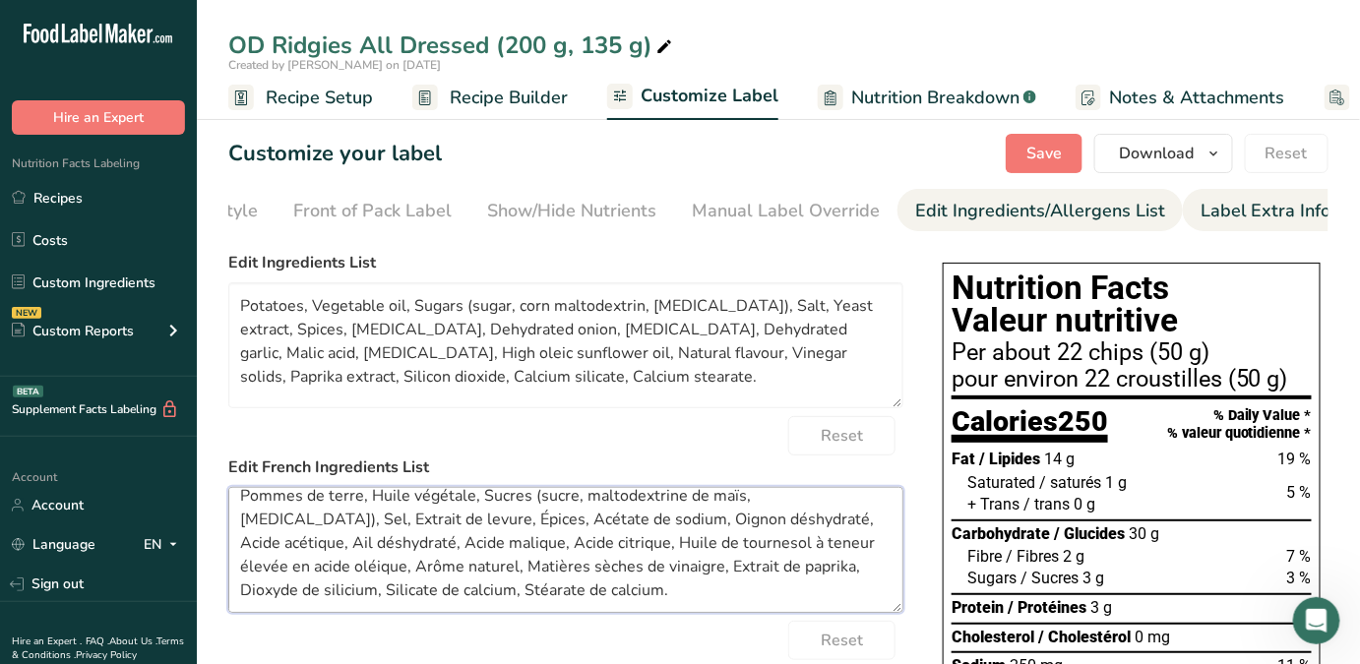
type textarea "Pommes de terre, Huile végétale, Sucres (sucre, maltodextrine de maïs, [MEDICAL…"
click at [1087, 212] on div "Label Extra Info" at bounding box center [1266, 211] width 131 height 27
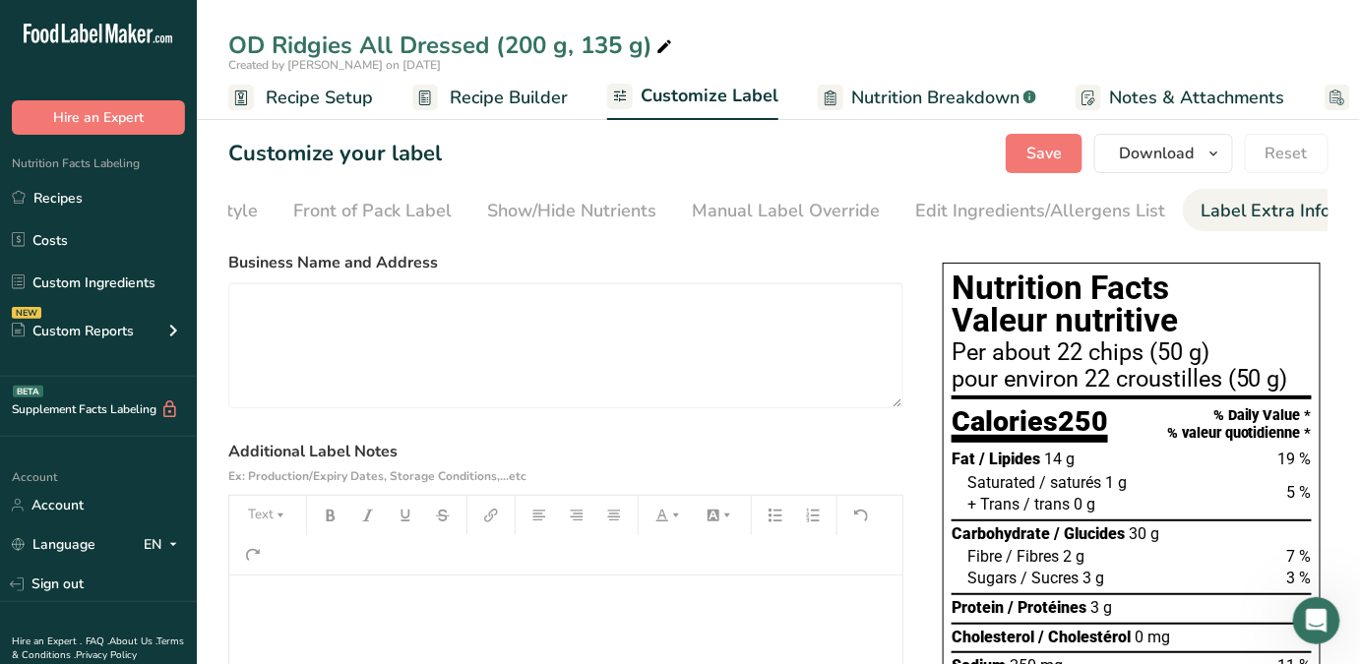
click at [279, 612] on p "﻿" at bounding box center [565, 603] width 653 height 24
click at [451, 607] on p "﻿" at bounding box center [565, 603] width 653 height 24
click at [480, 606] on span "MRK-44233024-0 (MCL214580007@ 12%)" at bounding box center [459, 602] width 295 height 19
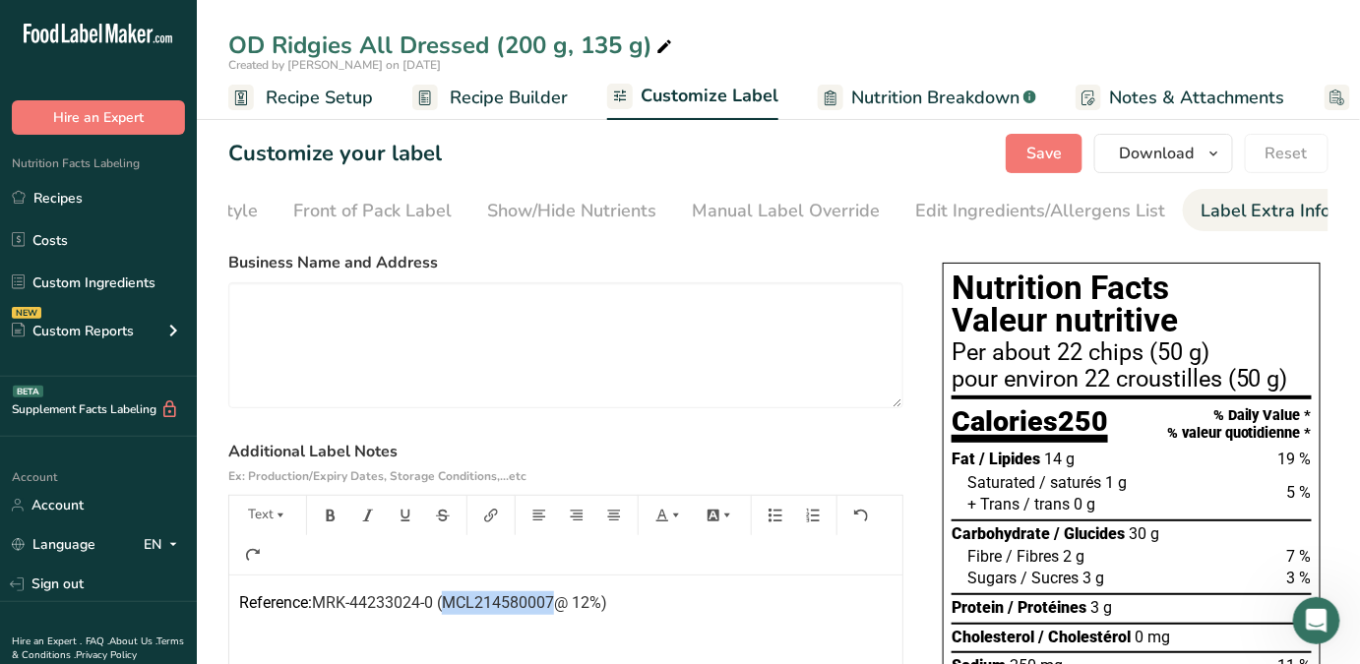
click at [480, 606] on span "MRK-44233024-0 (MCL214580007@ 12%)" at bounding box center [459, 602] width 295 height 19
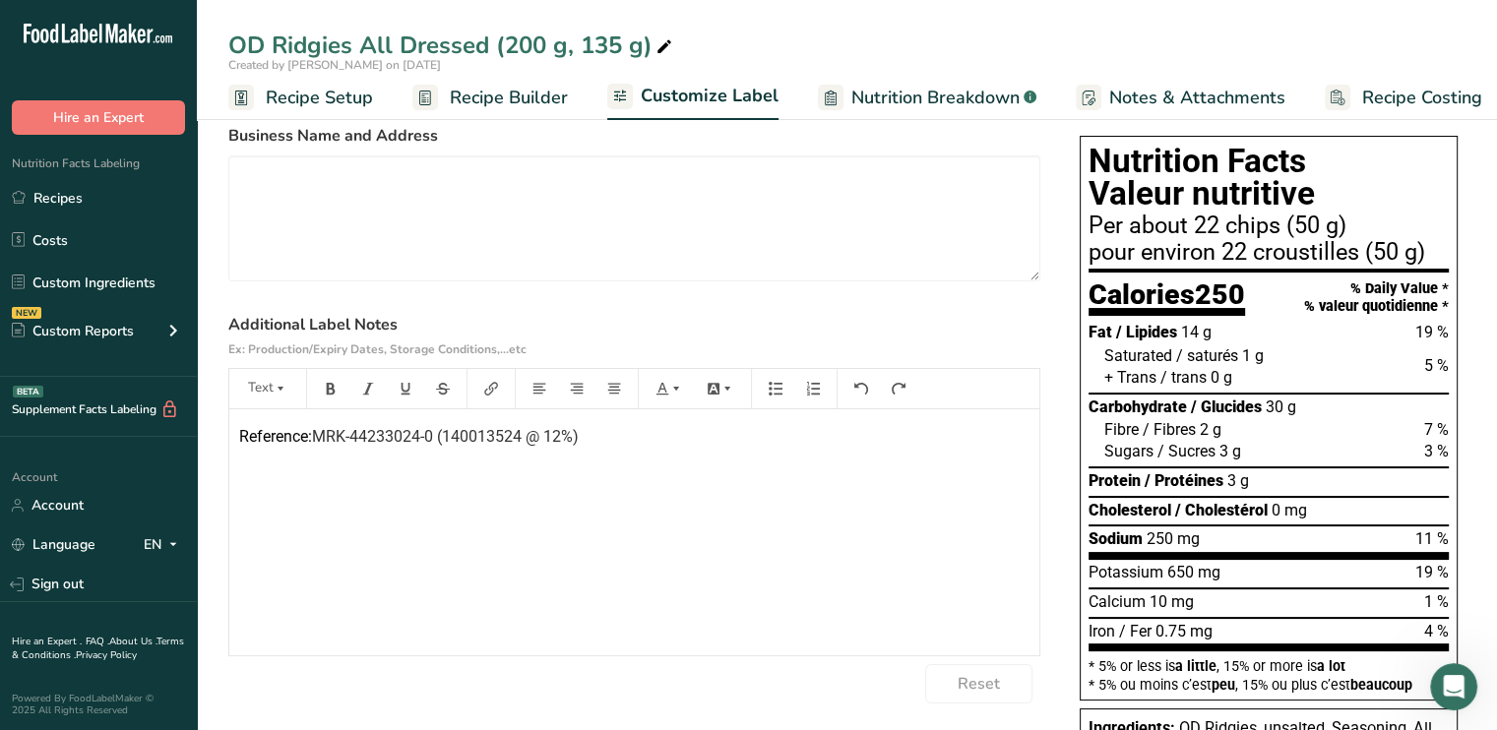
scroll to position [0, 0]
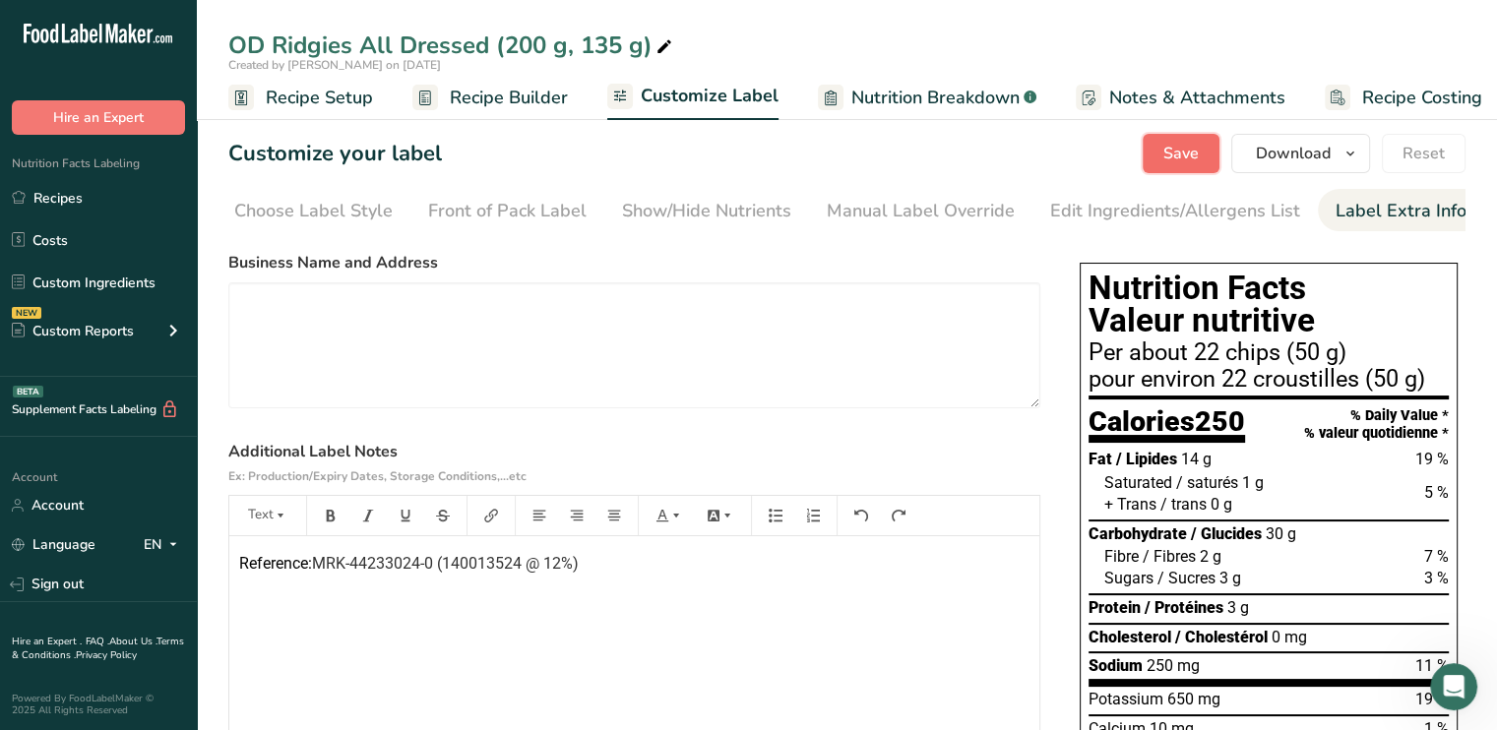
click at [1087, 153] on span "Save" at bounding box center [1180, 154] width 35 height 24
click at [67, 200] on link "Recipes" at bounding box center [98, 197] width 197 height 37
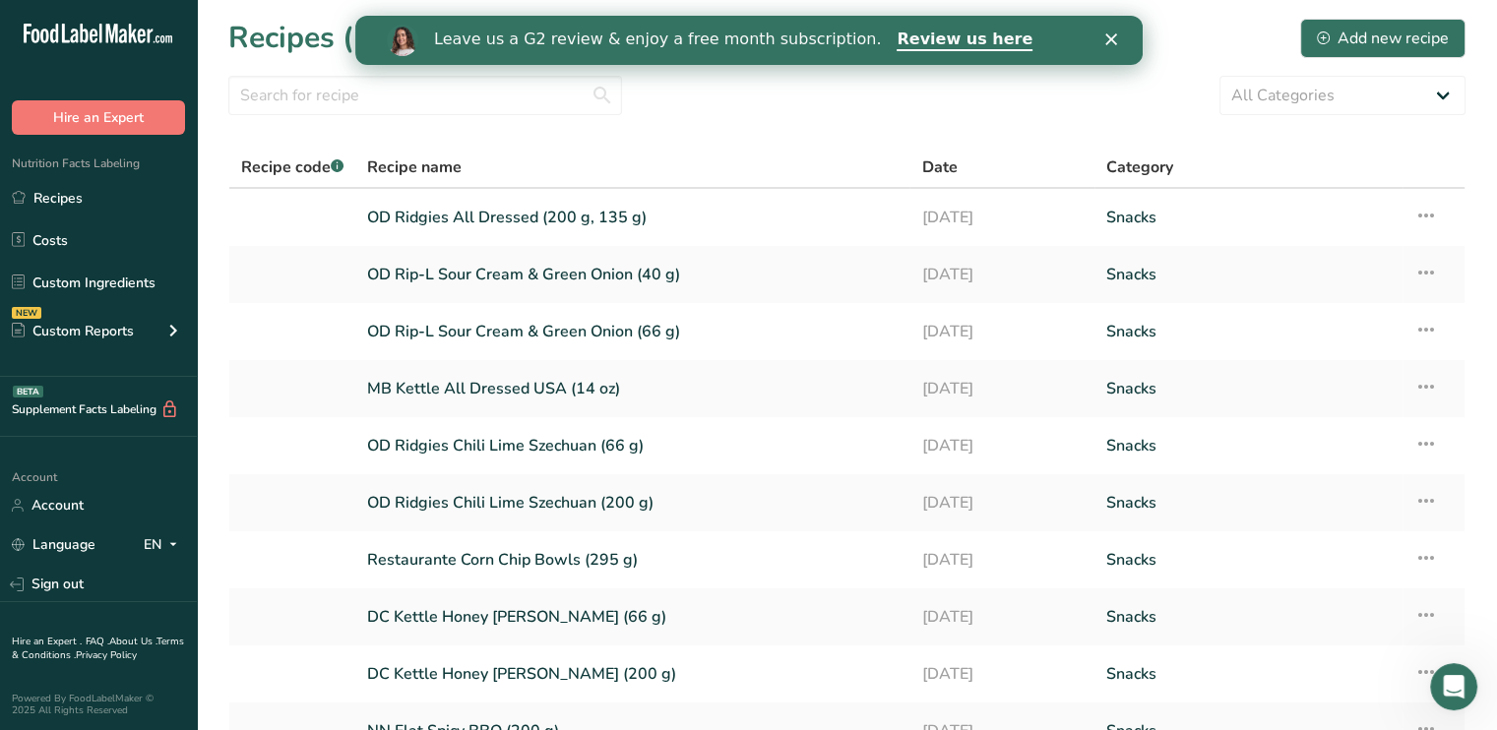
click at [1087, 37] on polygon "Close" at bounding box center [1110, 39] width 12 height 12
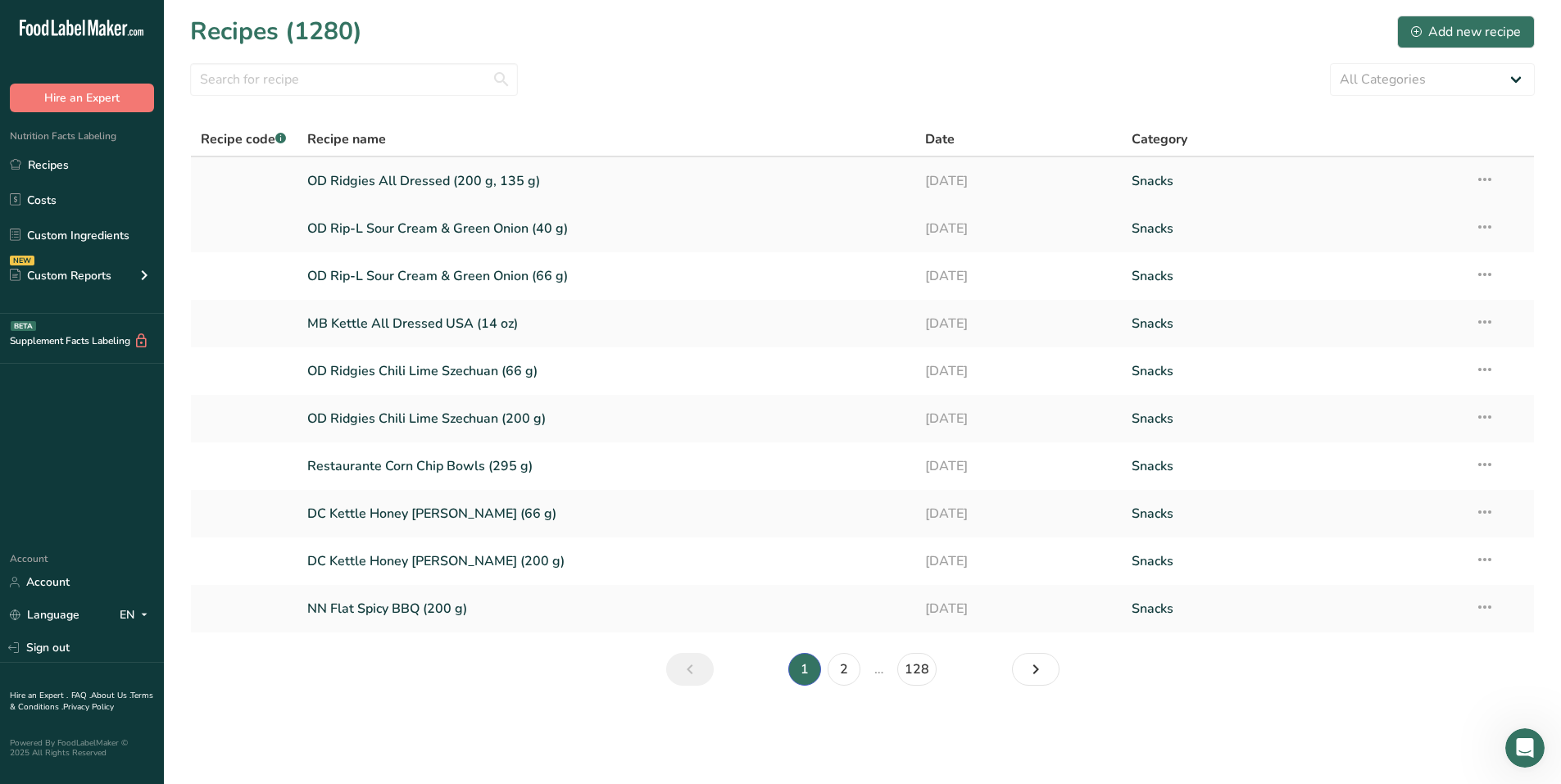
click at [405, 176] on link "OD Ridgies All Dressed (200 g, 135 g)" at bounding box center [606, 181] width 599 height 34
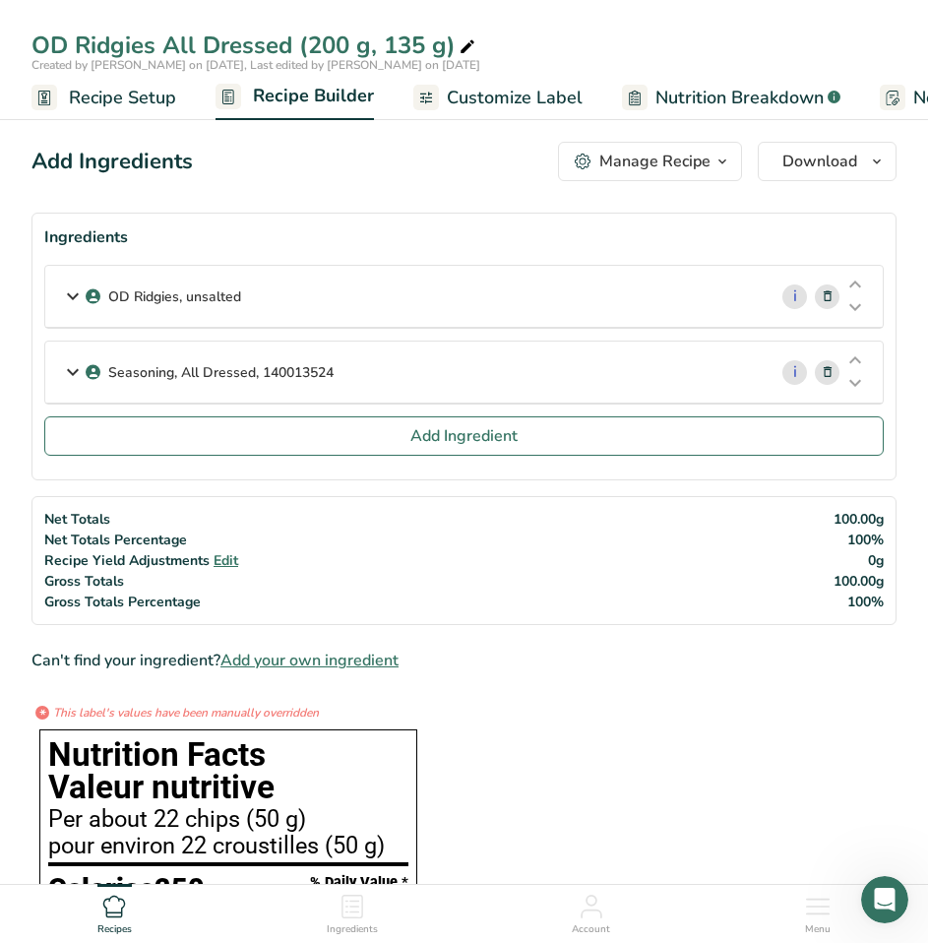
click at [528, 104] on span "Customize Label" at bounding box center [515, 98] width 136 height 27
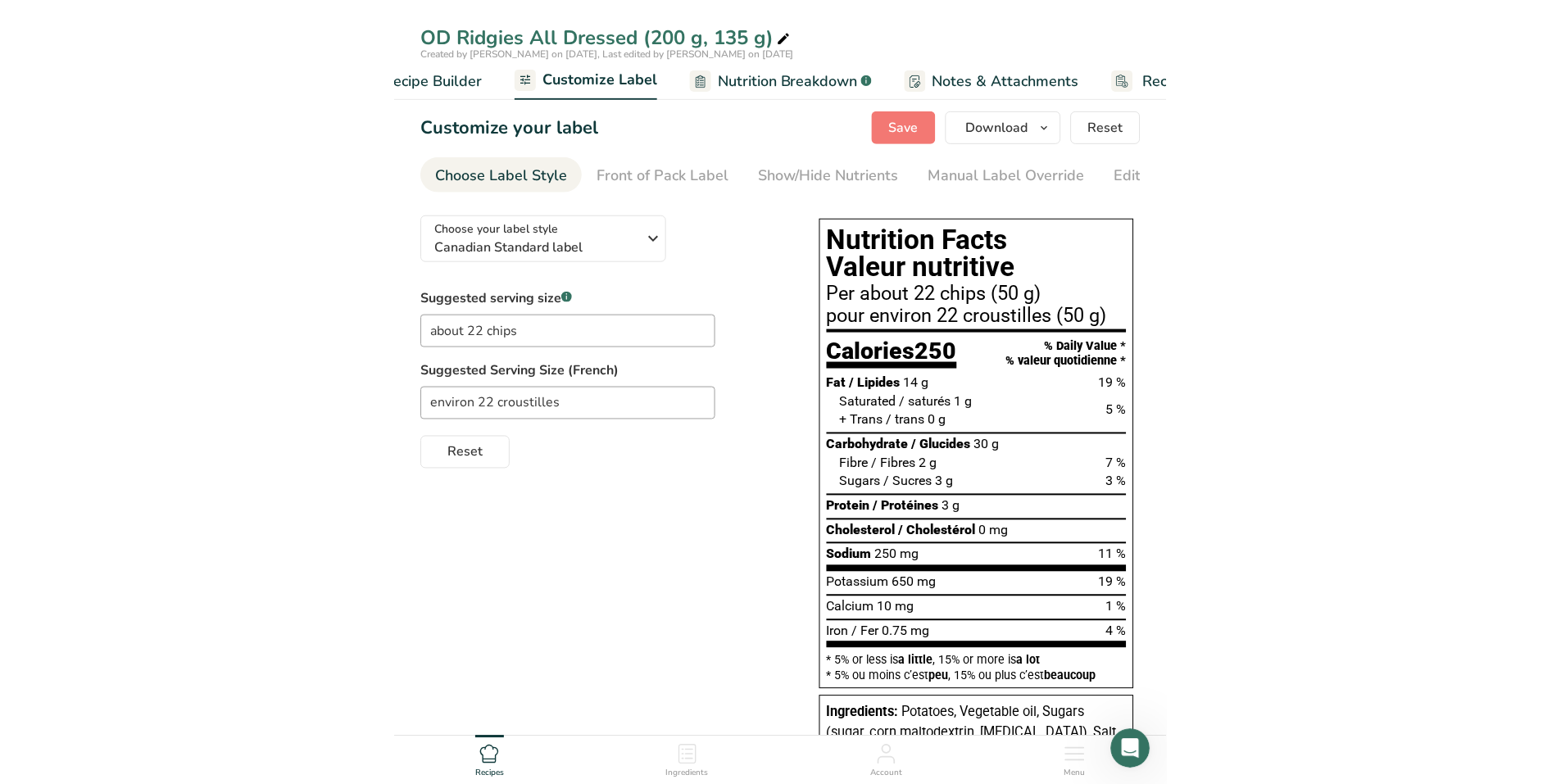
scroll to position [0, 320]
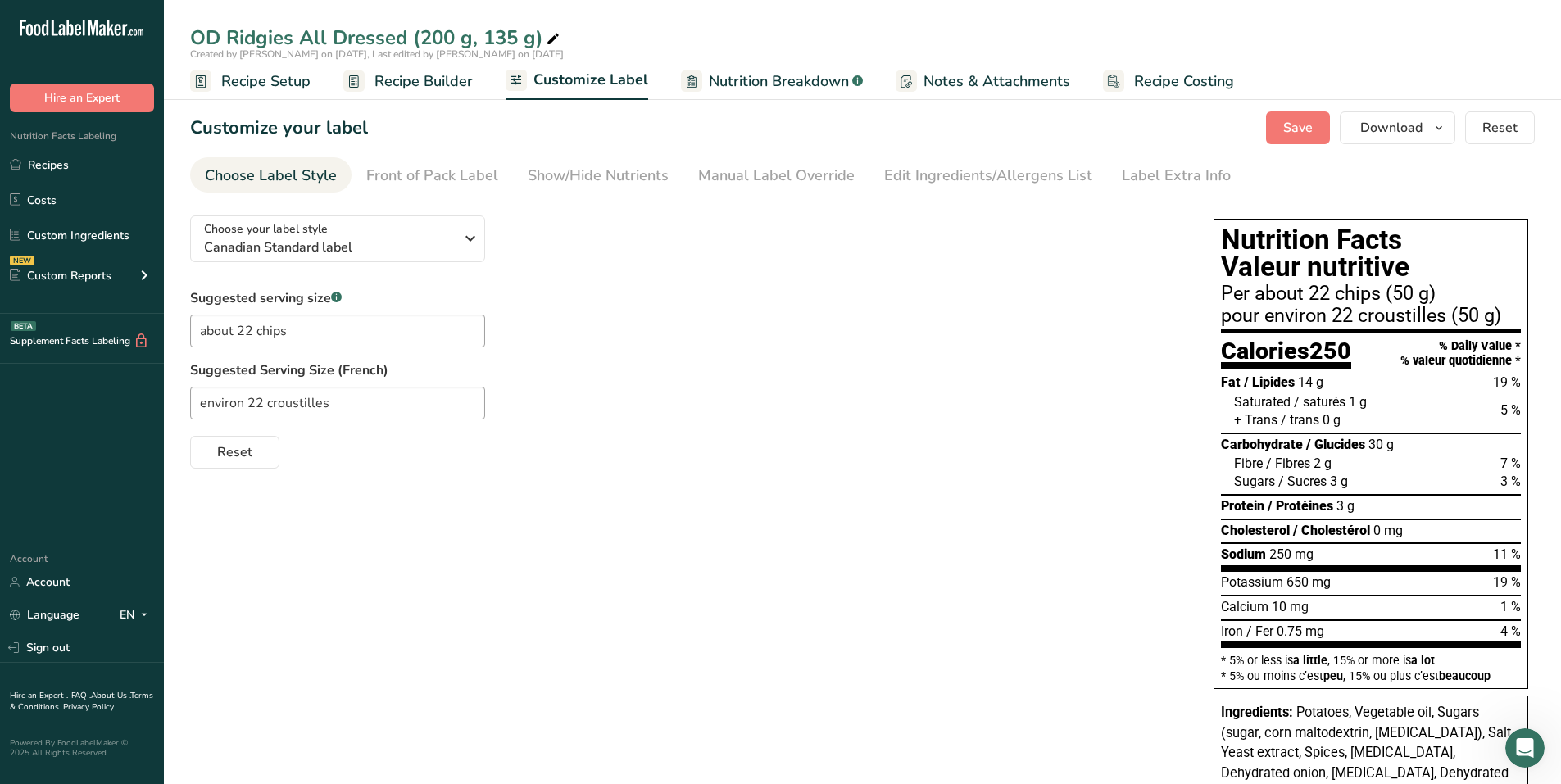
click at [422, 85] on span "Recipe Builder" at bounding box center [424, 82] width 98 height 22
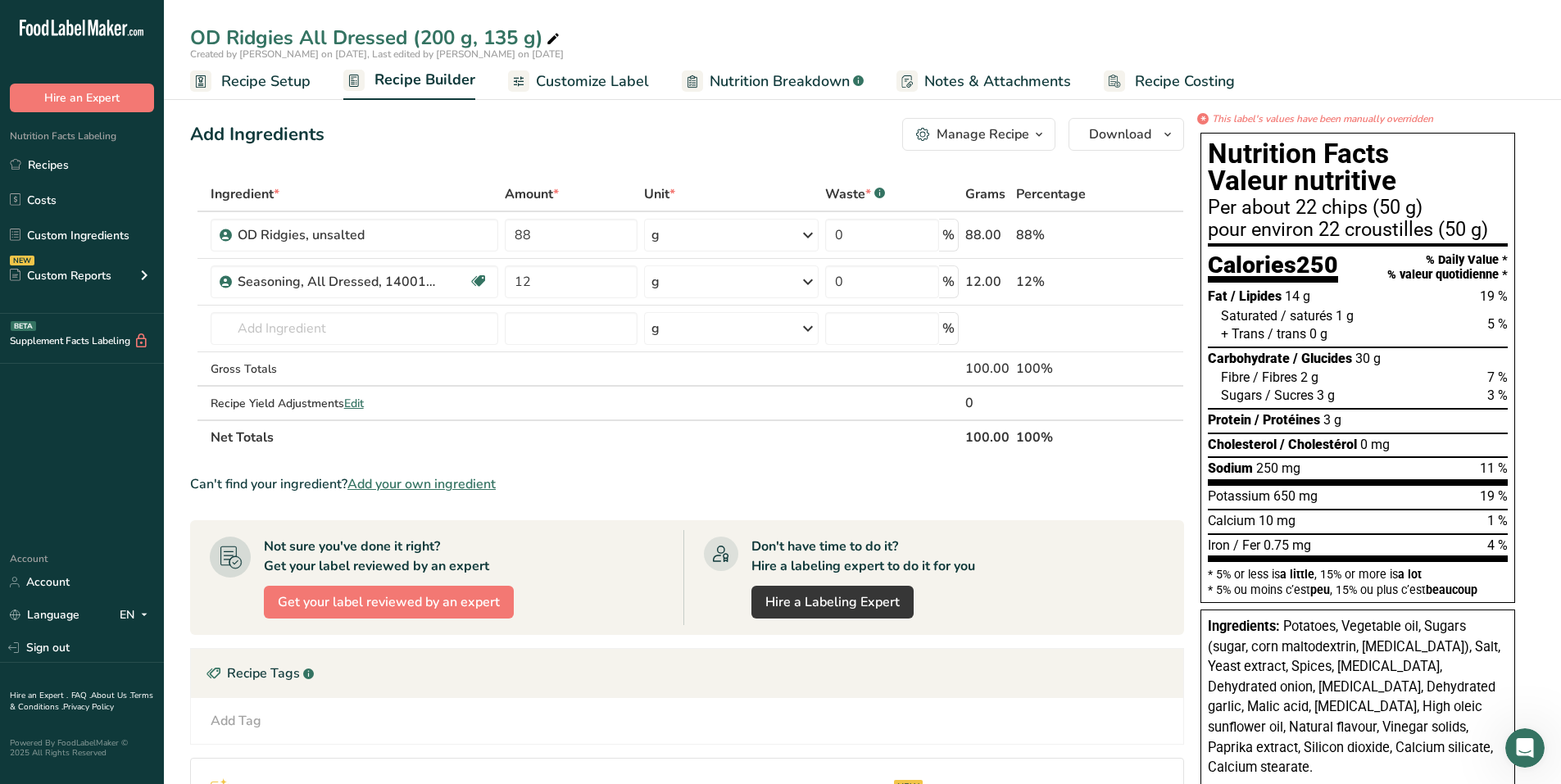
click at [905, 142] on div "Manage Recipe" at bounding box center [982, 135] width 92 height 20
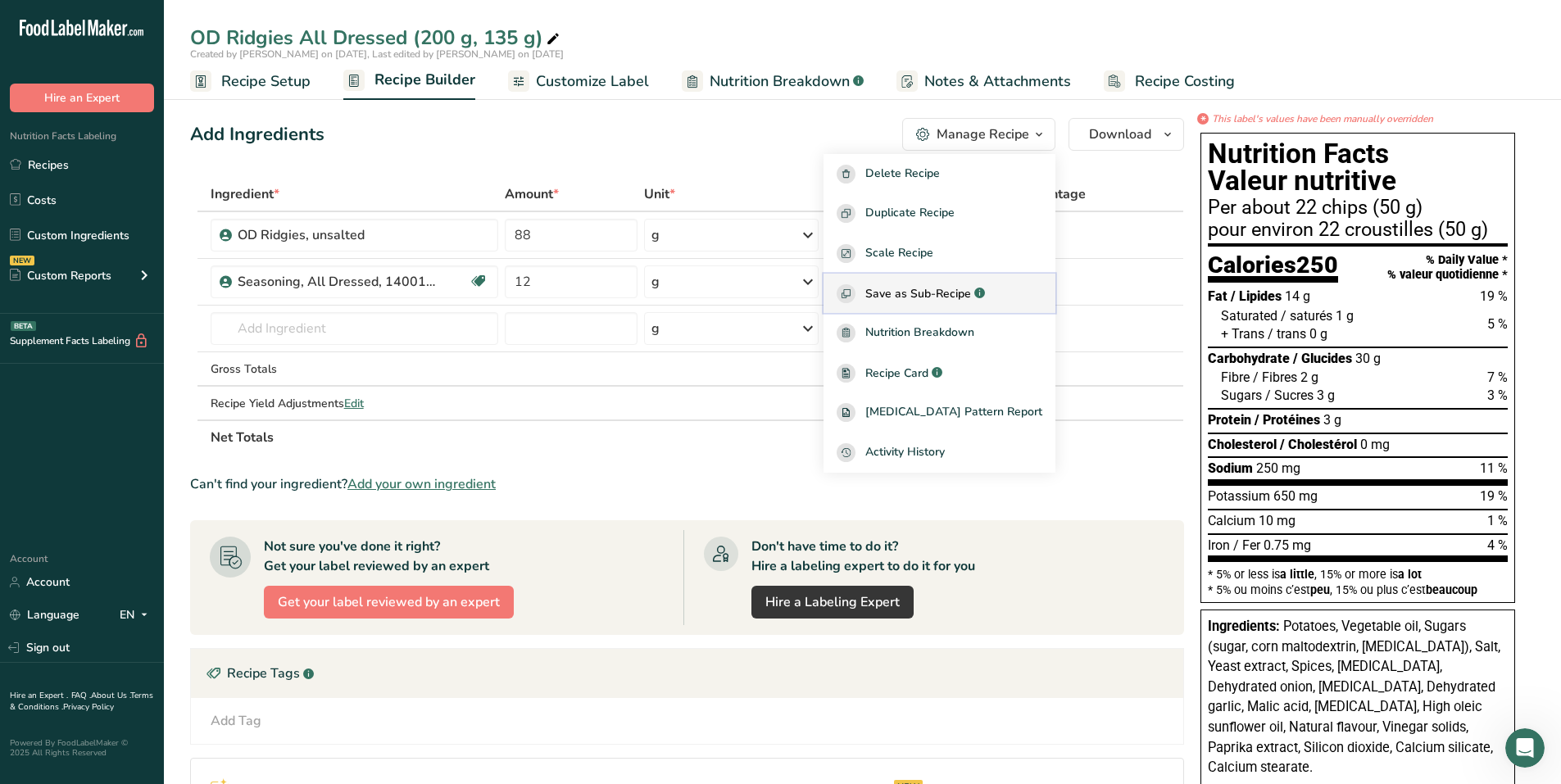
click at [905, 292] on span "Save as Sub-Recipe" at bounding box center [917, 293] width 106 height 17
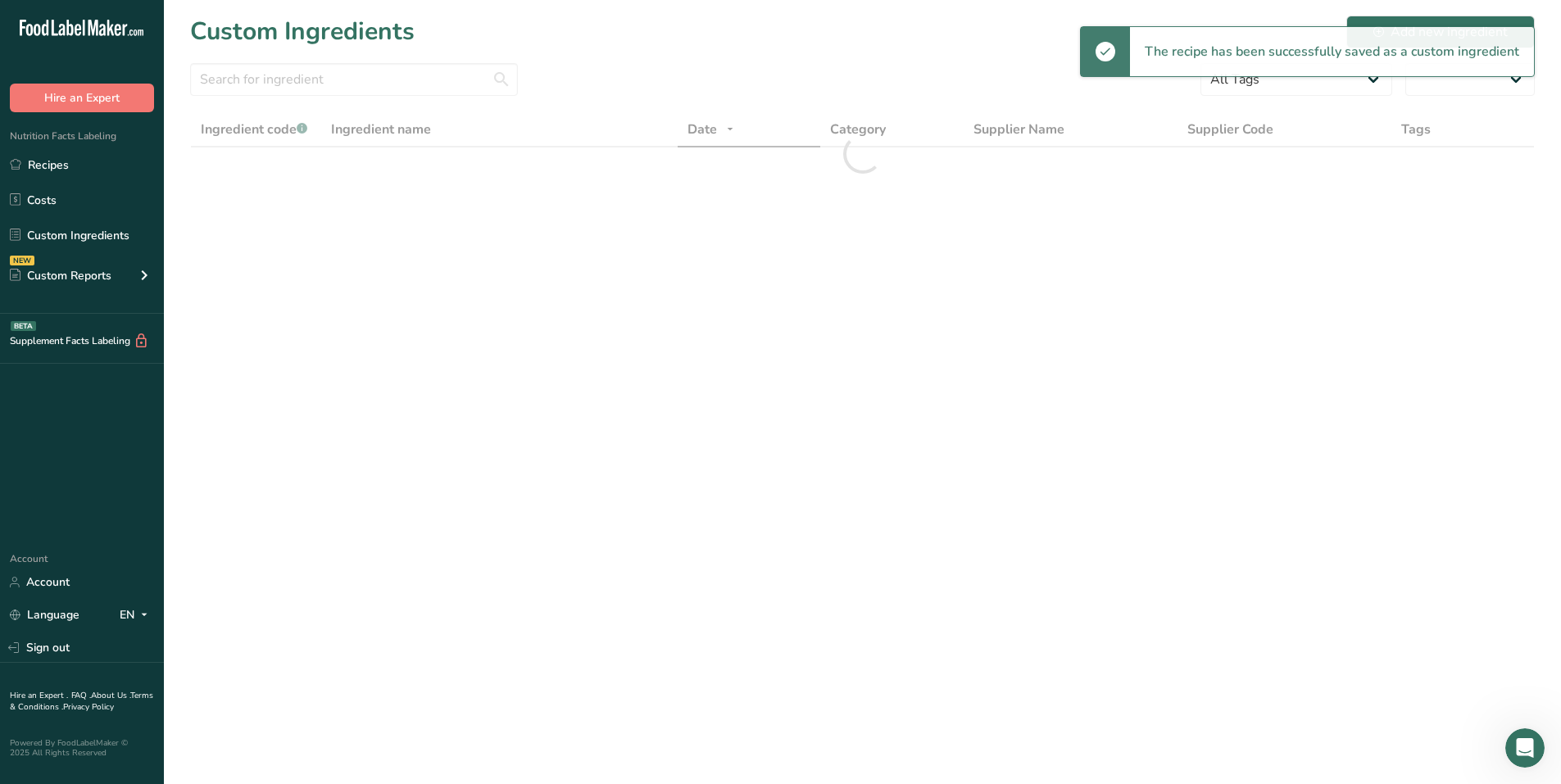
select select "30"
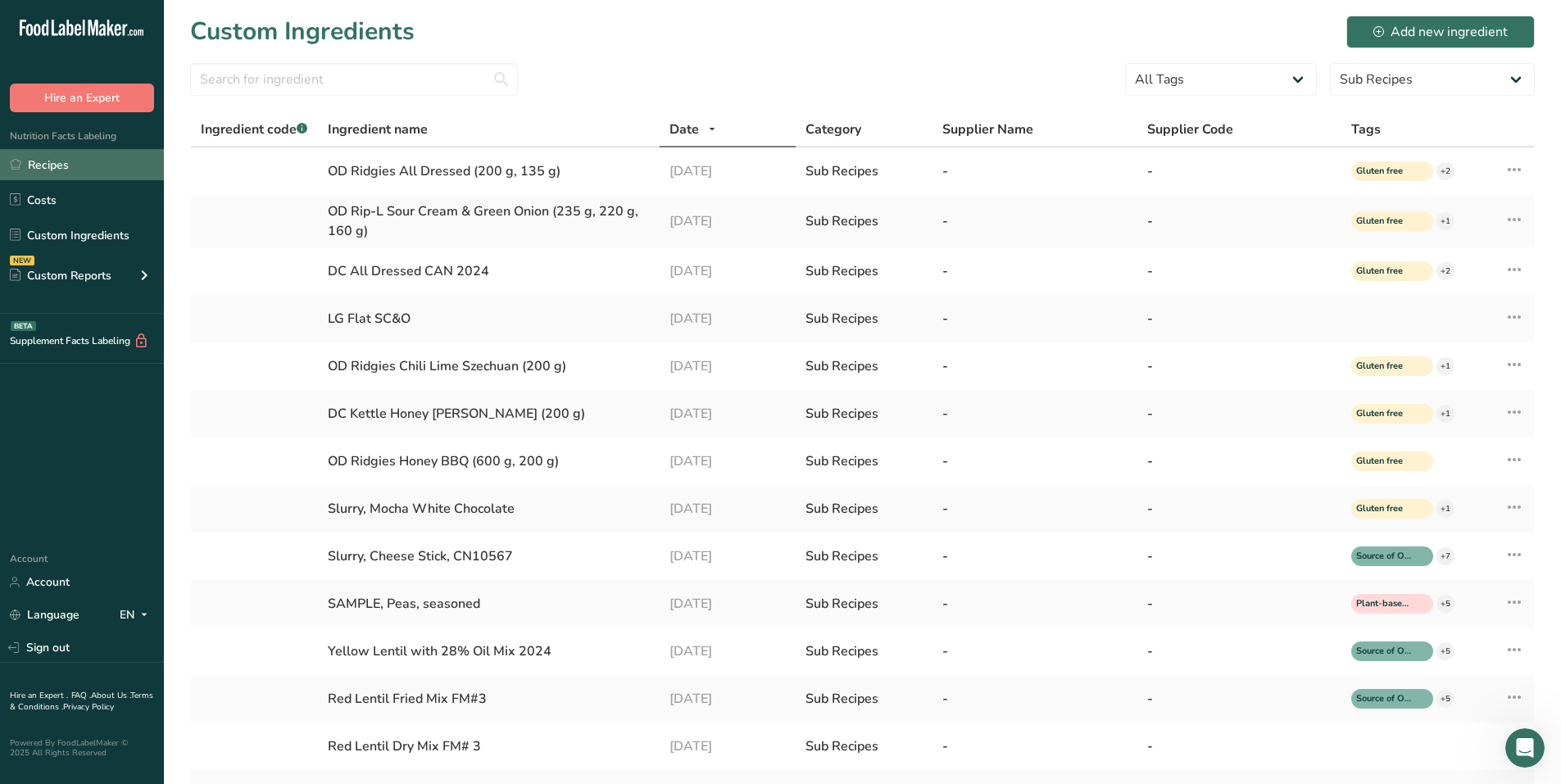
click at [72, 167] on link "Recipes" at bounding box center [82, 164] width 164 height 31
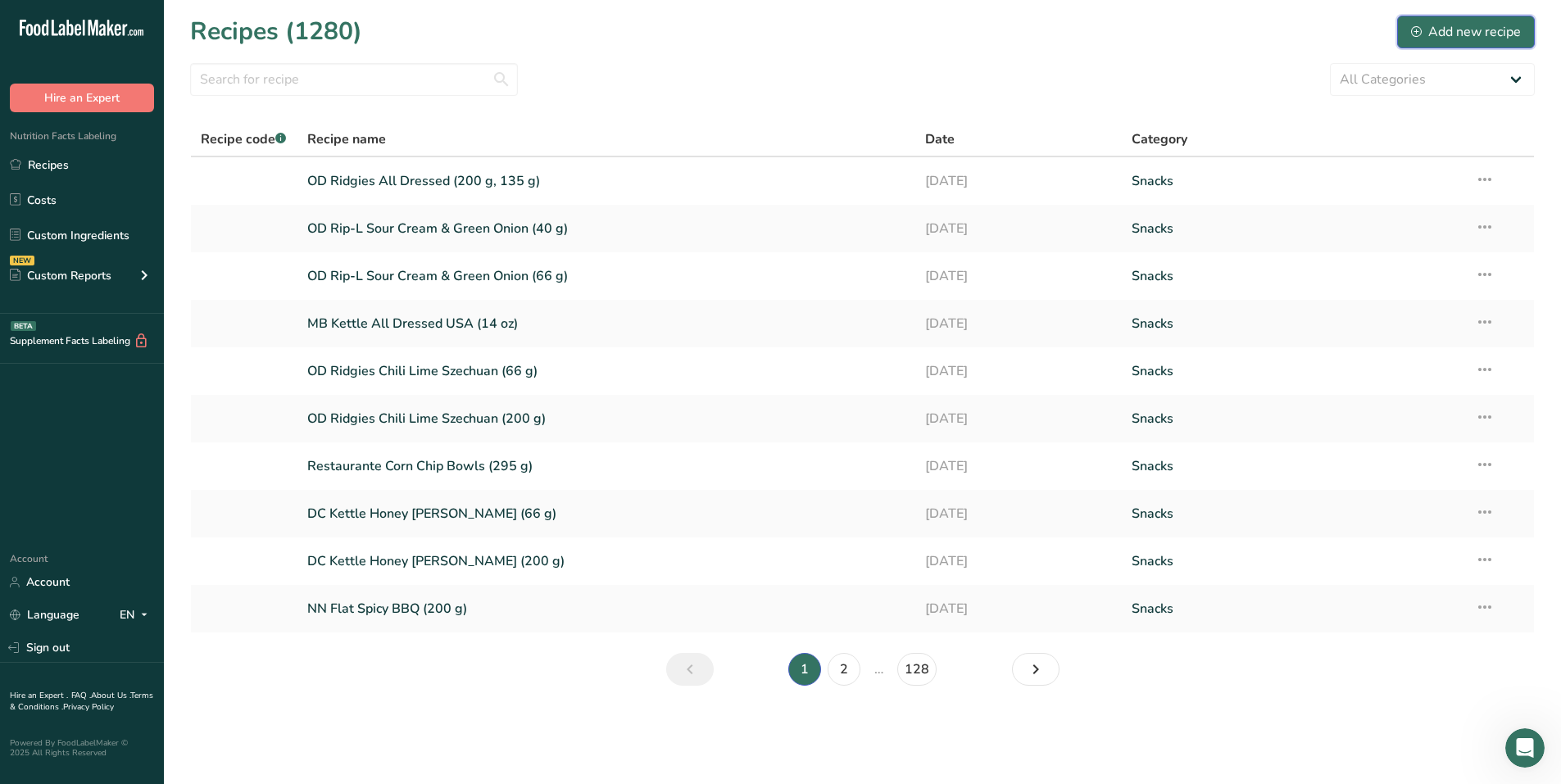
click at [905, 28] on icon at bounding box center [1416, 31] width 11 height 11
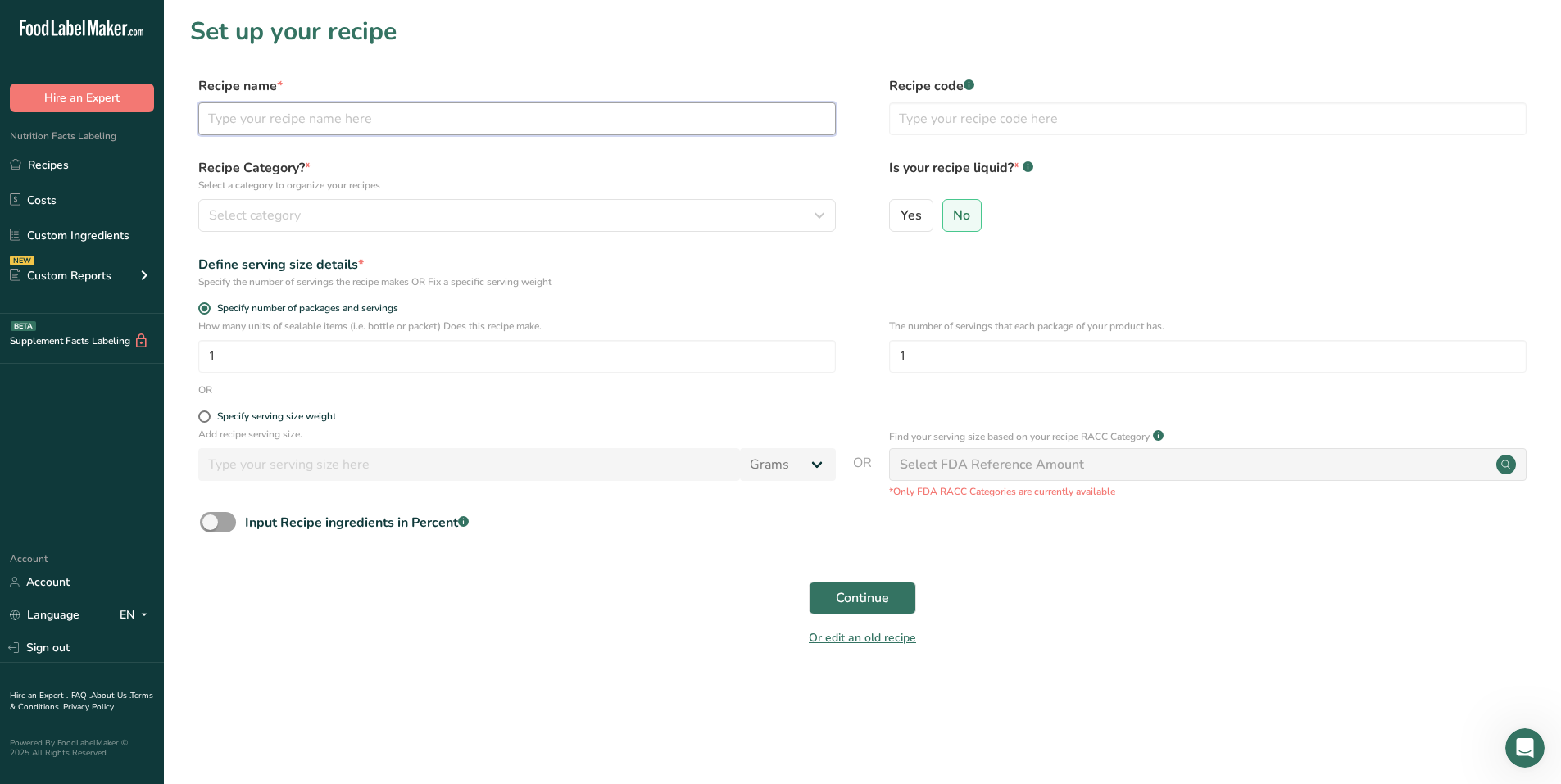
click at [261, 135] on div "Recipe name * Recipe code .a-a{fill:#347362;}.b-a{fill:#fff;}" at bounding box center [862, 111] width 1345 height 69
drag, startPoint x: 356, startPoint y: 117, endPoint x: 416, endPoint y: 117, distance: 60.0
click at [416, 117] on input "OD Ridgies All Dressed (200 g, 135 g)" at bounding box center [517, 118] width 638 height 32
type input "OD Ridgies All Dressed (66 g)"
click at [368, 232] on div "Recipe Category? * Select a category to organize your recipes Select category S…" at bounding box center [862, 200] width 1345 height 83
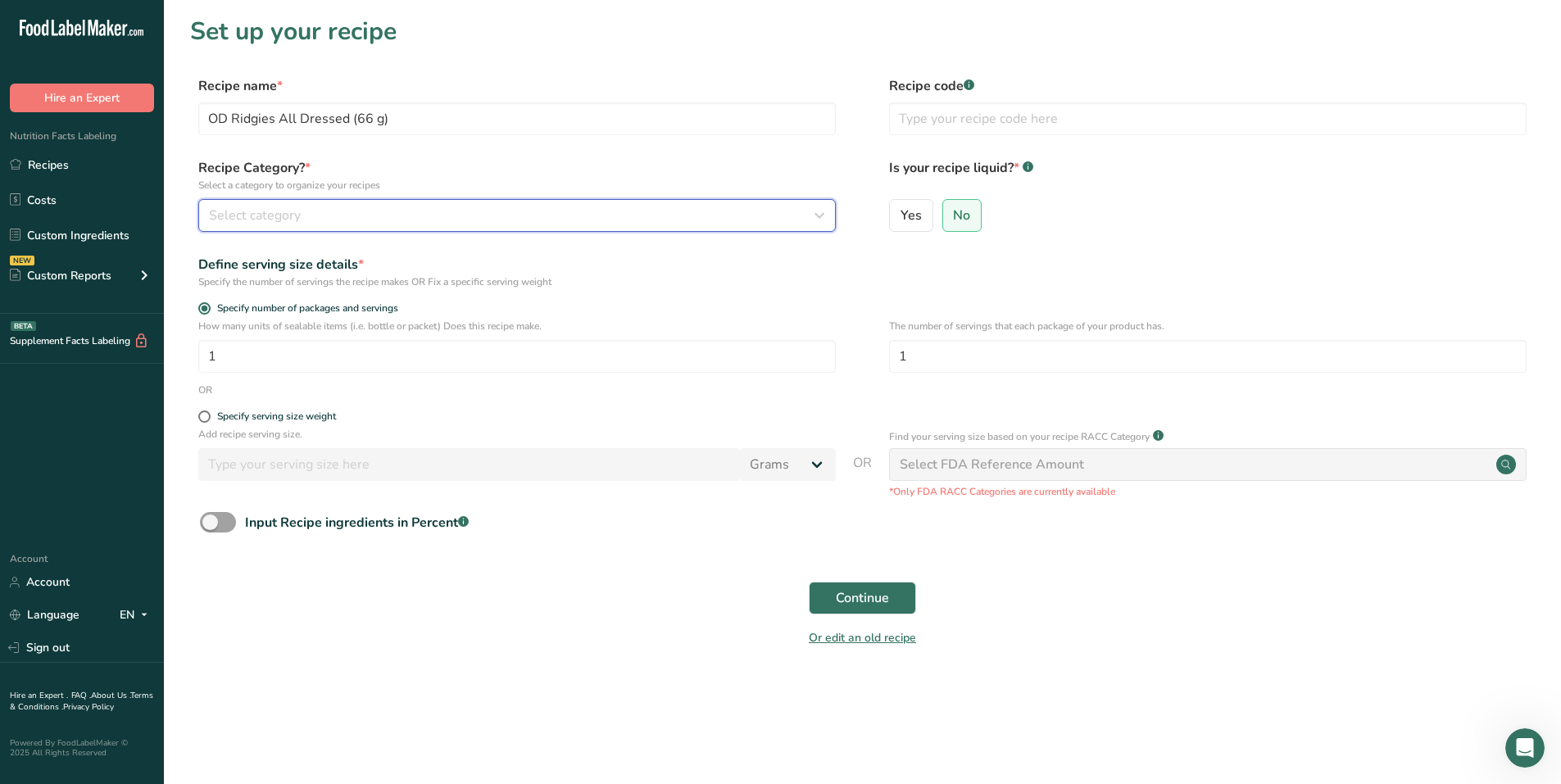
click at [370, 221] on div "Select category" at bounding box center [512, 216] width 606 height 20
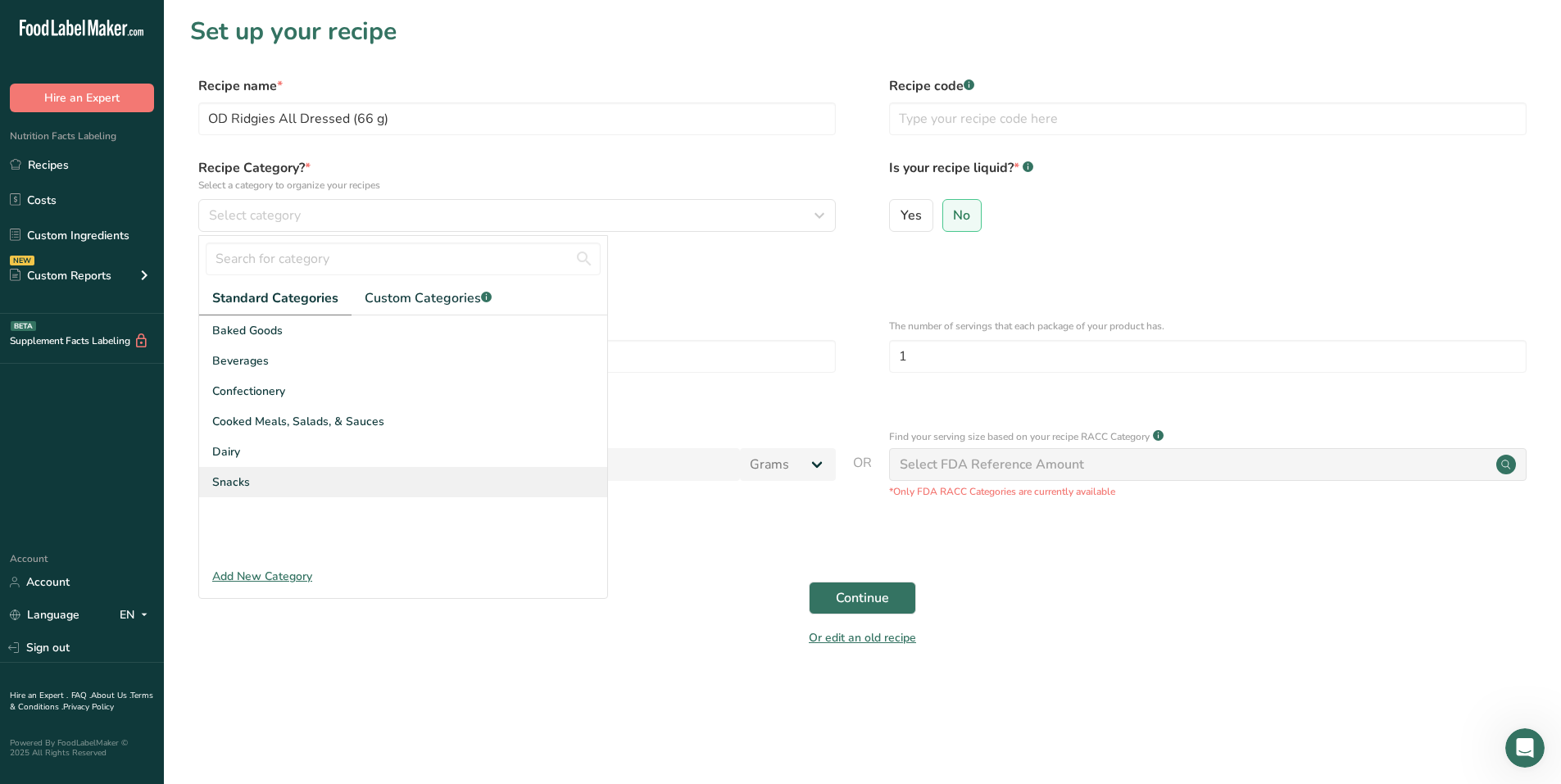
click at [234, 486] on span "Snacks" at bounding box center [231, 482] width 37 height 17
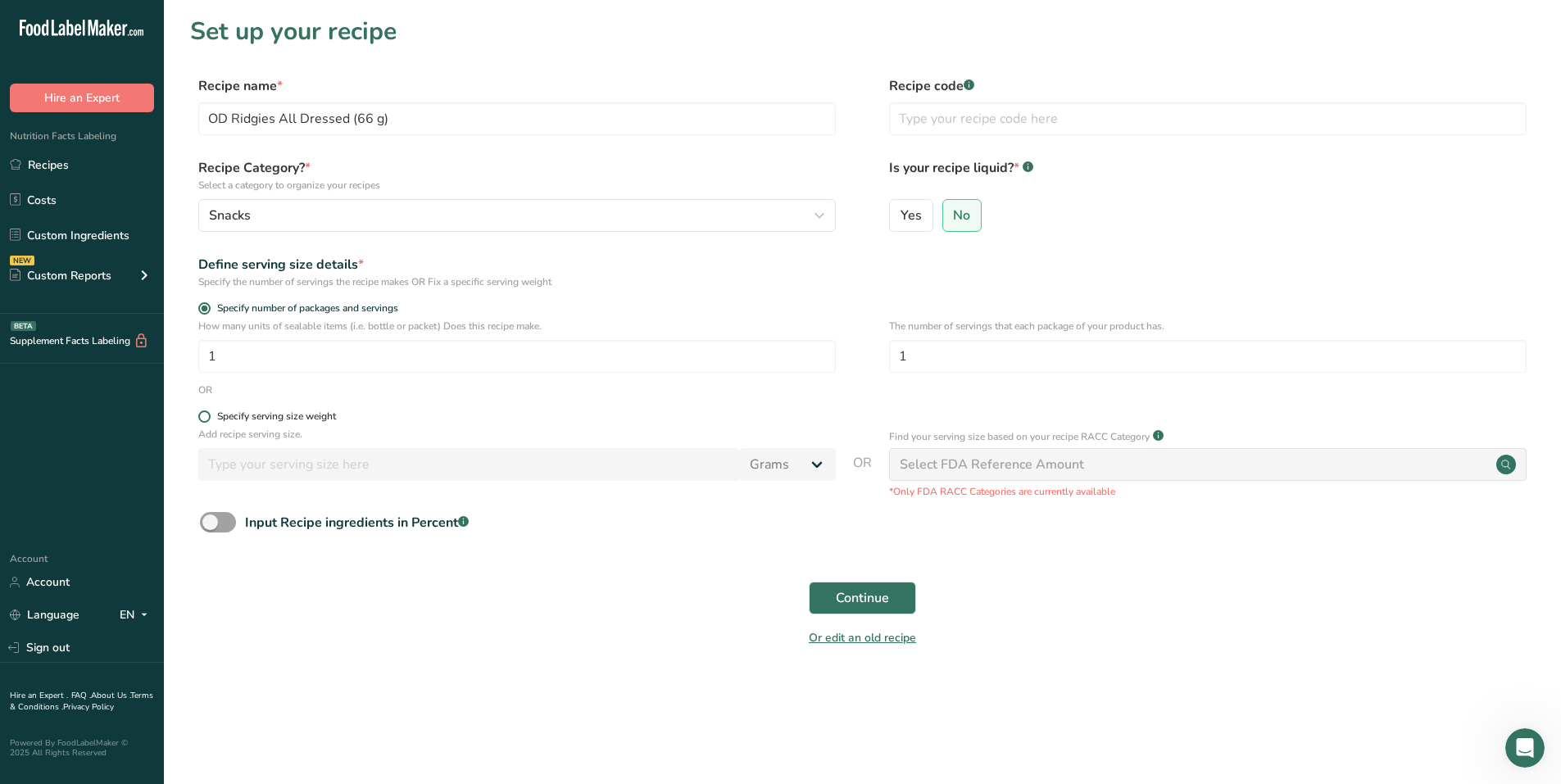
click at [203, 417] on span at bounding box center [204, 416] width 12 height 12
click at [203, 417] on input "Specify serving size weight" at bounding box center [203, 416] width 11 height 11
radio input "true"
radio input "false"
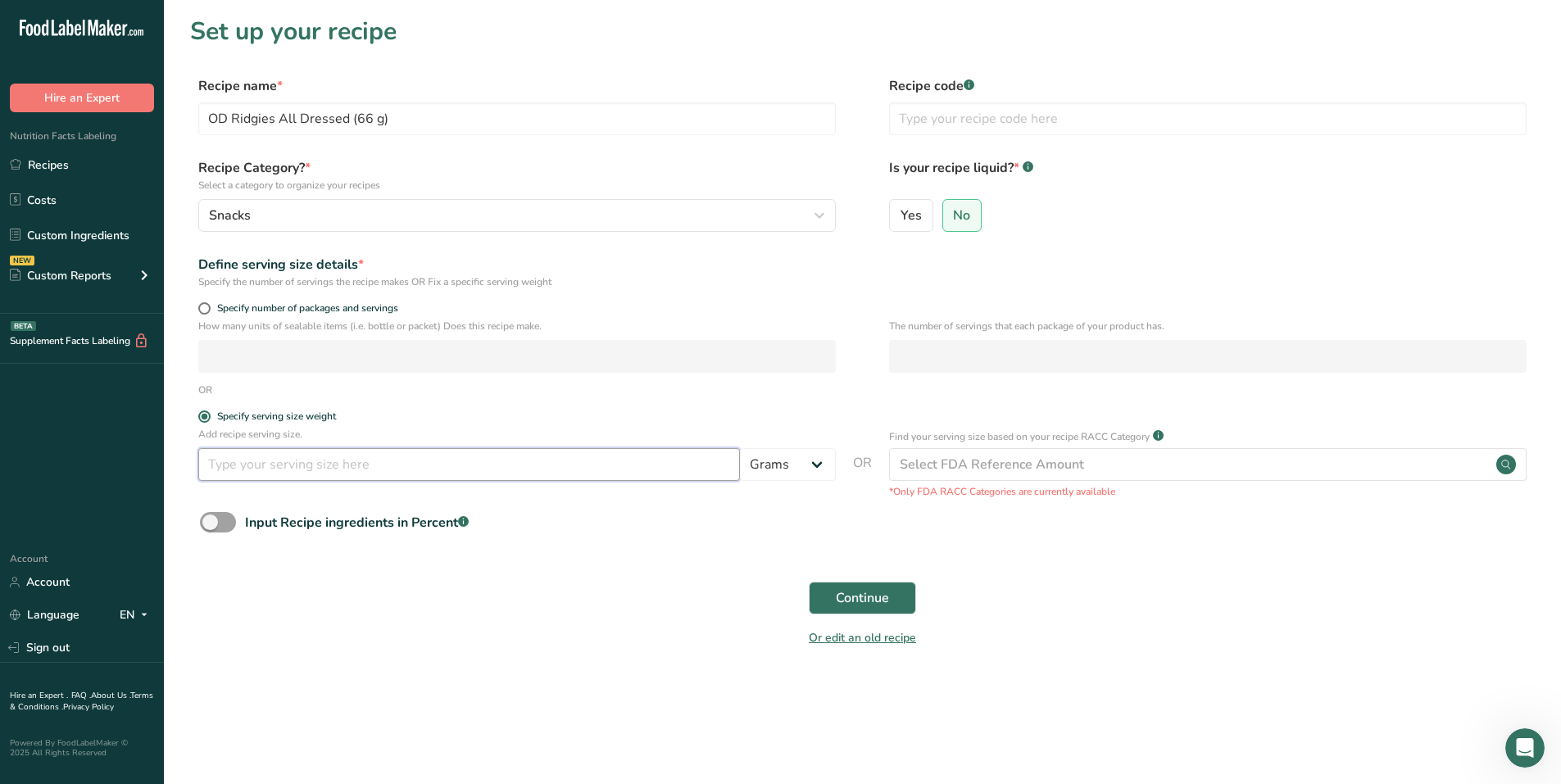
click at [225, 453] on input "number" at bounding box center [469, 464] width 542 height 32
type input "50"
click at [875, 599] on span "Continue" at bounding box center [863, 598] width 53 height 20
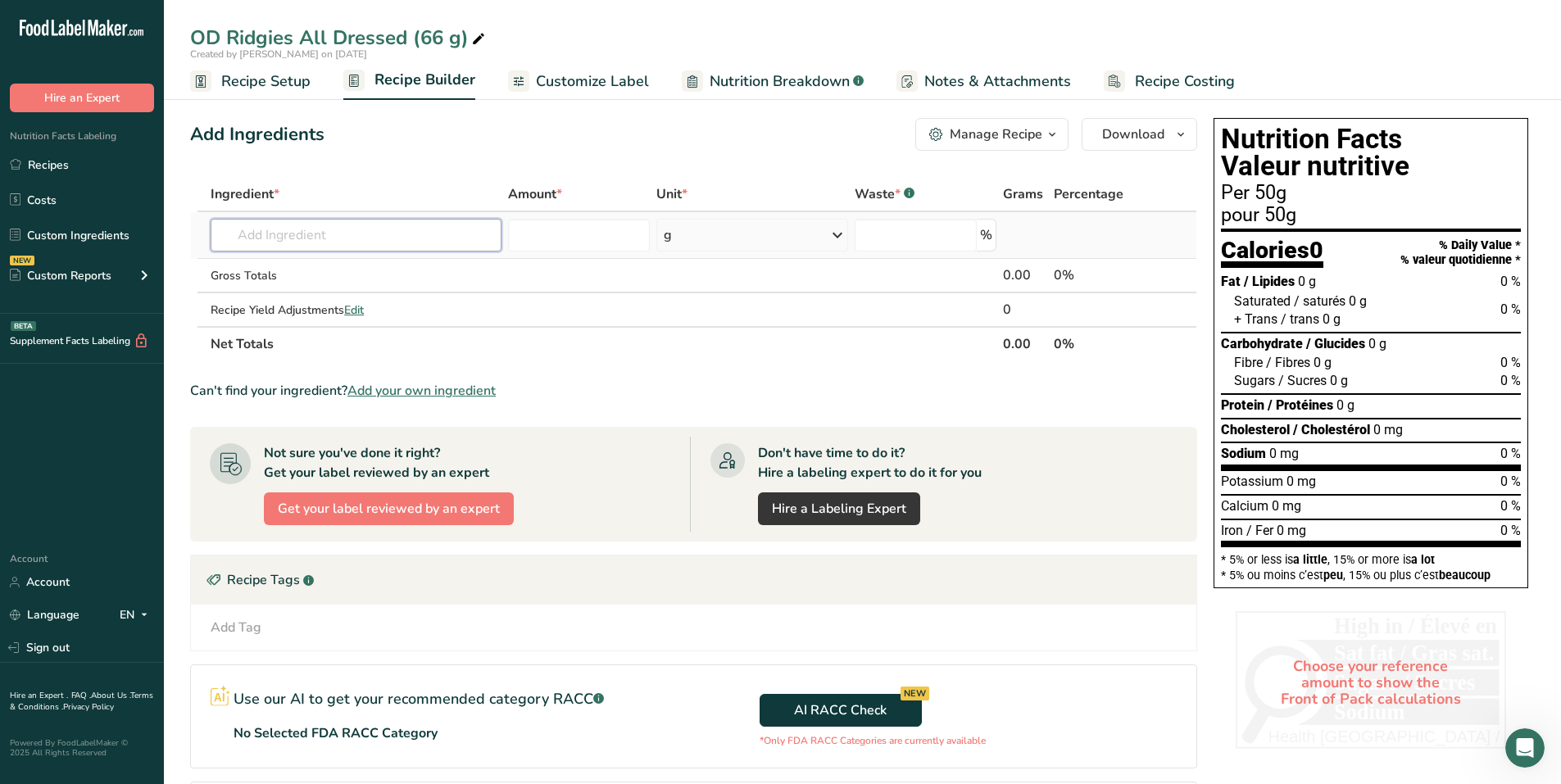
click at [292, 234] on input "text" at bounding box center [355, 235] width 291 height 32
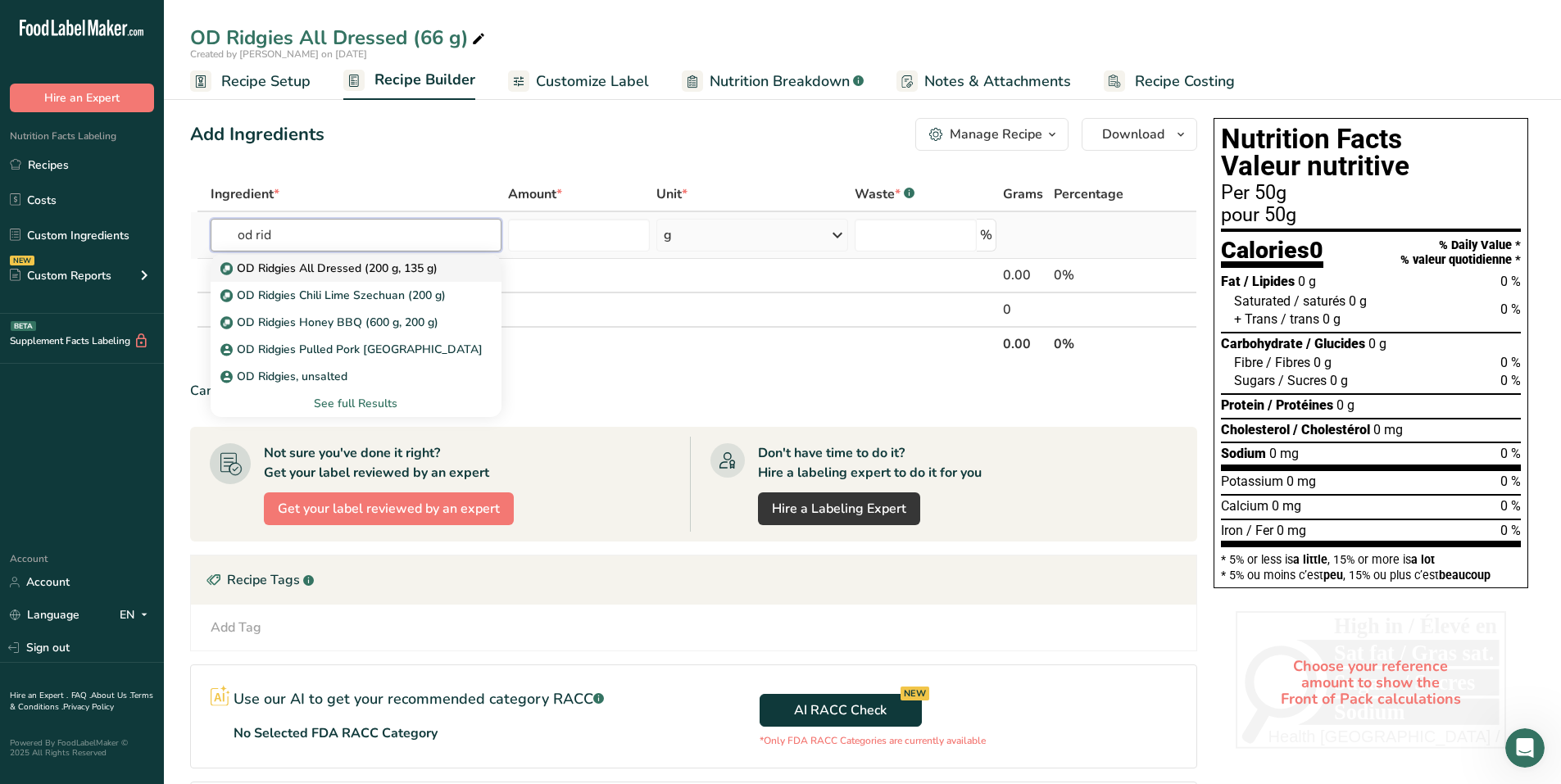
type input "od rid"
click at [315, 268] on p "OD Ridgies All Dressed (200 g, 135 g)" at bounding box center [331, 268] width 214 height 17
type input "OD Ridgies All Dressed (200 g, 135 g)"
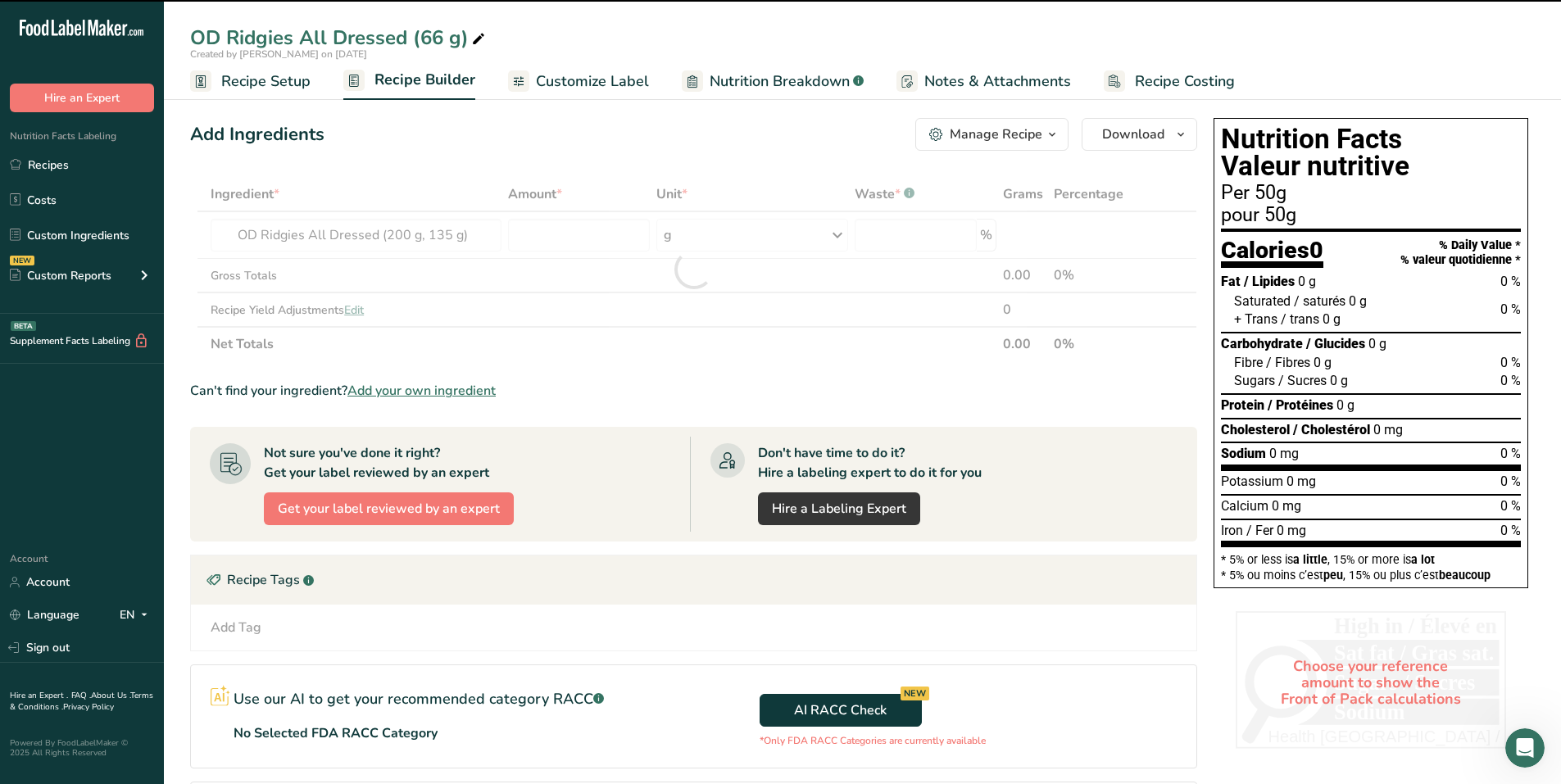
type input "0"
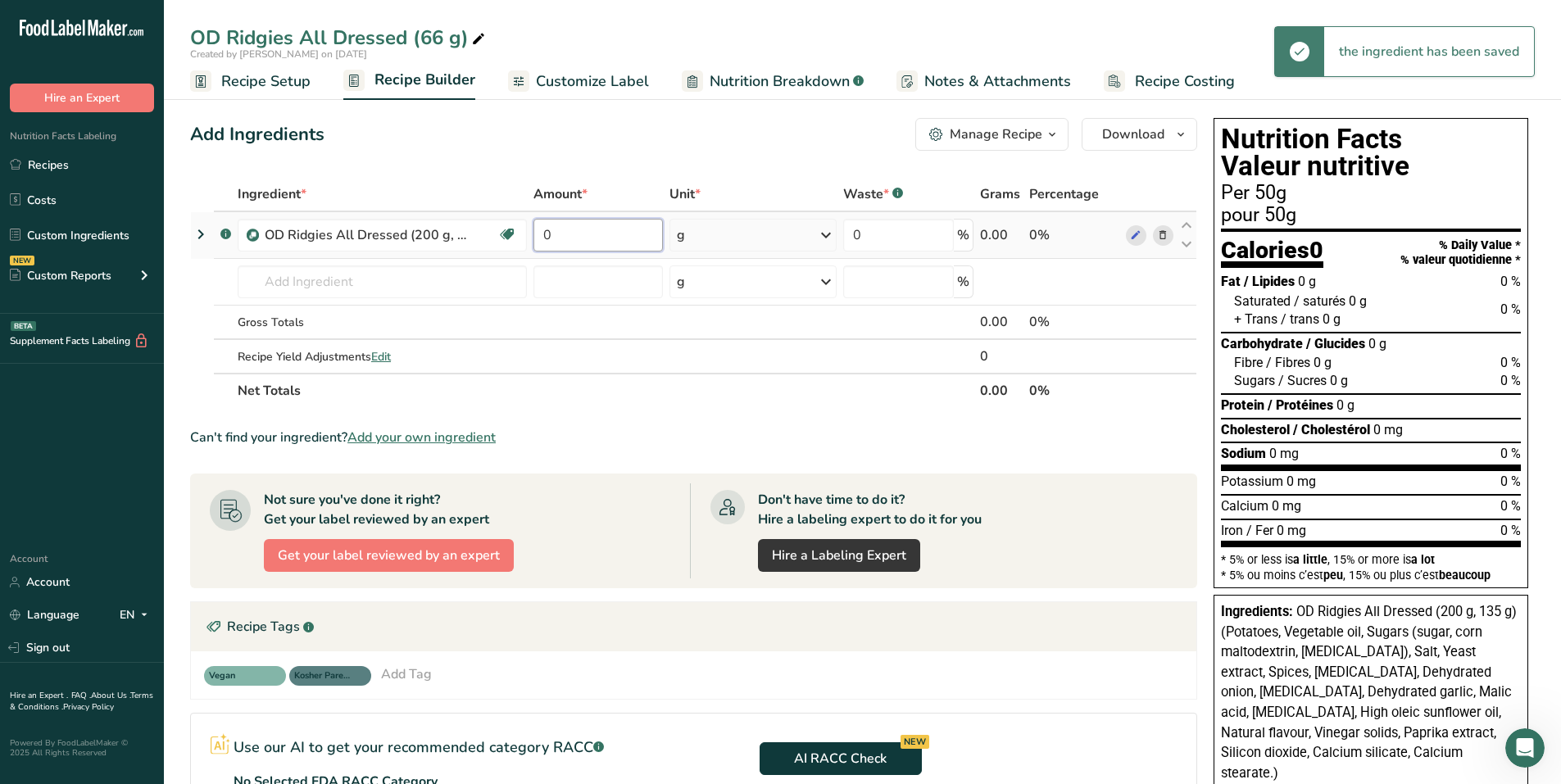
drag, startPoint x: 587, startPoint y: 232, endPoint x: 540, endPoint y: 230, distance: 47.0
click at [540, 230] on input "0" at bounding box center [598, 235] width 129 height 32
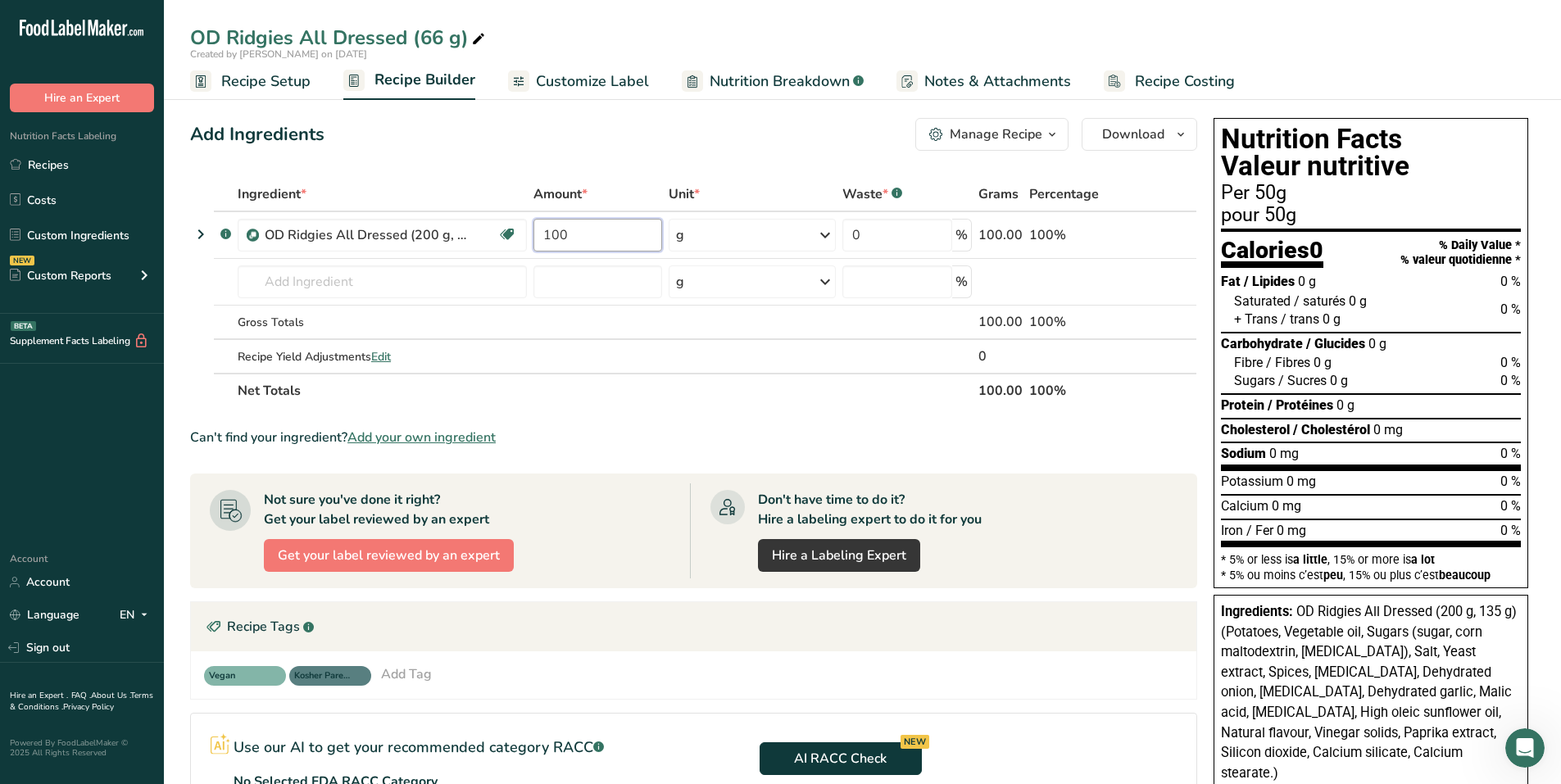
type input "100"
click at [567, 414] on section "Ingredient * Amount * Unit * Waste * .a-a{fill:#347362;}.b-a{fill:#fff;} Grams …" at bounding box center [693, 570] width 1007 height 786
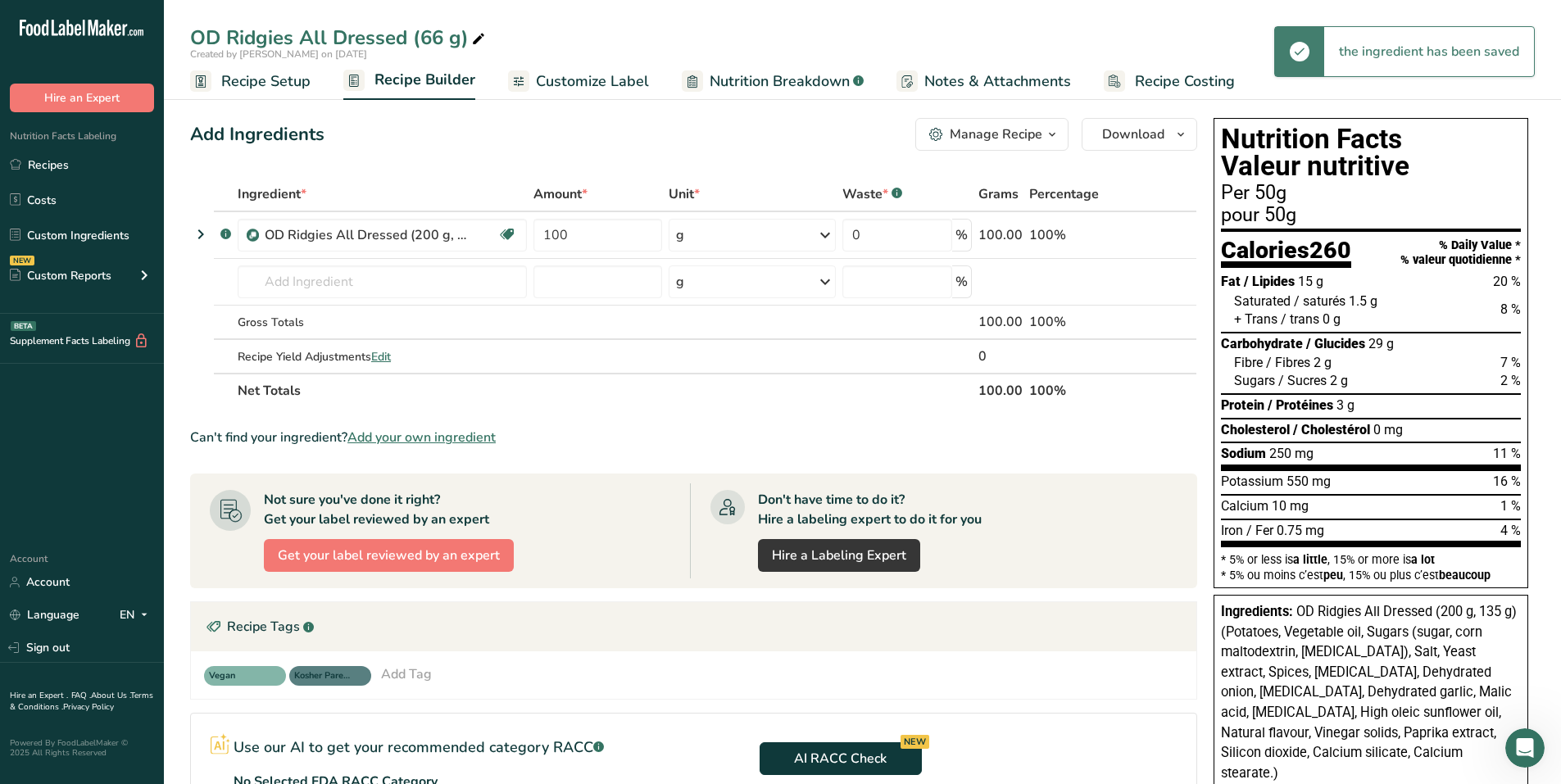
click at [278, 71] on span "Recipe Setup" at bounding box center [266, 82] width 89 height 22
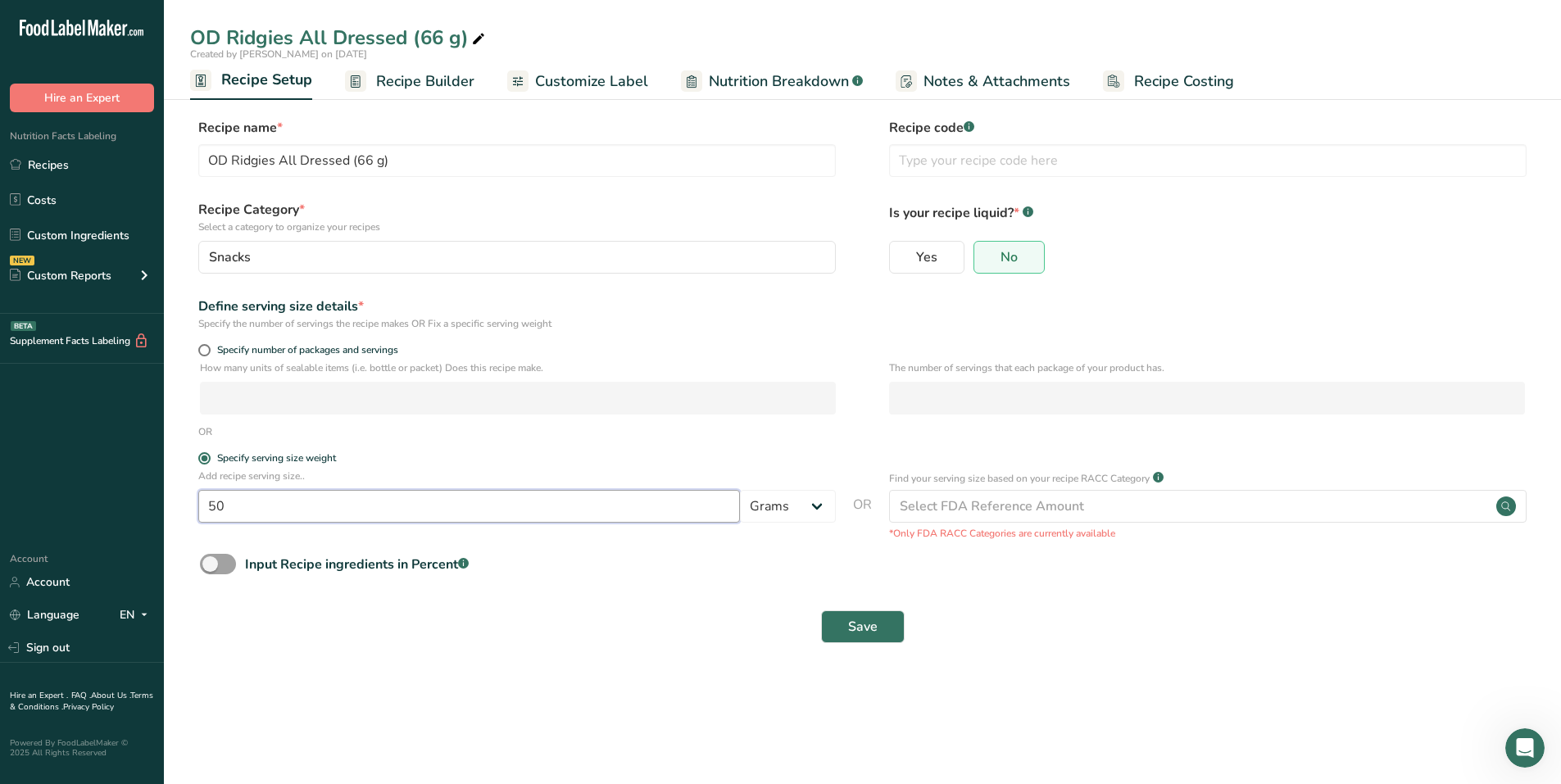
click at [270, 490] on input "50" at bounding box center [469, 506] width 542 height 32
drag, startPoint x: 266, startPoint y: 496, endPoint x: 142, endPoint y: 503, distance: 124.2
click at [142, 503] on div ".a-20{fill:#fff;} Hire an Expert Nutrition Facts Labeling Recipes Costs Custom …" at bounding box center [780, 392] width 1561 height 784
type input "66"
click at [859, 602] on span "Save" at bounding box center [863, 627] width 29 height 20
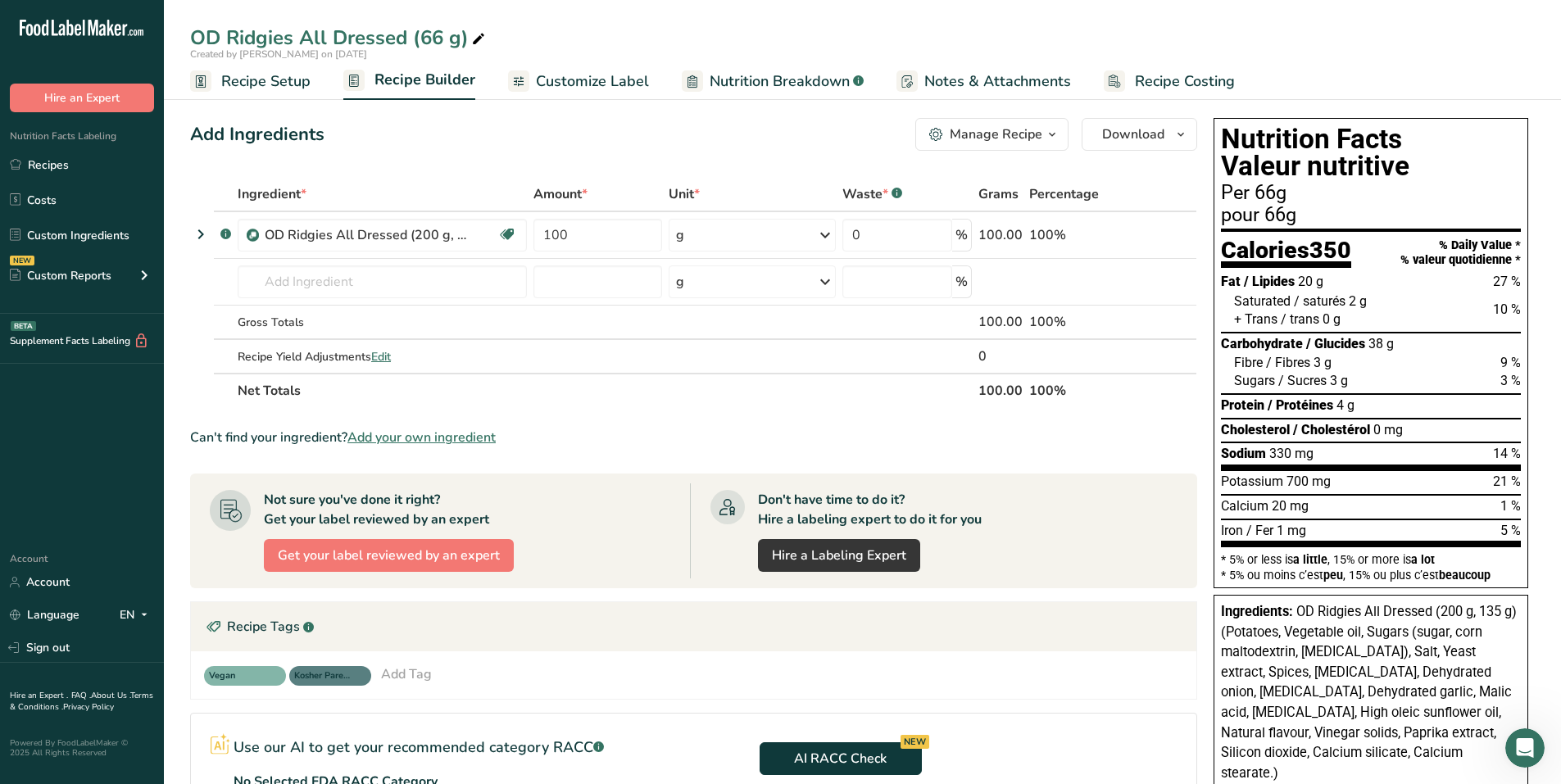
click at [586, 76] on span "Customize Label" at bounding box center [593, 82] width 113 height 22
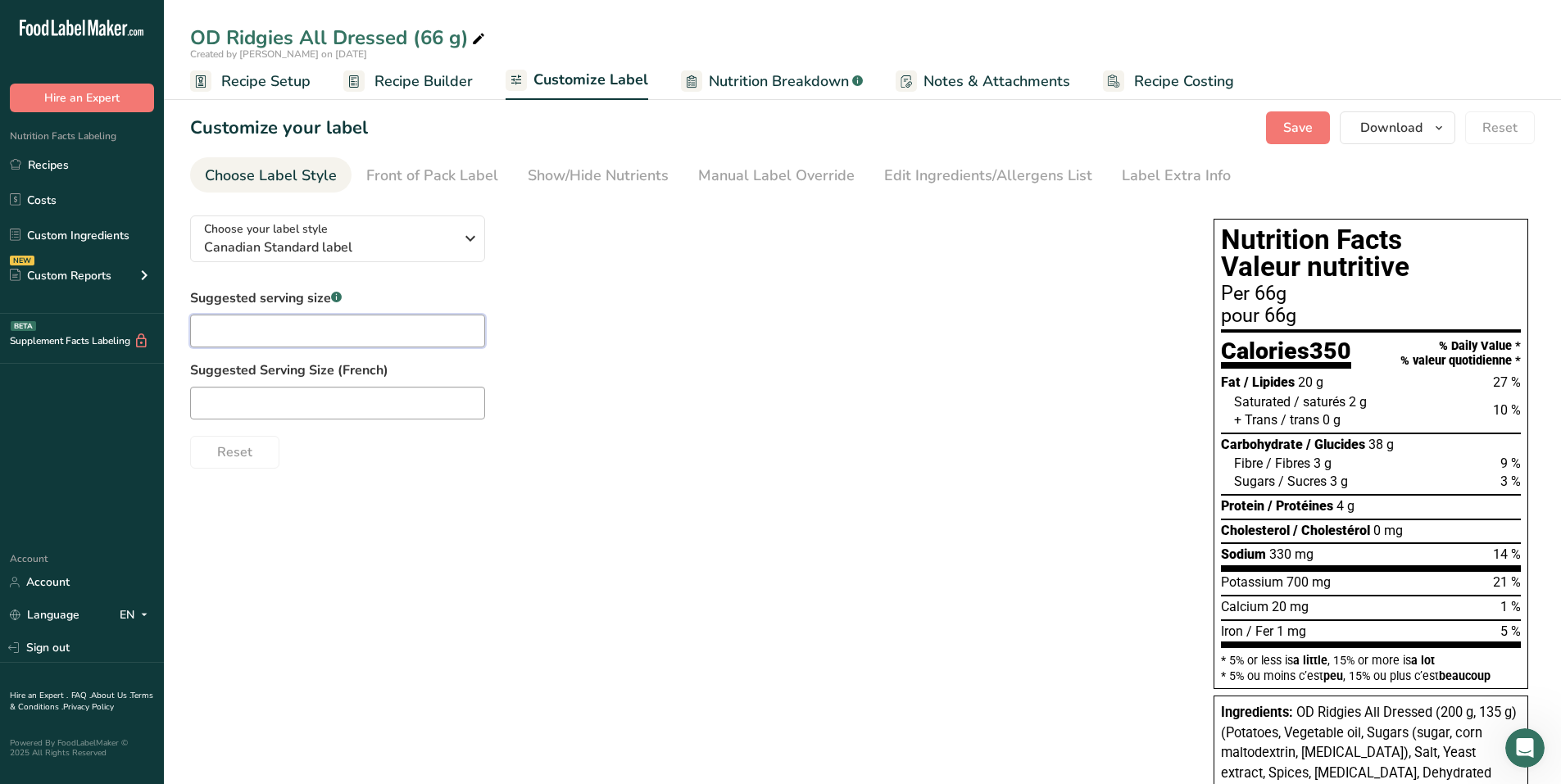
click at [284, 316] on input "text" at bounding box center [337, 330] width 295 height 32
type input "1 package"
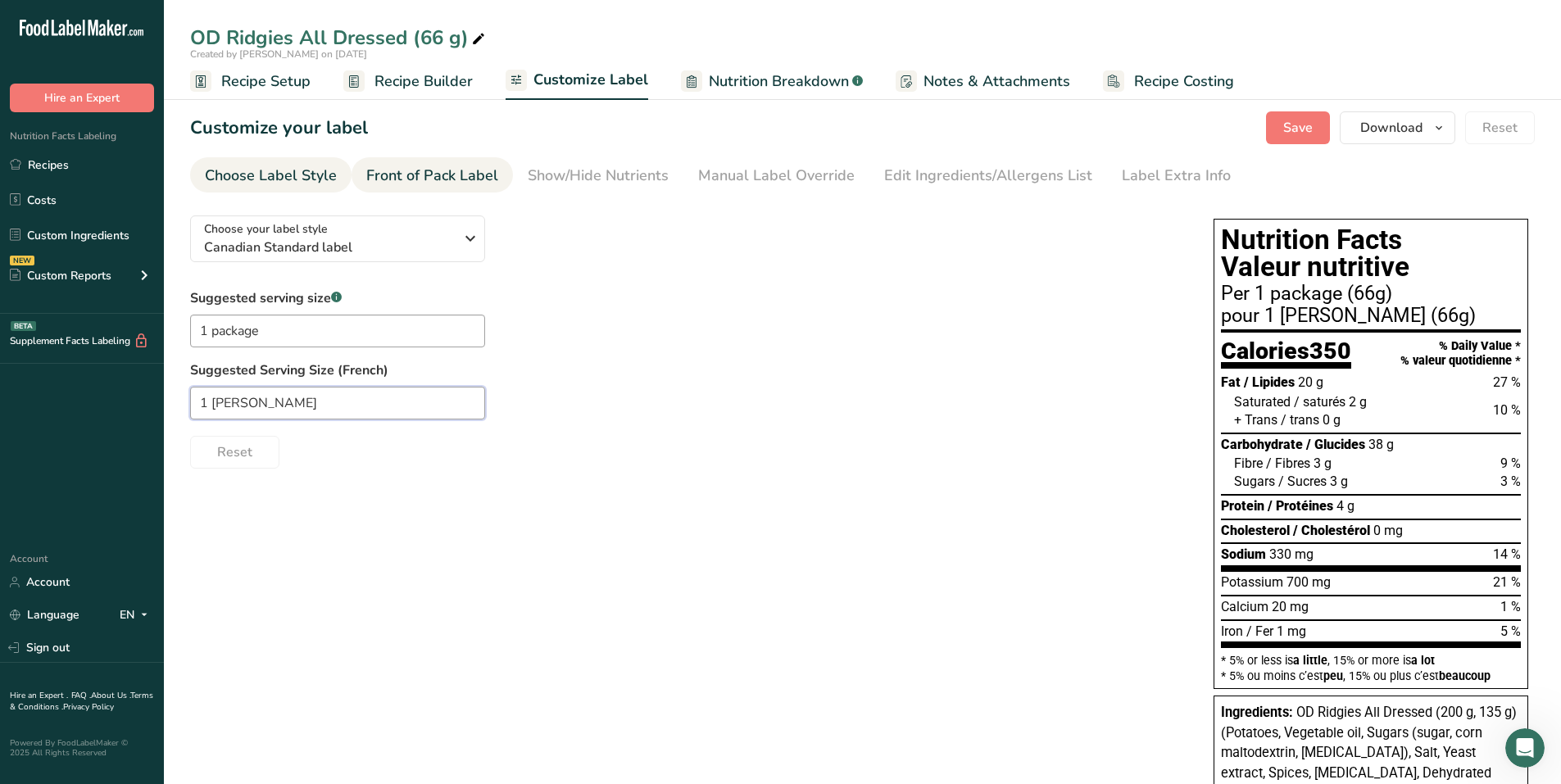
type input "1 [PERSON_NAME]"
click at [481, 178] on div "Front of Pack Label" at bounding box center [432, 176] width 132 height 22
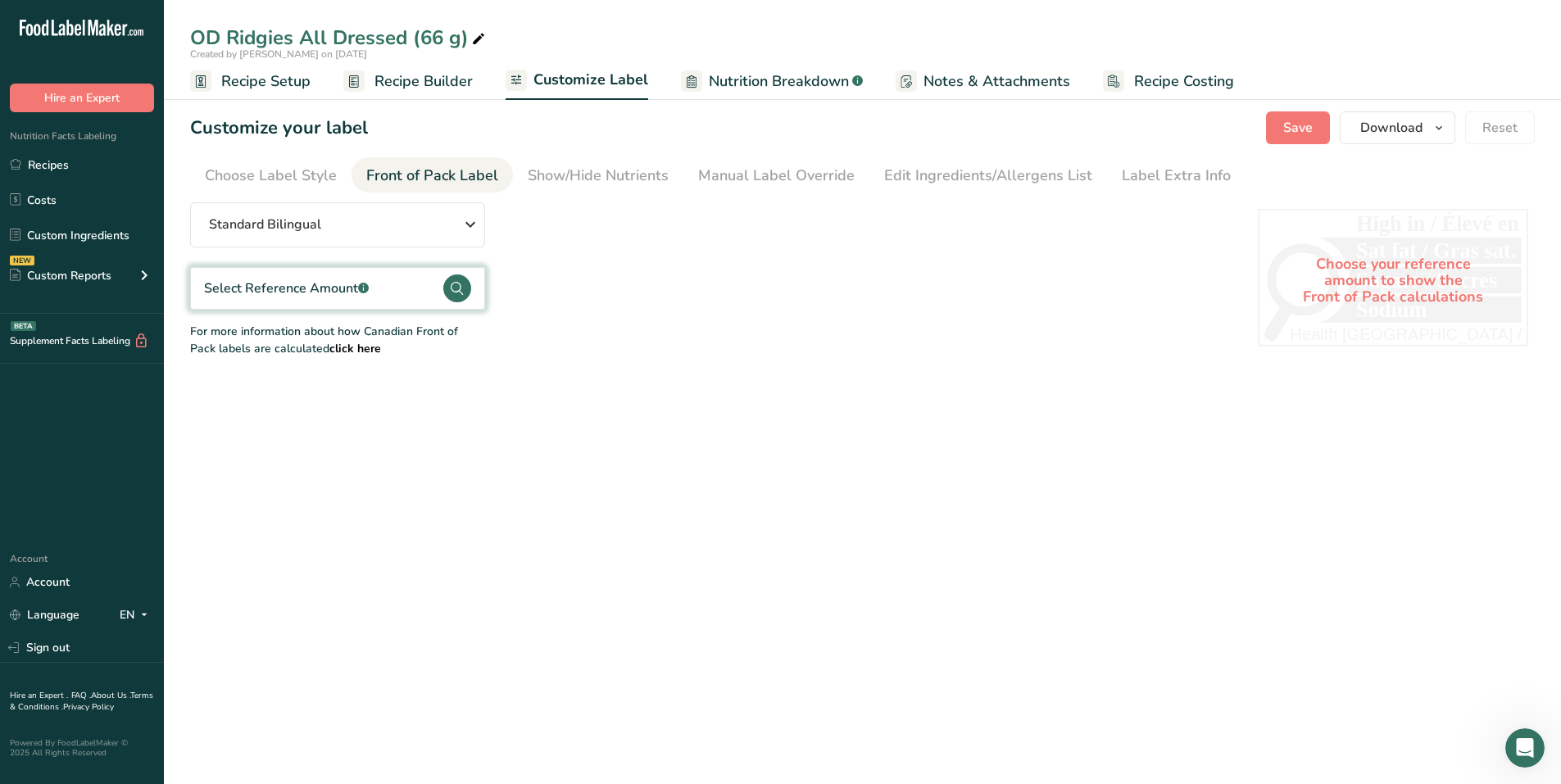
click at [453, 285] on circle at bounding box center [456, 288] width 27 height 27
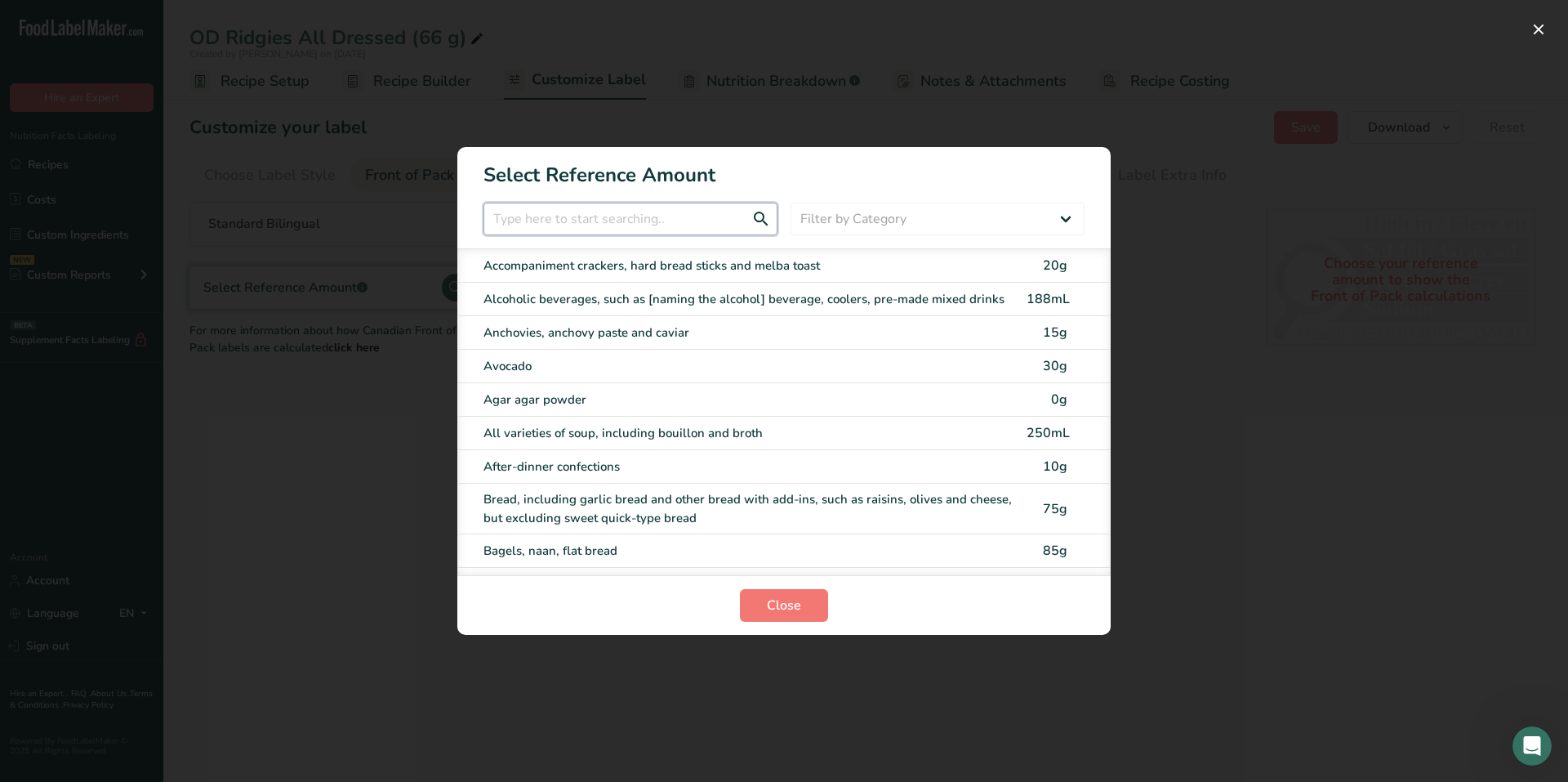
click at [548, 221] on input "FOP Category Selection Modal" at bounding box center [631, 218] width 294 height 32
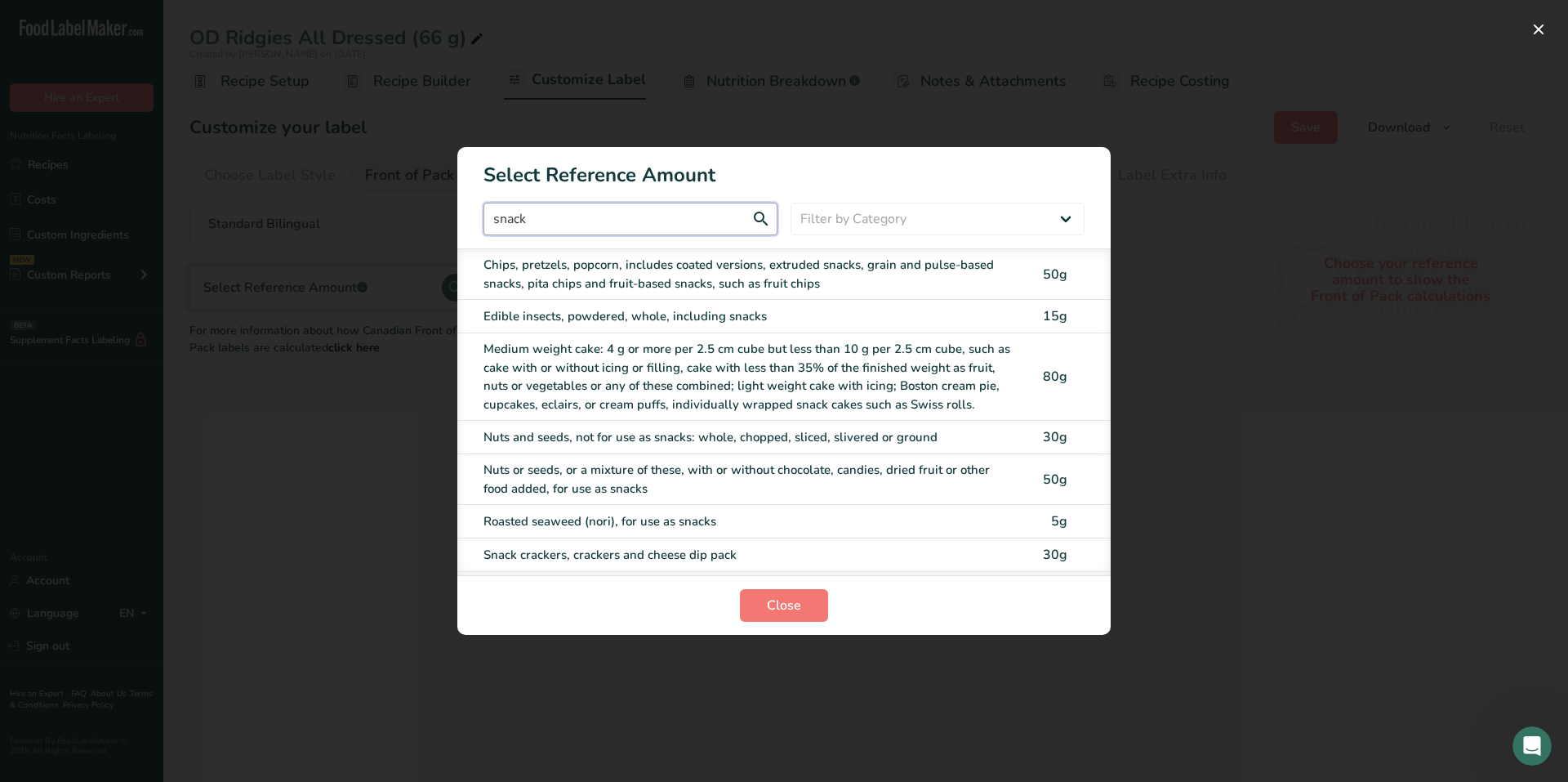
type input "snack"
click at [571, 269] on div "Chips, pretzels, popcorn, includes coated versions, extruded snacks, grain and …" at bounding box center [750, 274] width 533 height 37
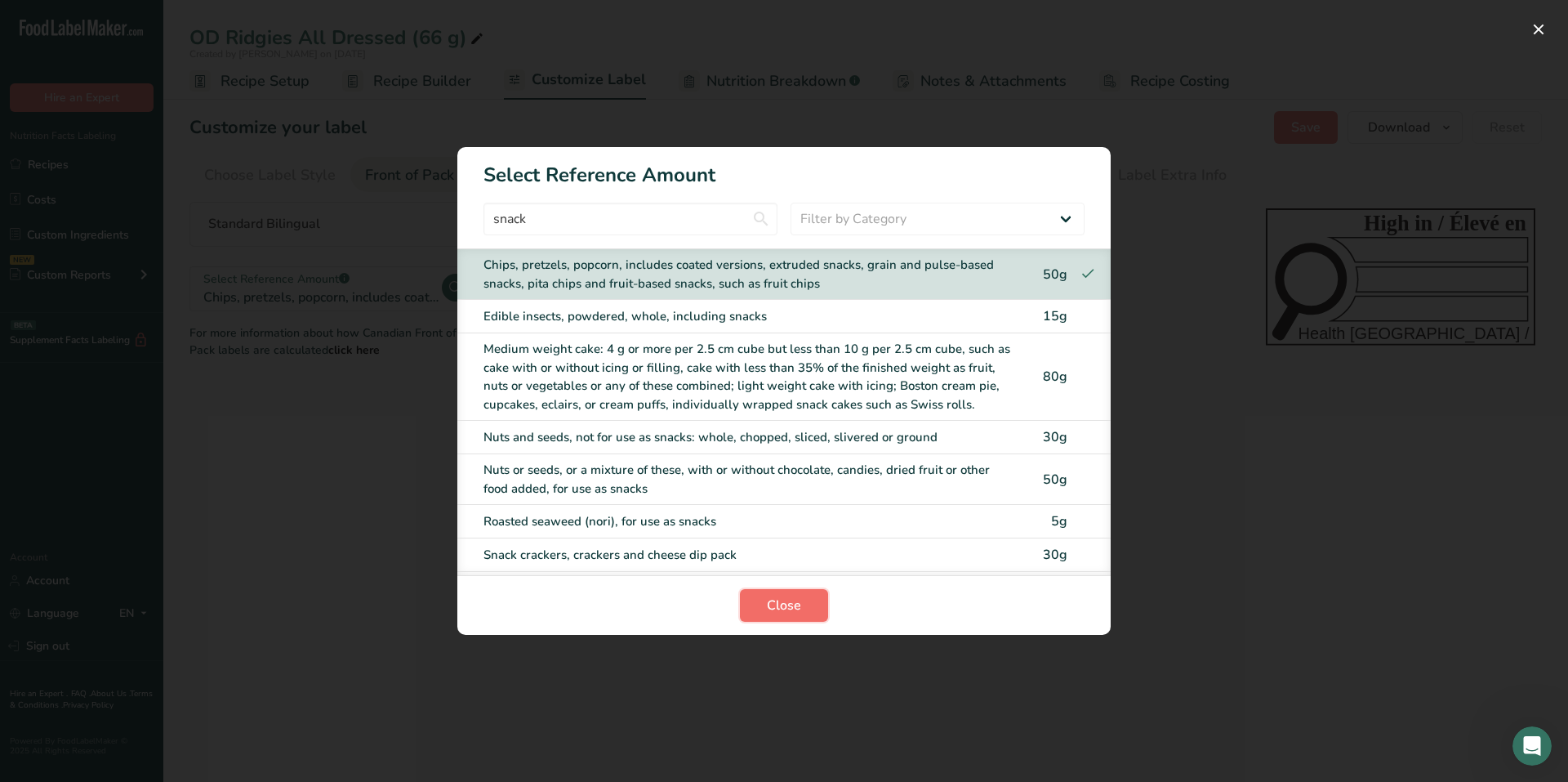
click at [785, 600] on span "Close" at bounding box center [783, 605] width 34 height 20
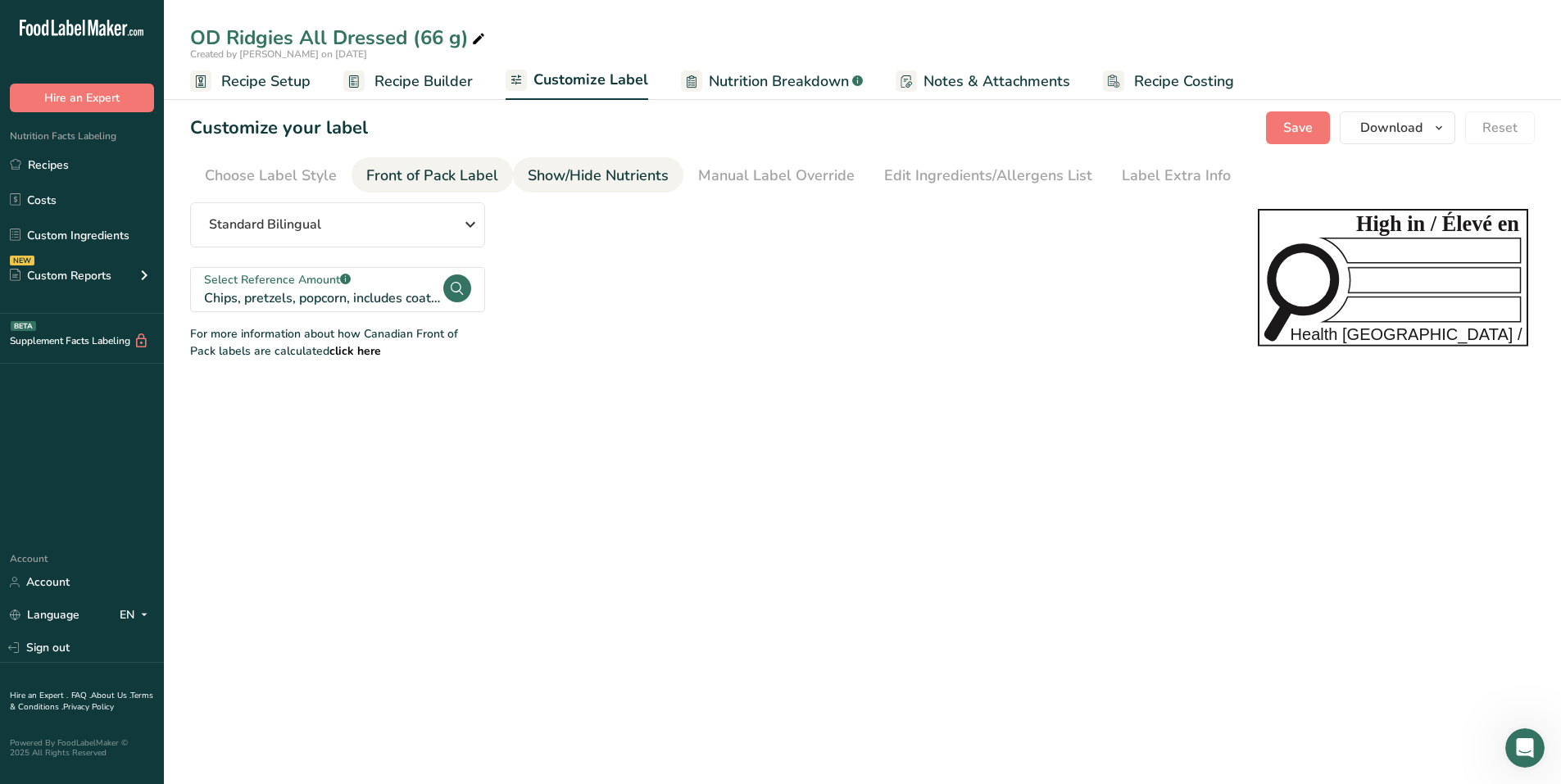
click at [574, 171] on div "Show/Hide Nutrients" at bounding box center [598, 176] width 141 height 22
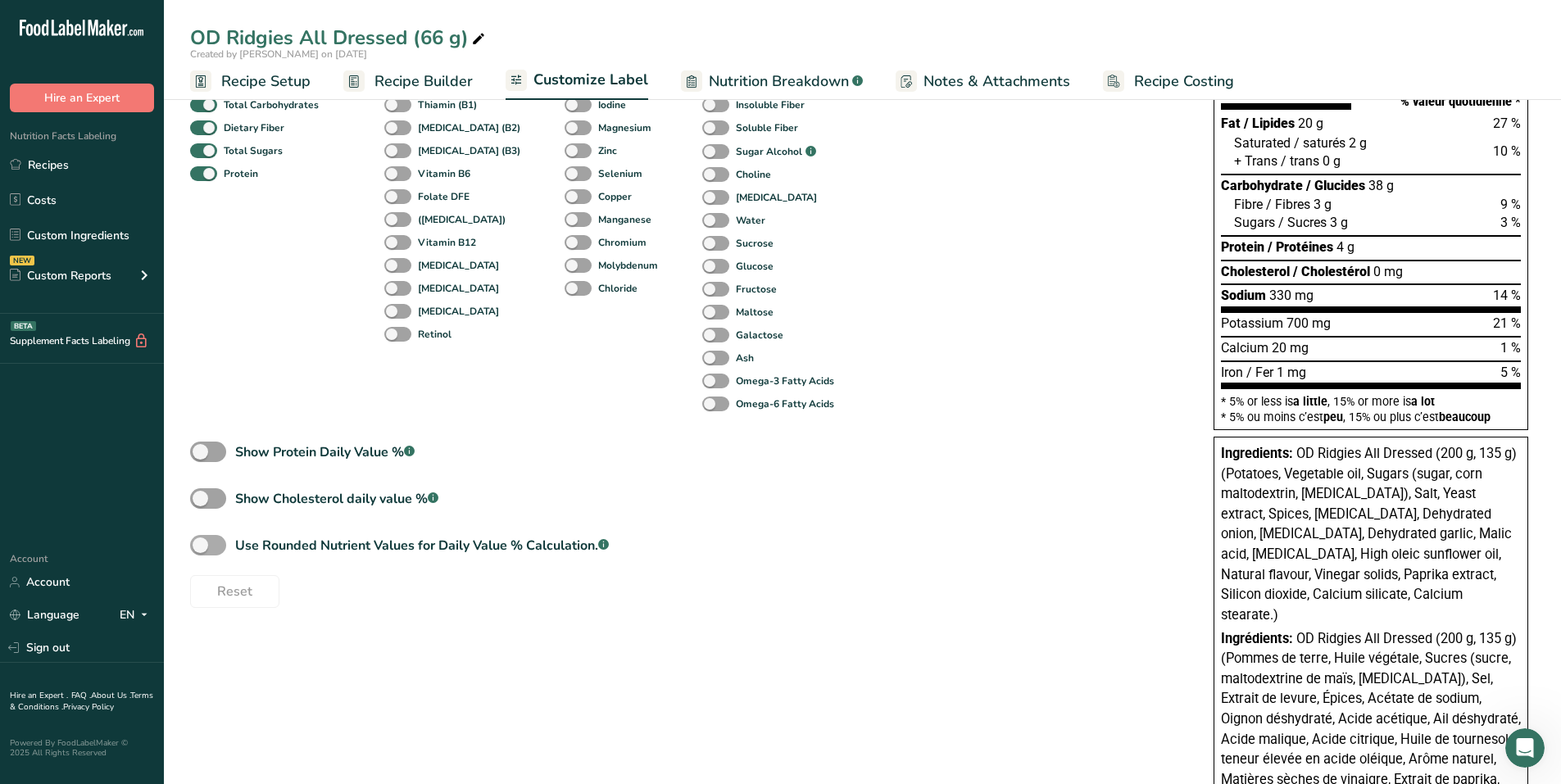
scroll to position [335, 0]
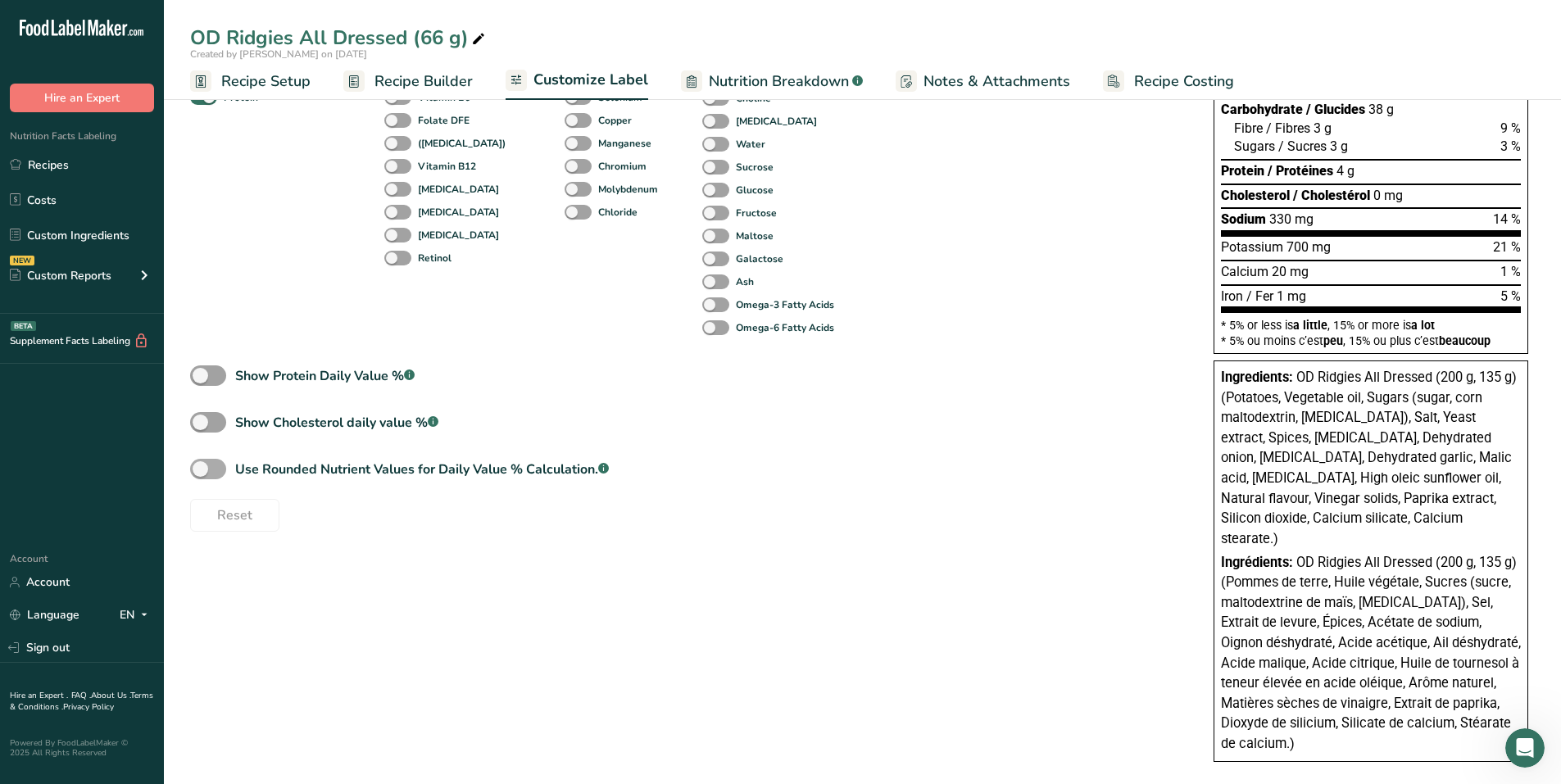
click at [223, 469] on span at bounding box center [207, 469] width 36 height 21
click at [201, 469] on input "Use Rounded Nutrient Values for Daily Value % Calculation. .a-a{fill:#347362;}.…" at bounding box center [195, 469] width 11 height 11
checkbox input "true"
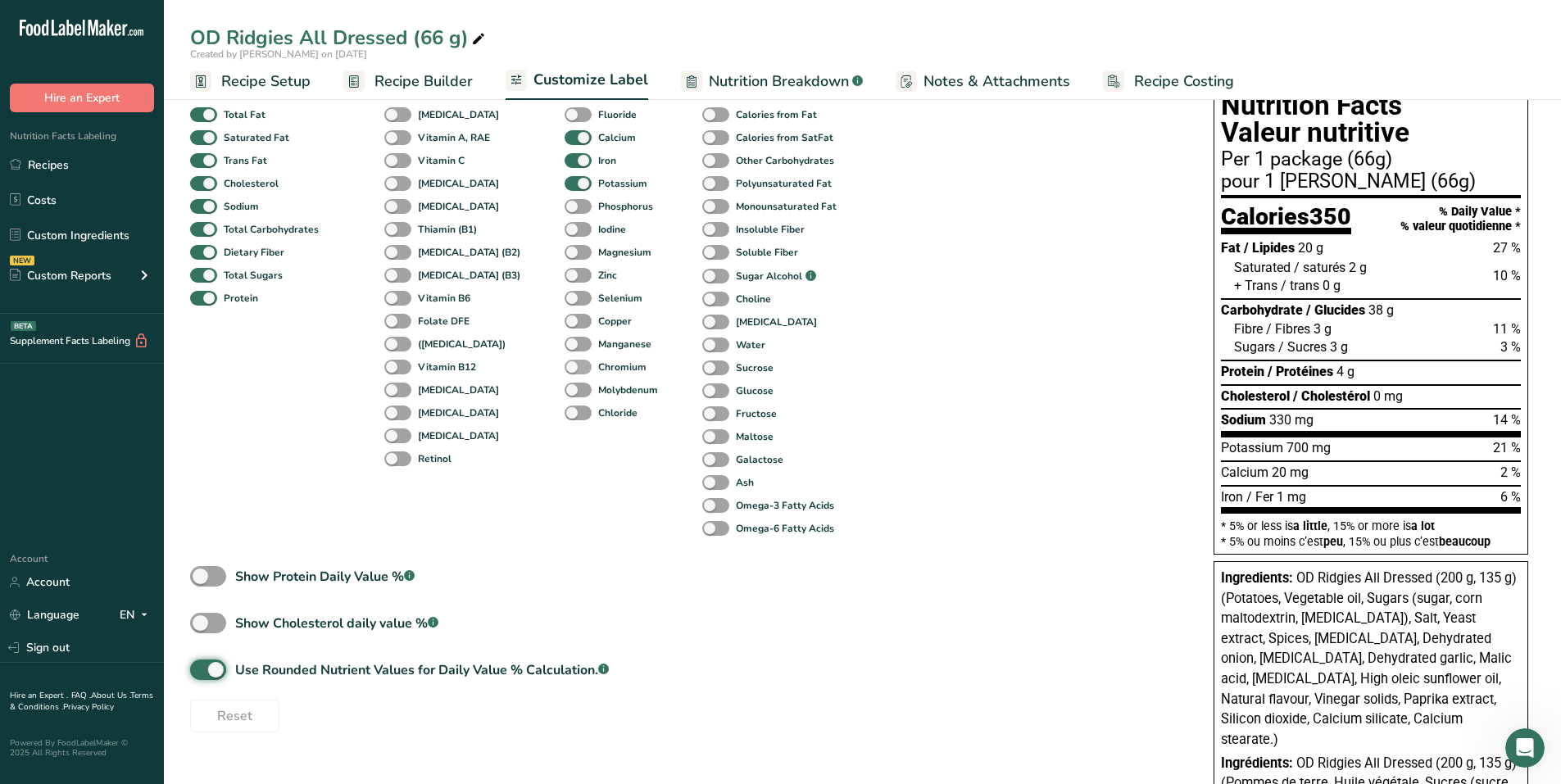
scroll to position [0, 0]
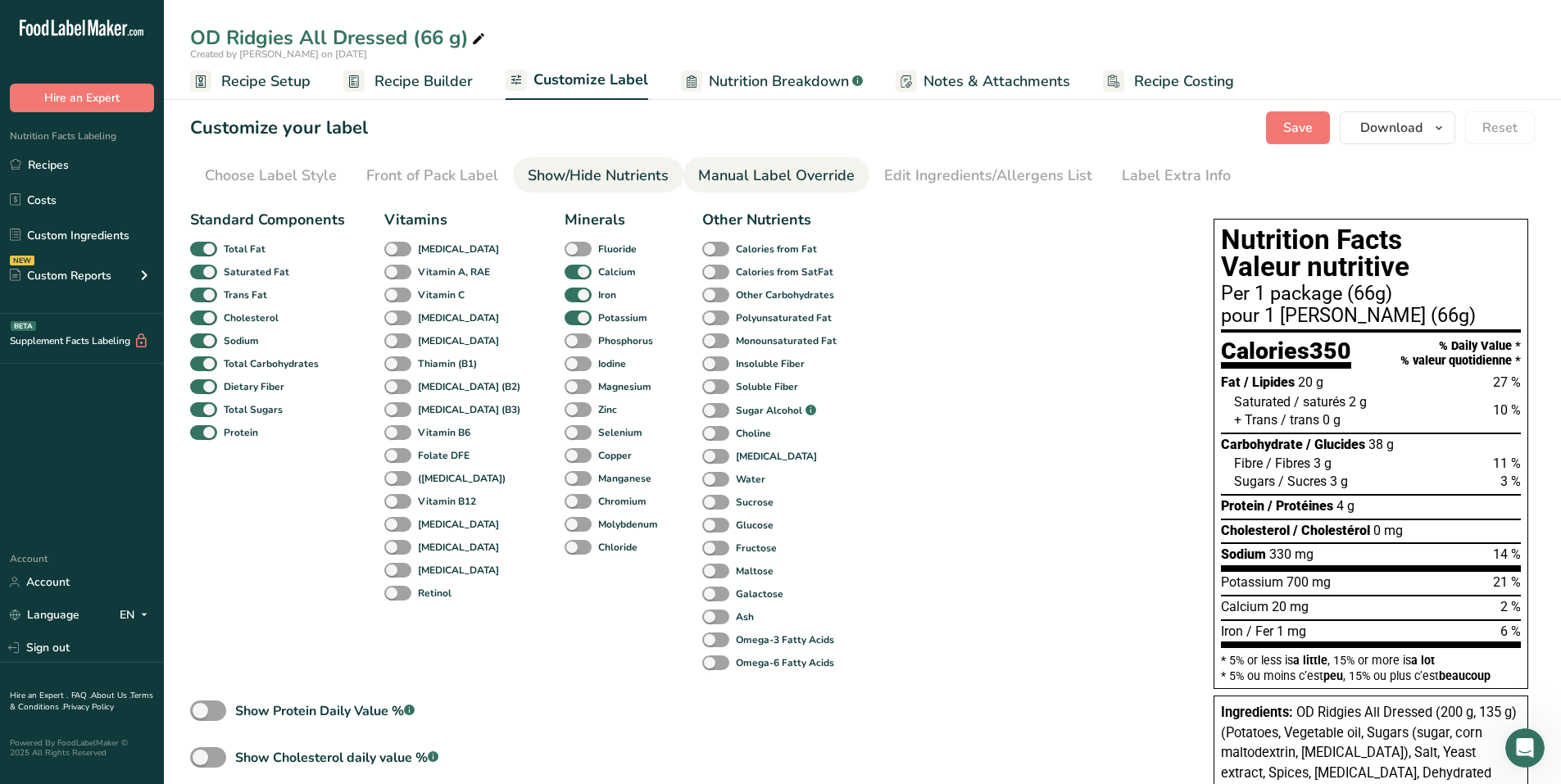
click at [748, 169] on div "Manual Label Override" at bounding box center [776, 176] width 157 height 22
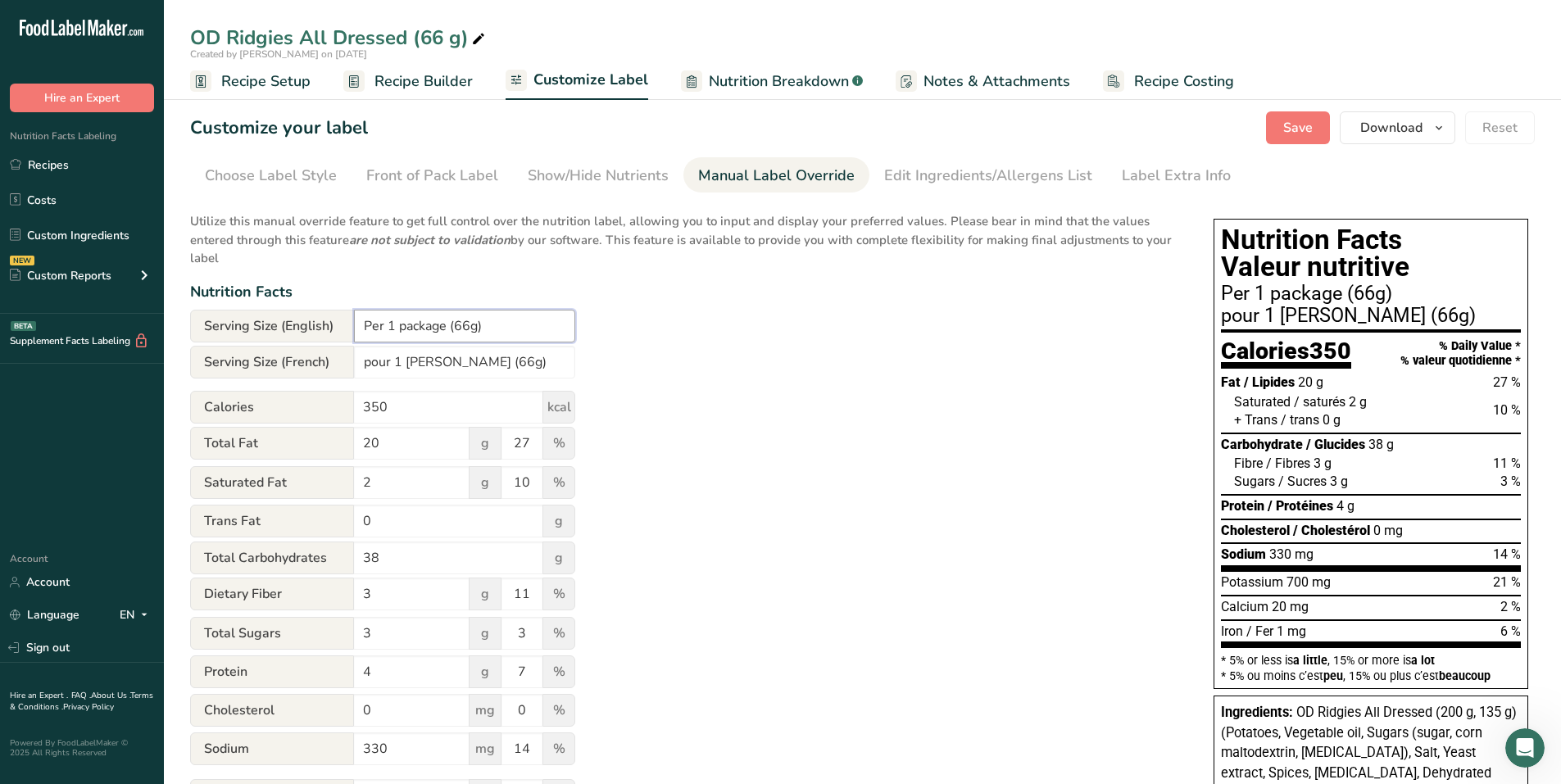
click at [468, 323] on input "Per 1 package (66g)" at bounding box center [465, 325] width 221 height 32
type input "Per 1 package (66 g)"
click at [470, 357] on input "pour 1 [PERSON_NAME] (66g)" at bounding box center [465, 361] width 221 height 32
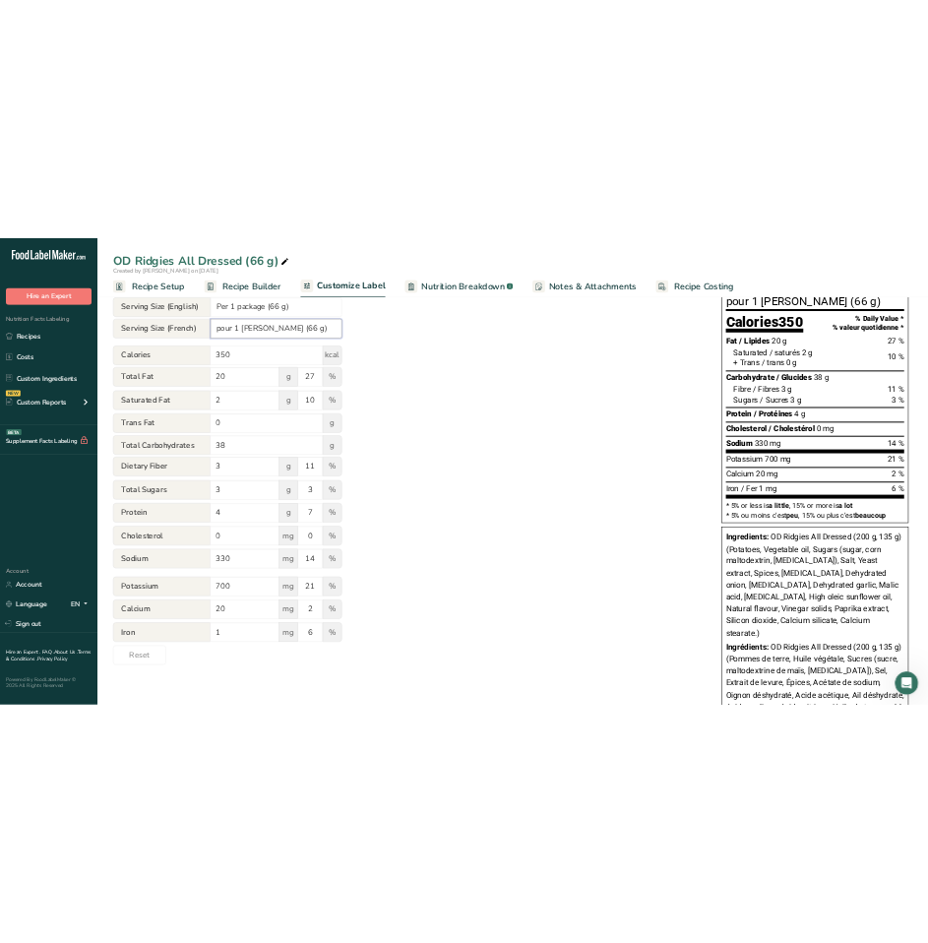
scroll to position [295, 0]
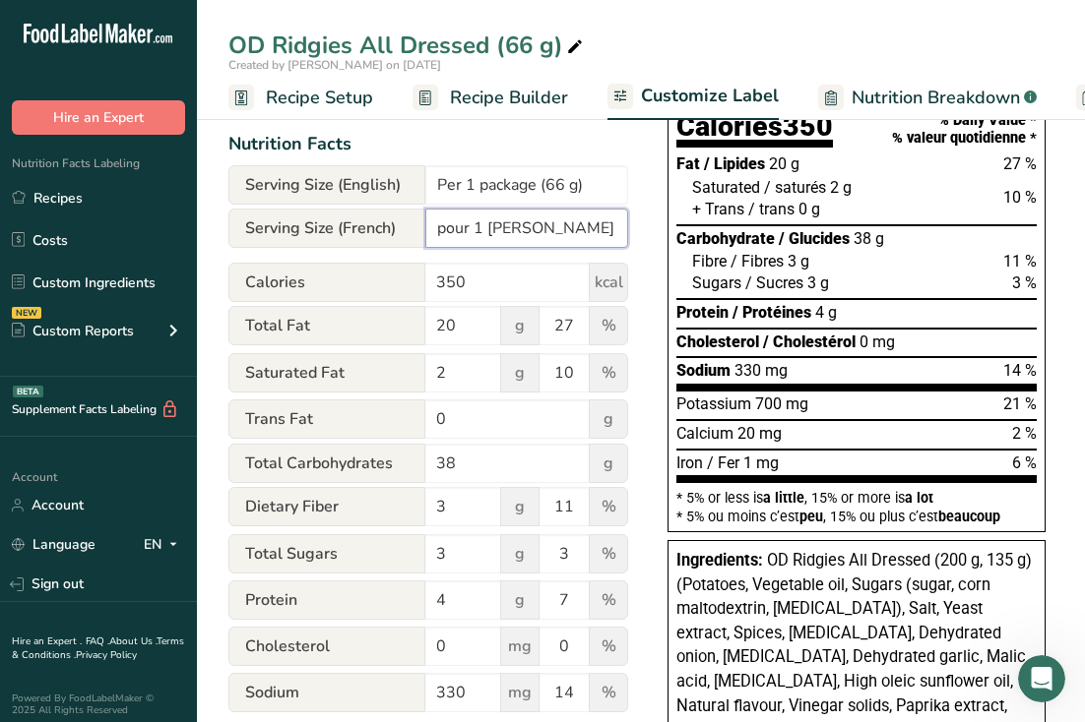
type input "pour 1 [PERSON_NAME] (66 g)"
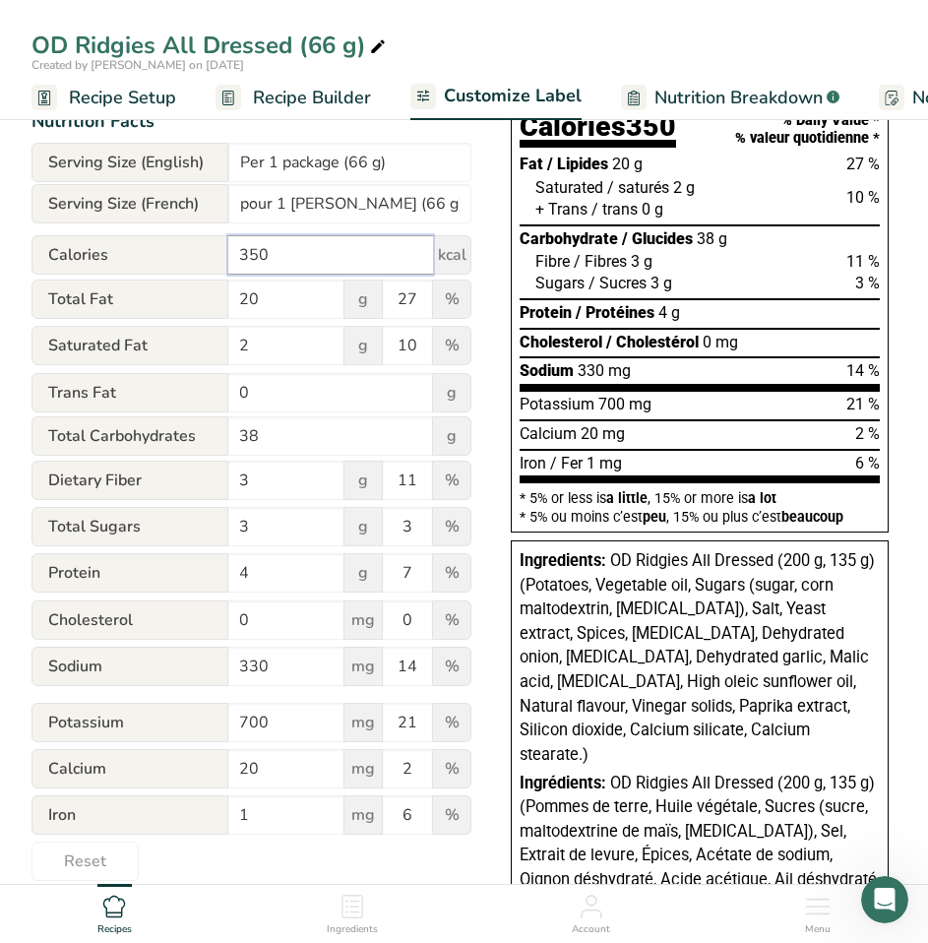
drag, startPoint x: 299, startPoint y: 259, endPoint x: 716, endPoint y: 268, distance: 417.4
click at [180, 262] on div "Calories 350 kcal" at bounding box center [251, 254] width 440 height 39
type input "330"
type input "18"
type input "24"
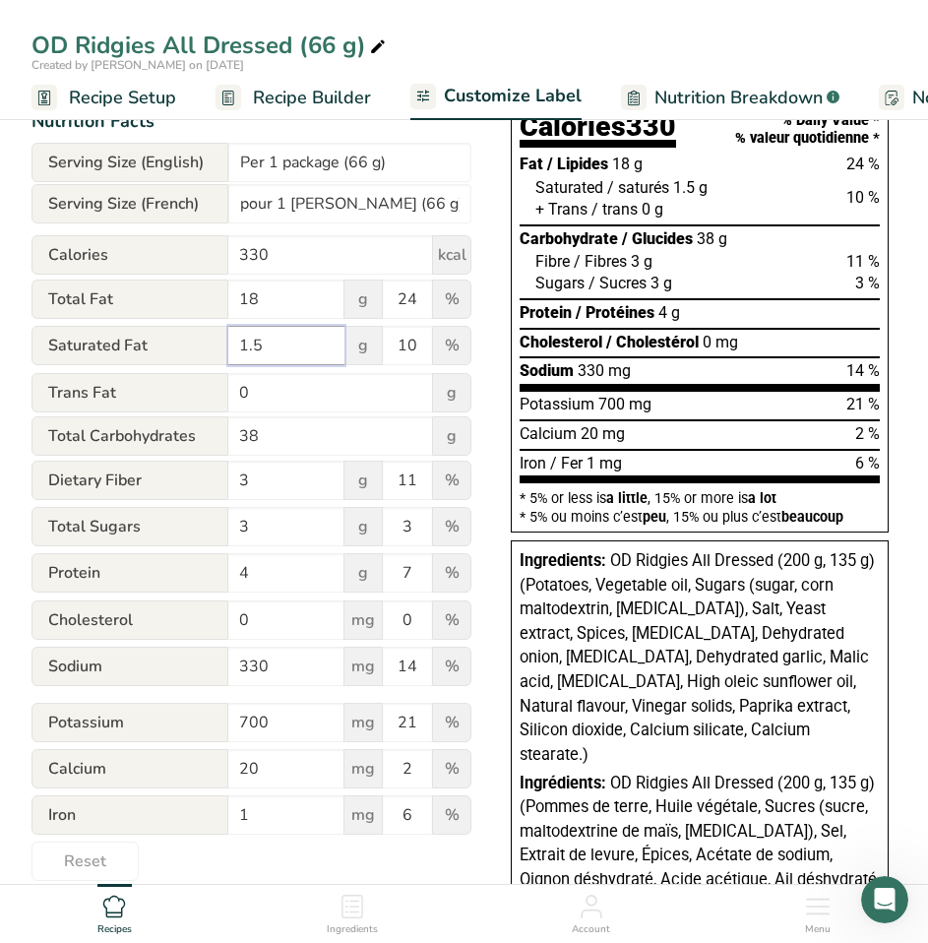
type input "1.5"
type input "8"
type input "39"
type input "4"
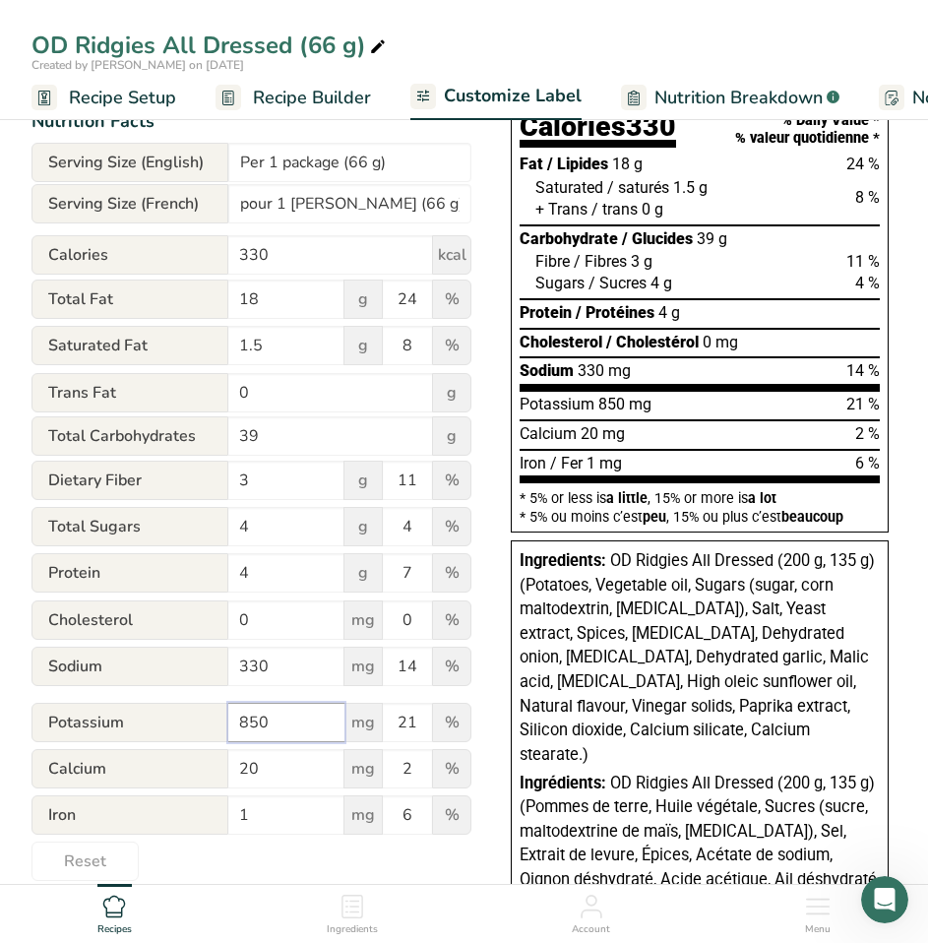
type input "850"
type input "25"
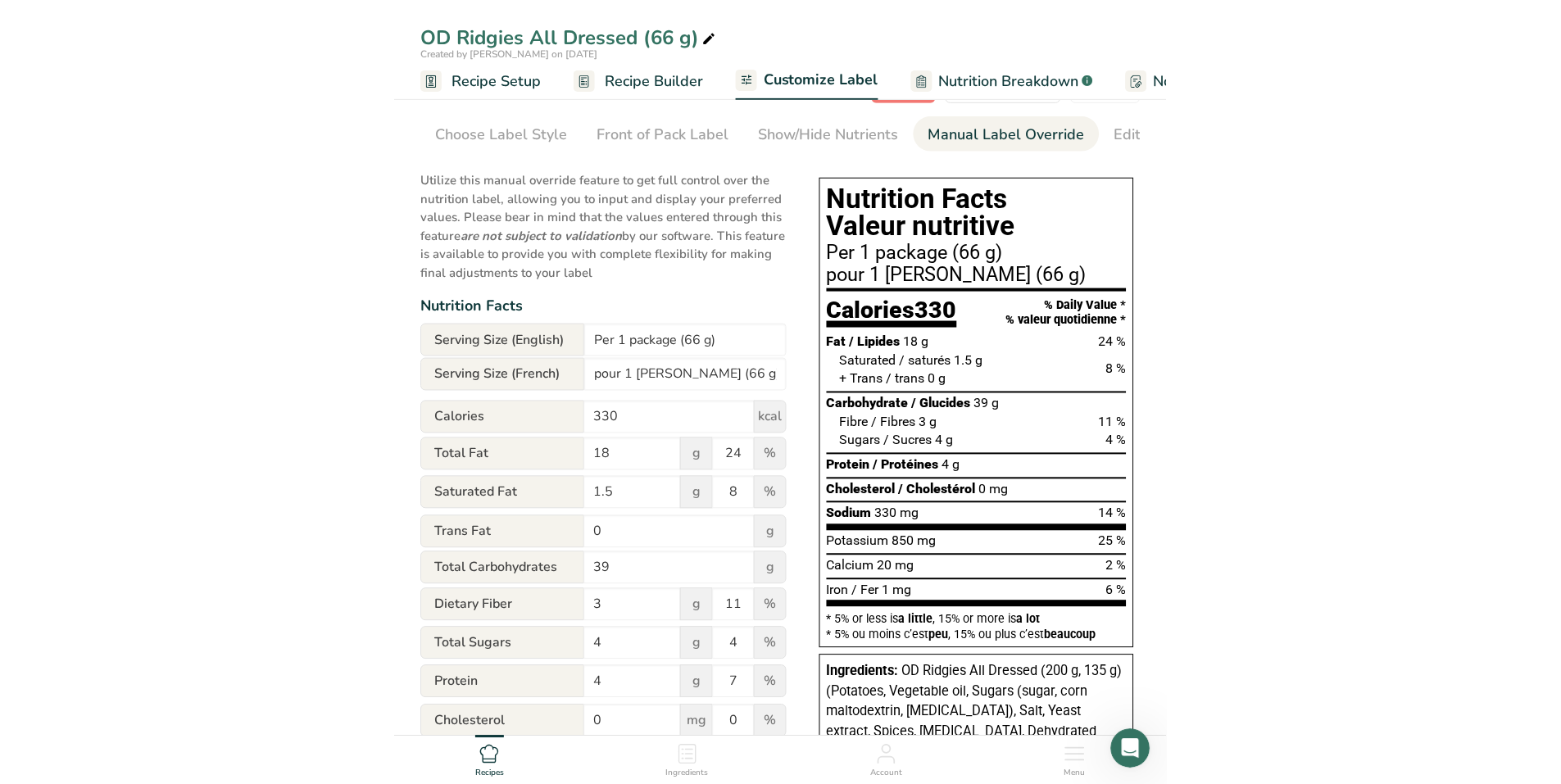
scroll to position [0, 0]
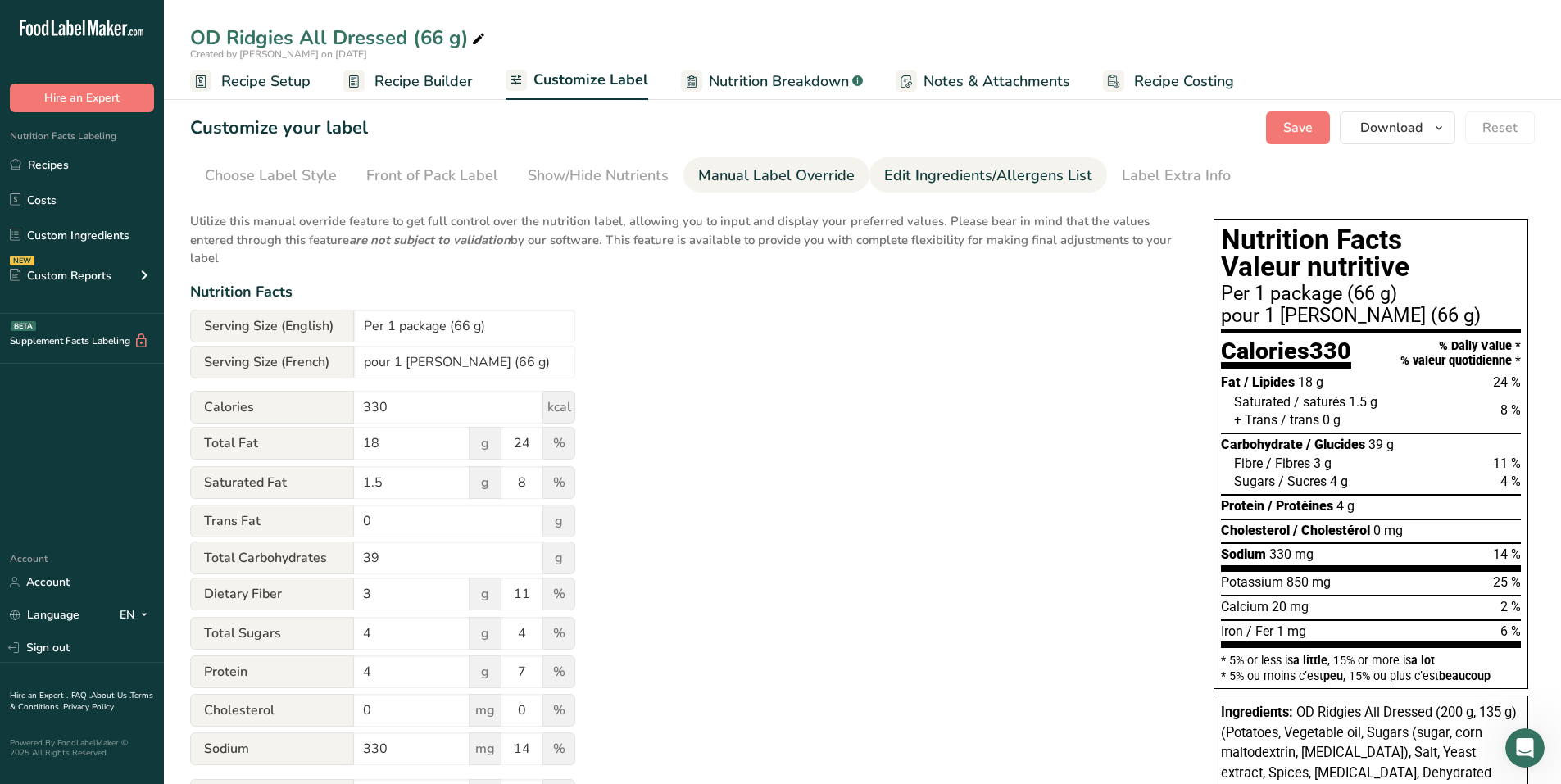
click at [905, 166] on div "Edit Ingredients/Allergens List" at bounding box center [988, 176] width 208 height 22
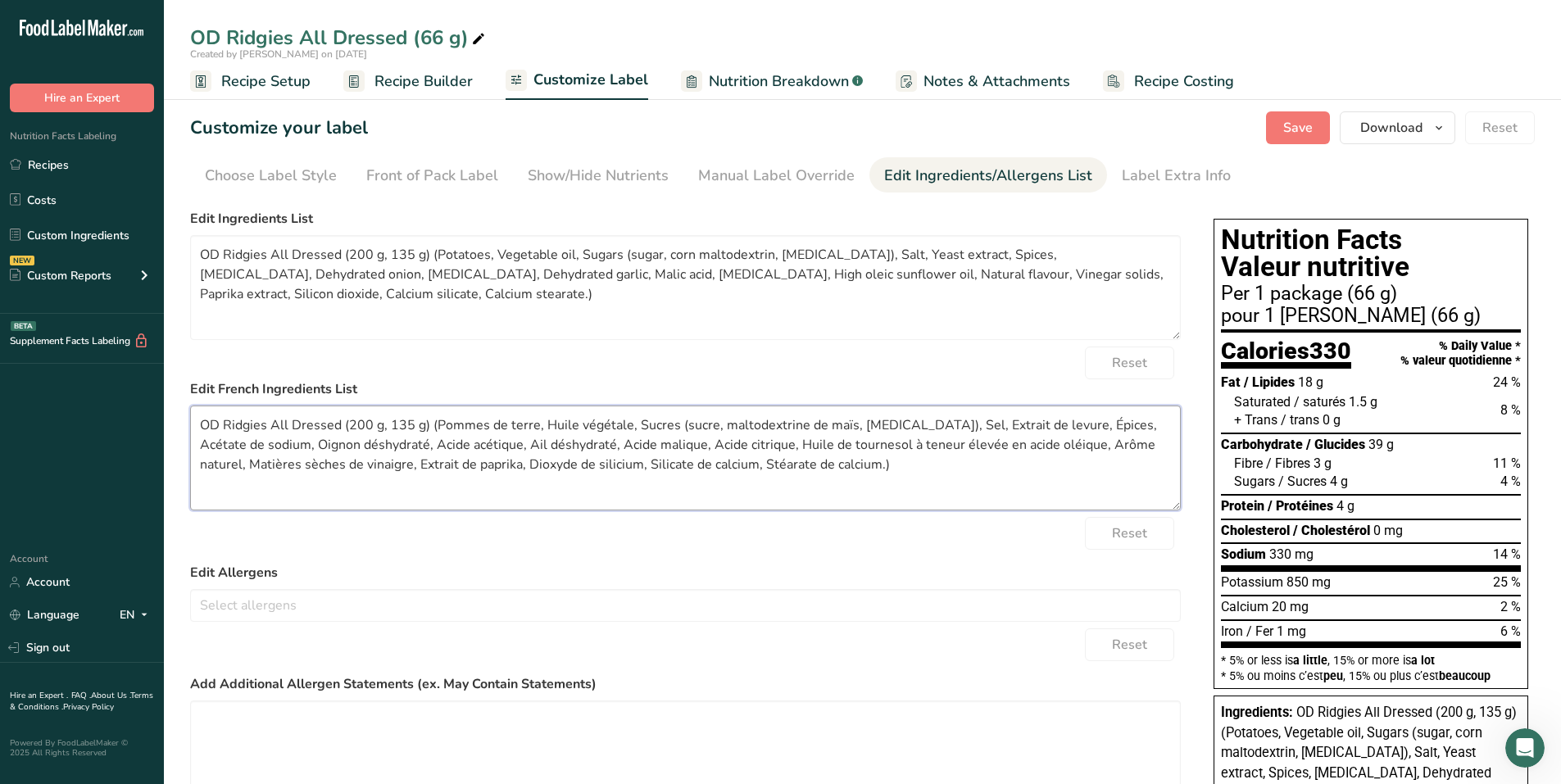
drag, startPoint x: 431, startPoint y: 418, endPoint x: 146, endPoint y: 429, distance: 285.2
click at [146, 429] on div ".a-20{fill:#fff;} Hire an Expert Nutrition Facts Labeling Recipes Costs Custom …" at bounding box center [780, 569] width 1561 height 1139
click at [614, 462] on textarea "Pommes de terre, Huile végétale, Sucres (sucre, maltodextrine de maïs, [MEDICAL…" at bounding box center [685, 458] width 991 height 105
type textarea "Pommes de terre, Huile végétale, Sucres (sucre, maltodextrine de maïs, [MEDICAL…"
drag, startPoint x: 433, startPoint y: 252, endPoint x: 82, endPoint y: 238, distance: 351.3
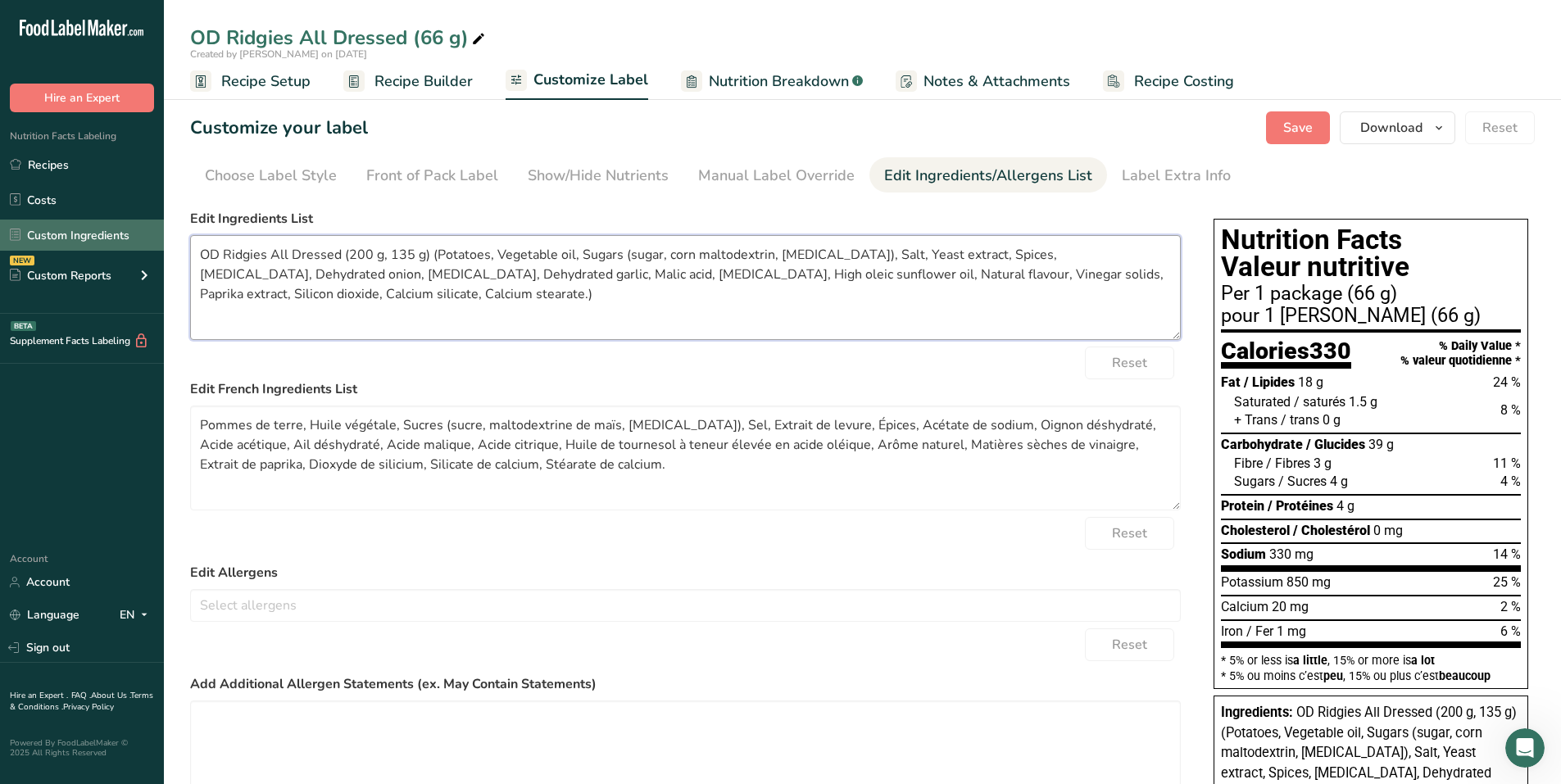
click at [83, 236] on div ".a-20{fill:#fff;} Hire an Expert Nutrition Facts Labeling Recipes Costs Custom …" at bounding box center [780, 569] width 1561 height 1139
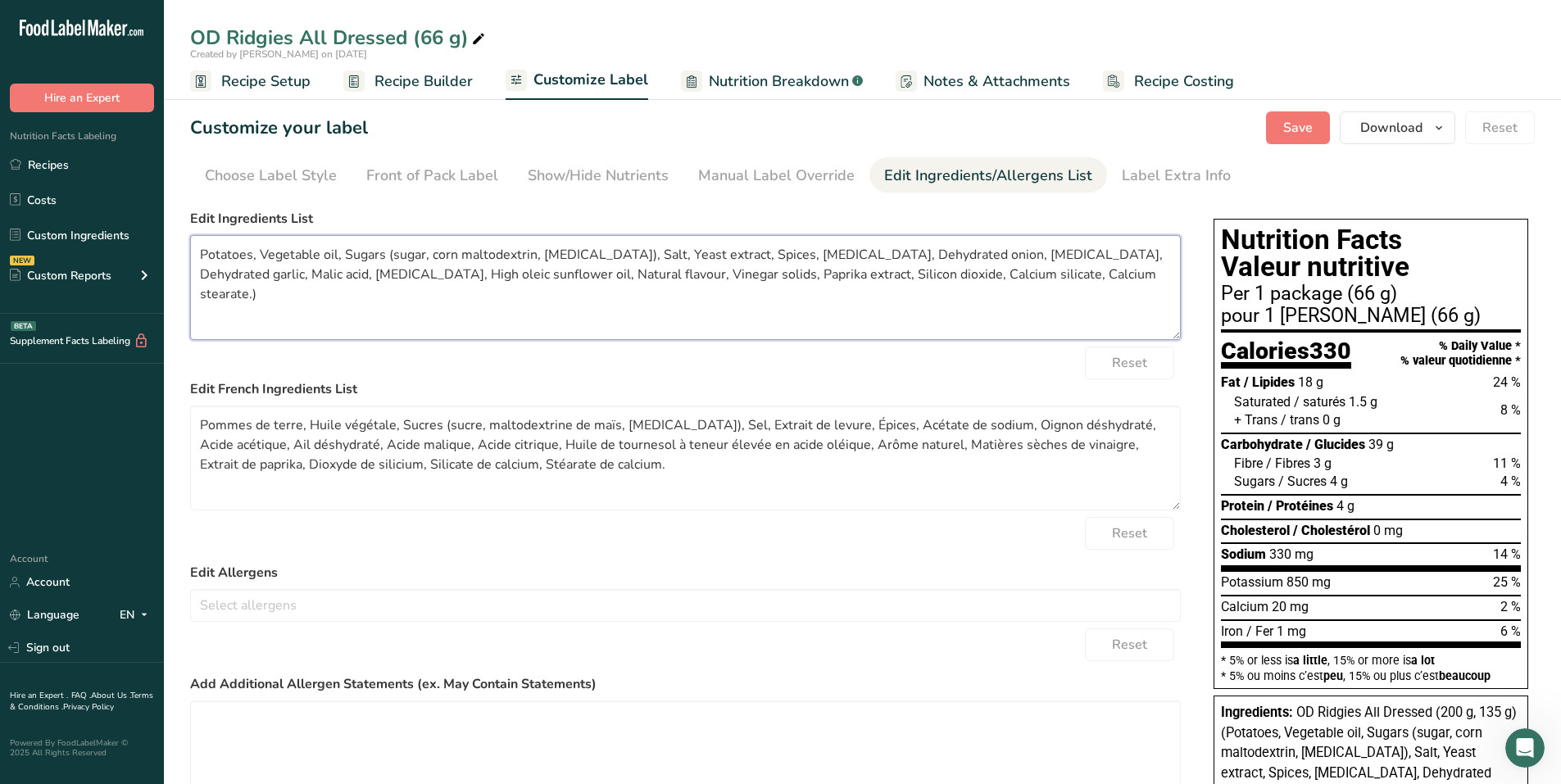
click at [905, 290] on textarea "Potatoes, Vegetable oil, Sugars (sugar, corn maltodextrin, [MEDICAL_DATA]), Sal…" at bounding box center [685, 287] width 991 height 105
type textarea "Potatoes, Vegetable oil, Sugars (sugar, corn maltodextrin, [MEDICAL_DATA]), Sal…"
click at [905, 171] on div "Label Extra Info" at bounding box center [1176, 176] width 109 height 22
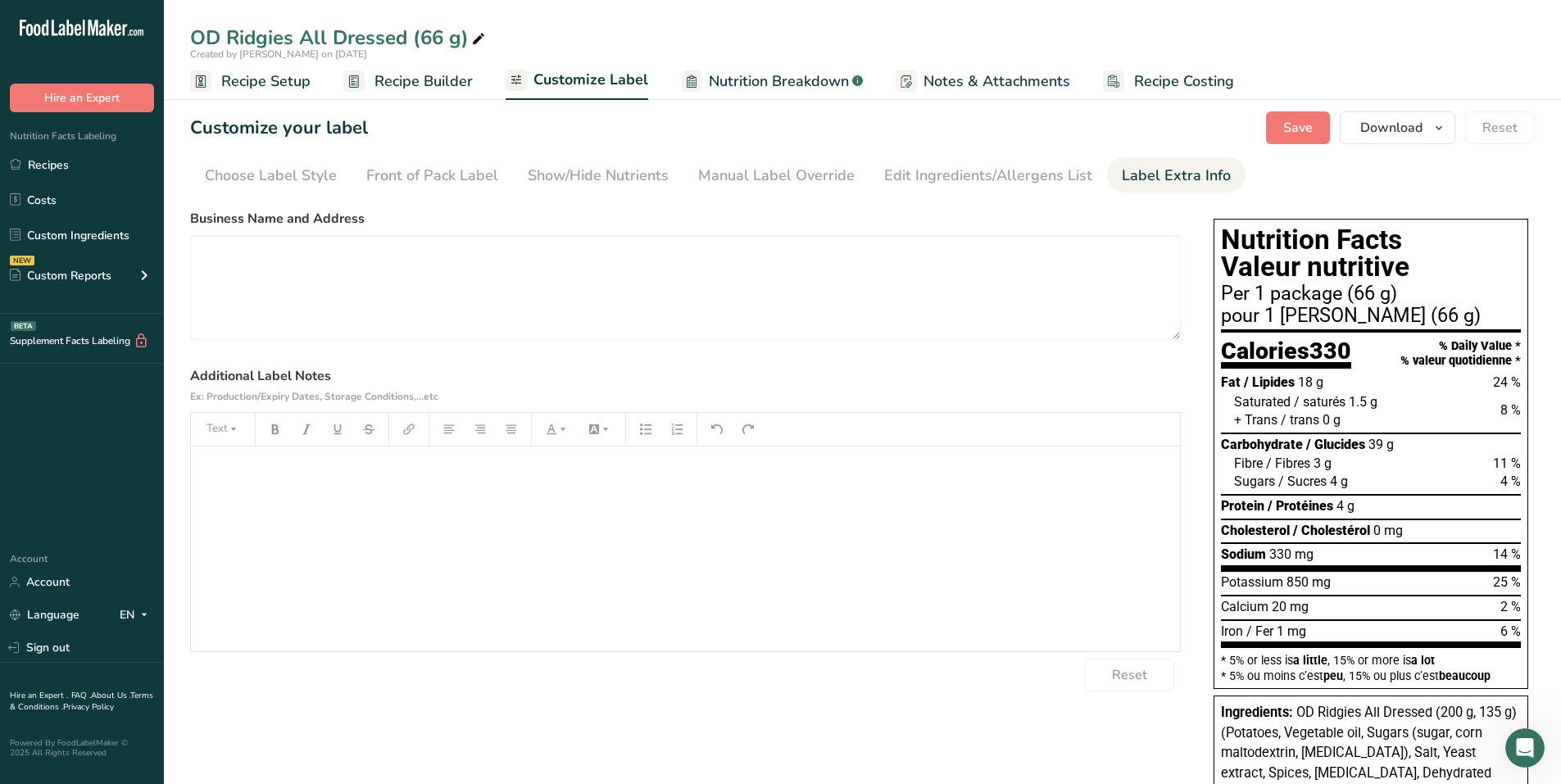
click at [285, 490] on div "﻿" at bounding box center [685, 548] width 989 height 205
click at [296, 484] on div "﻿" at bounding box center [685, 548] width 989 height 205
click at [905, 122] on span "Save" at bounding box center [1297, 128] width 29 height 20
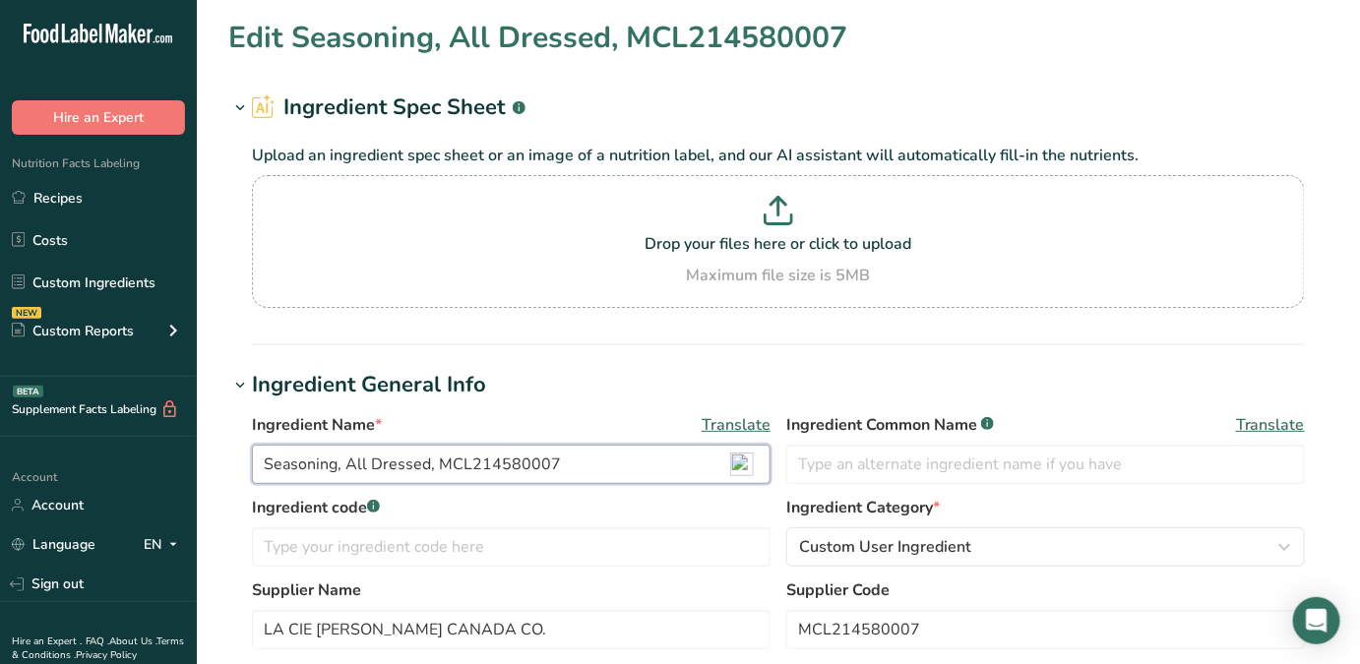
click at [469, 461] on input "Seasoning, All Dressed, MCL214580007" at bounding box center [511, 464] width 519 height 39
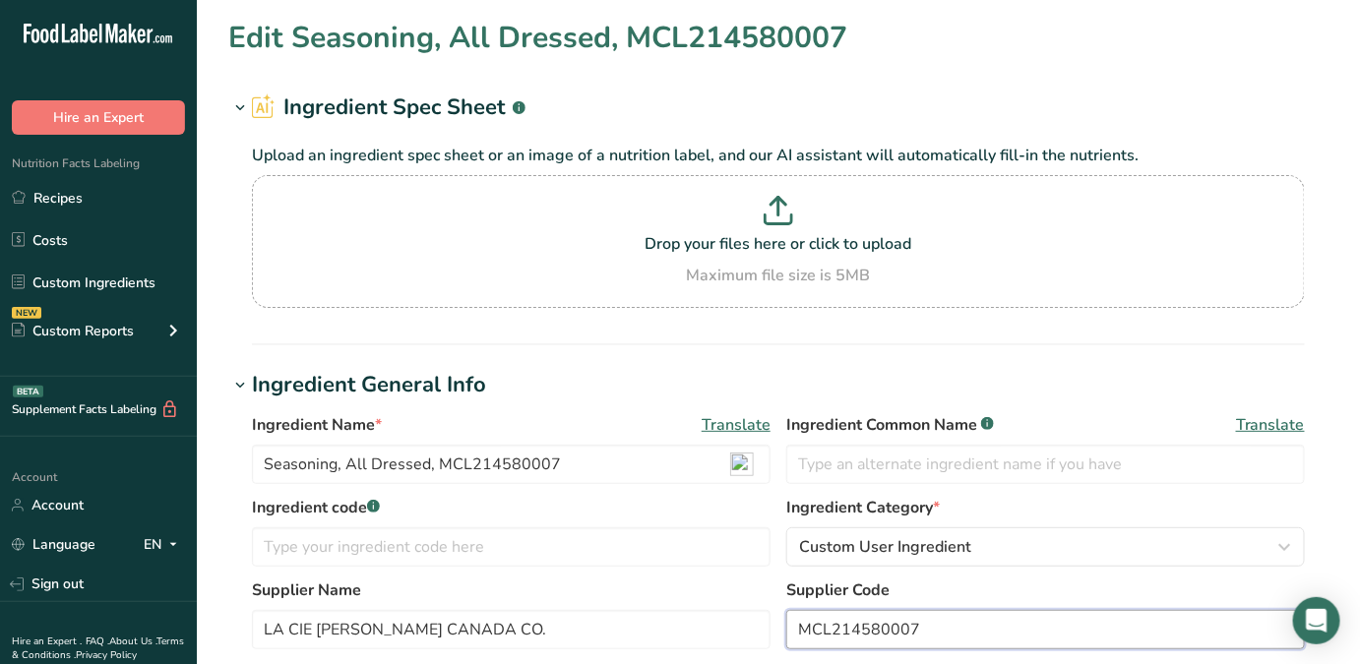
click at [893, 626] on input "MCL214580007" at bounding box center [1045, 629] width 519 height 39
click at [794, 632] on input "MCL214580007" at bounding box center [1045, 629] width 519 height 39
paste input "140013524"
click at [1027, 621] on input "140013524 (MCL214580007" at bounding box center [1045, 629] width 519 height 39
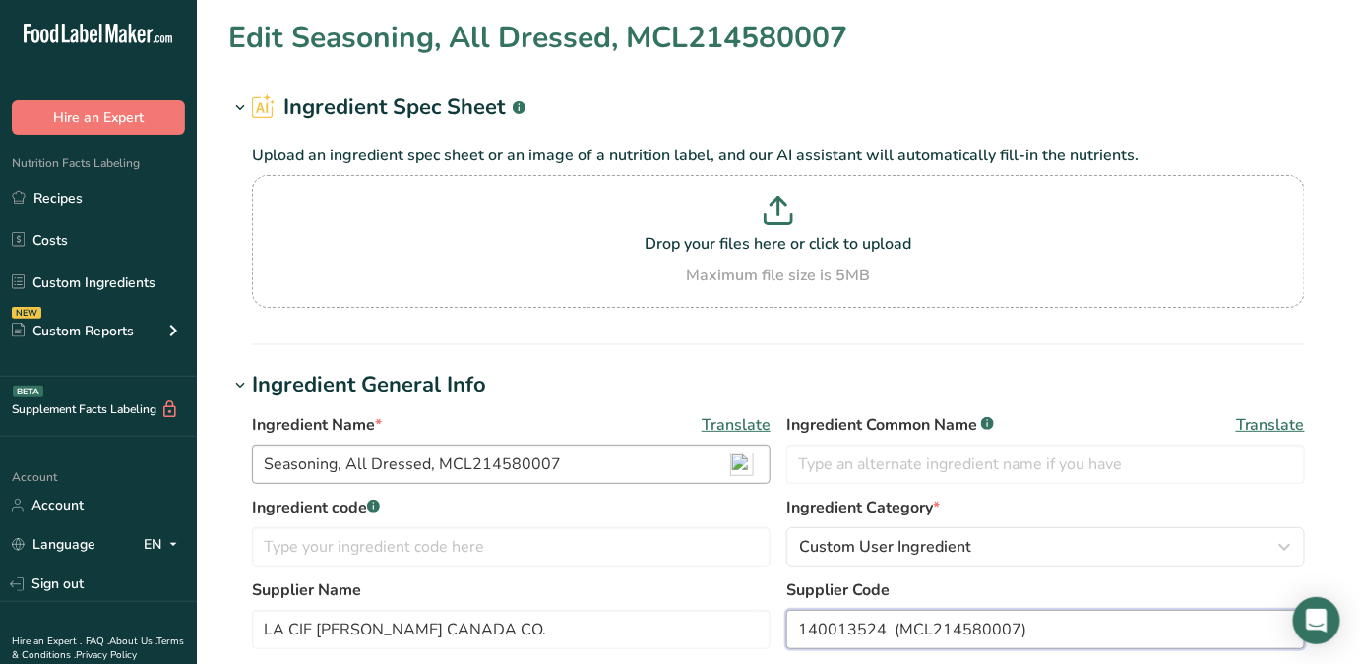
type input "140013524 (MCL214580007)"
click at [477, 459] on input "Seasoning, All Dressed, MCL214580007" at bounding box center [511, 464] width 519 height 39
paste input "140013524"
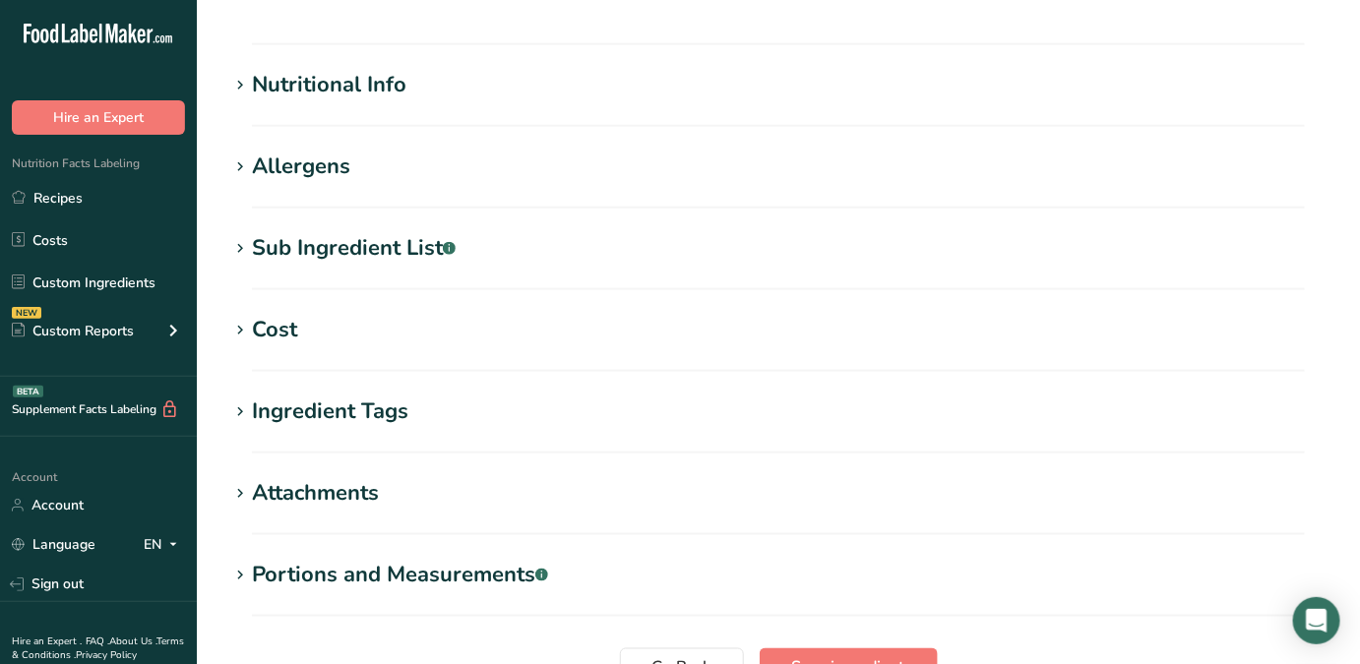
scroll to position [844, 0]
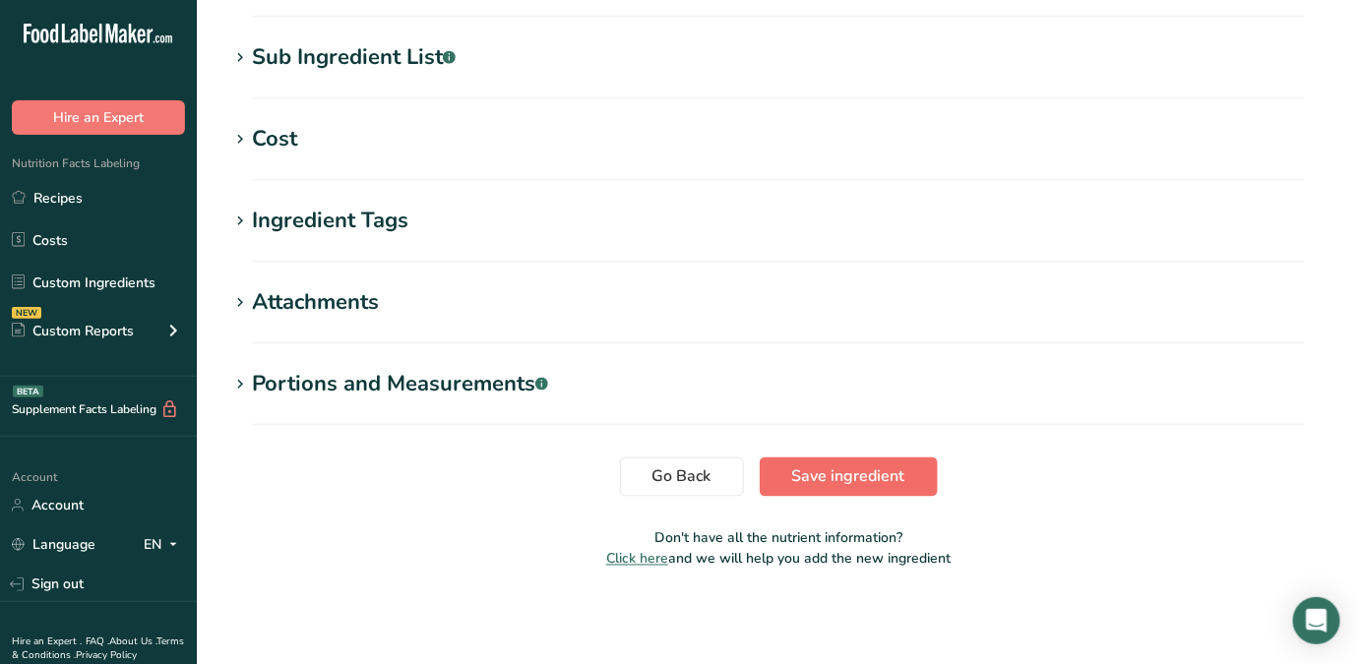
type input "Seasoning, All Dressed, 140013524"
click at [823, 458] on button "Save ingredient" at bounding box center [849, 477] width 178 height 39
